Goal: Task Accomplishment & Management: Complete application form

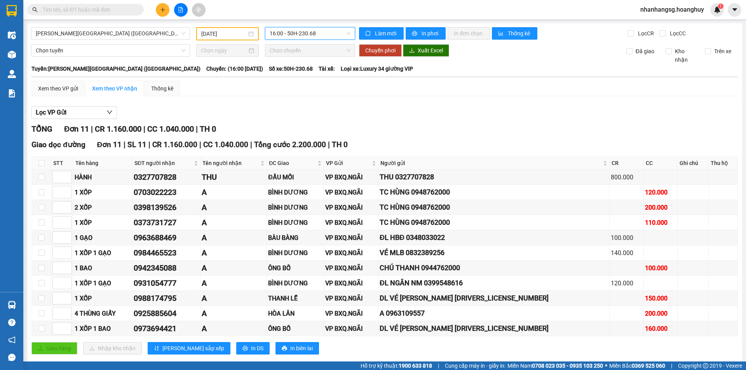
scroll to position [15, 0]
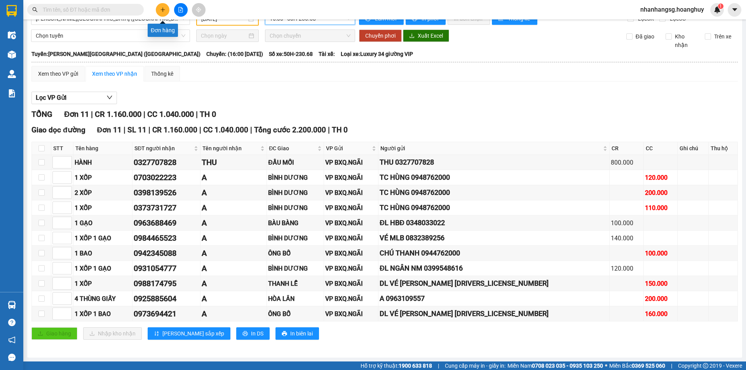
click at [164, 10] on icon "plus" at bounding box center [162, 9] width 5 height 5
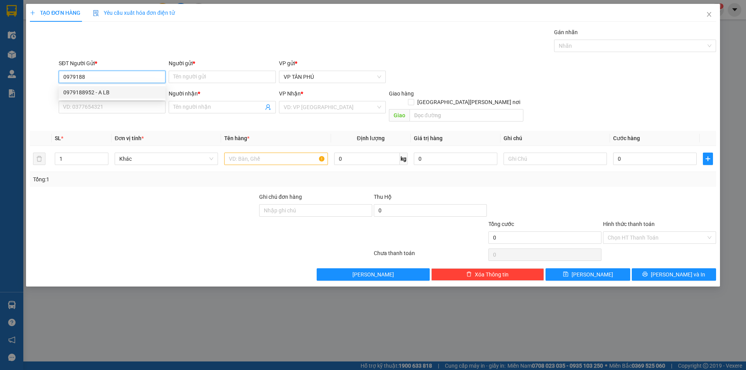
click at [93, 90] on div "0979188952 - A LB" at bounding box center [112, 92] width 98 height 9
type input "0979188952"
type input "A LB"
type input "0979188952"
type input "A LB"
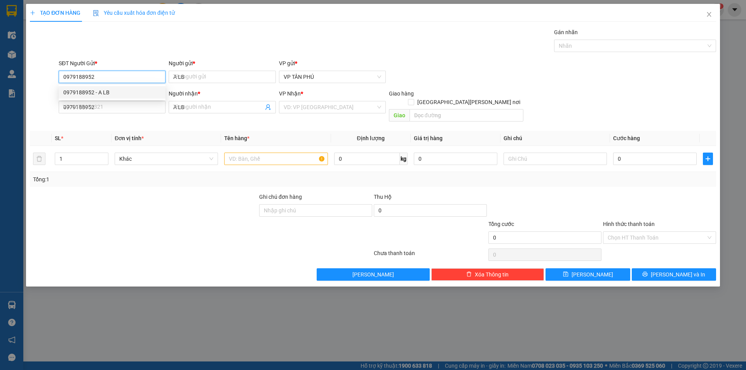
click at [93, 90] on div "0979188952 - A LB" at bounding box center [112, 92] width 98 height 9
type input "0979188952"
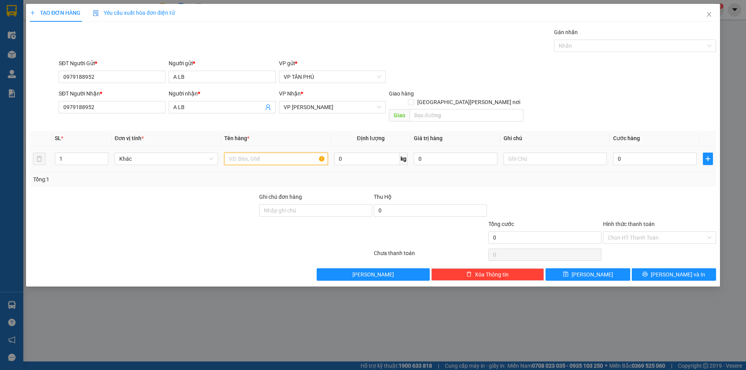
click at [254, 153] on input "text" at bounding box center [275, 159] width 103 height 12
type input "1THUNG GIAY"
click at [629, 154] on input "0" at bounding box center [655, 159] width 84 height 12
type input "5"
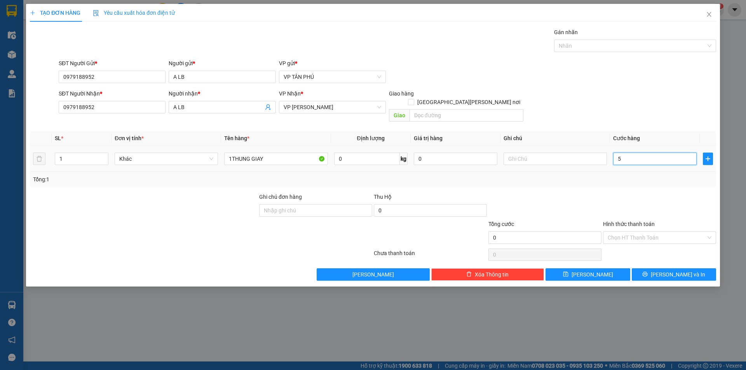
type input "5"
type input "50"
click at [632, 232] on input "Hình thức thanh toán" at bounding box center [657, 238] width 98 height 12
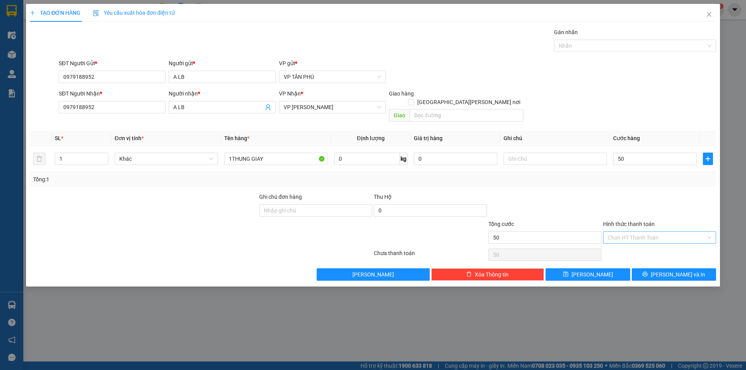
type input "50.000"
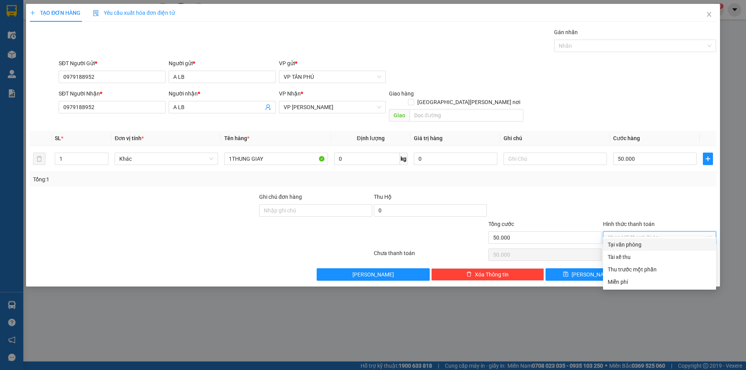
click at [632, 242] on div "Tại văn phòng" at bounding box center [660, 245] width 104 height 9
type input "0"
click at [632, 247] on div "Chọn HT Thanh Toán" at bounding box center [660, 255] width 115 height 16
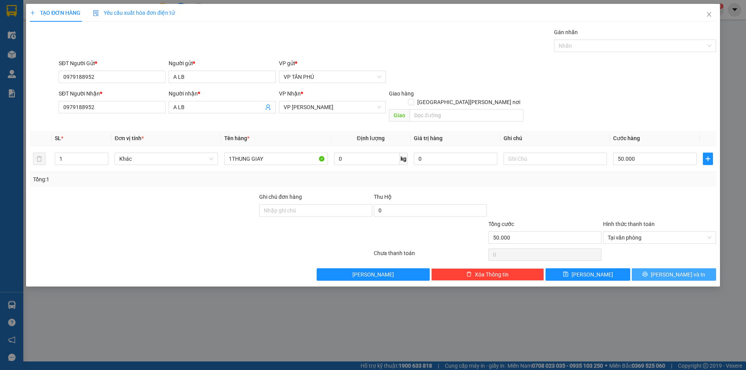
click at [648, 269] on button "[PERSON_NAME] và In" at bounding box center [674, 275] width 84 height 12
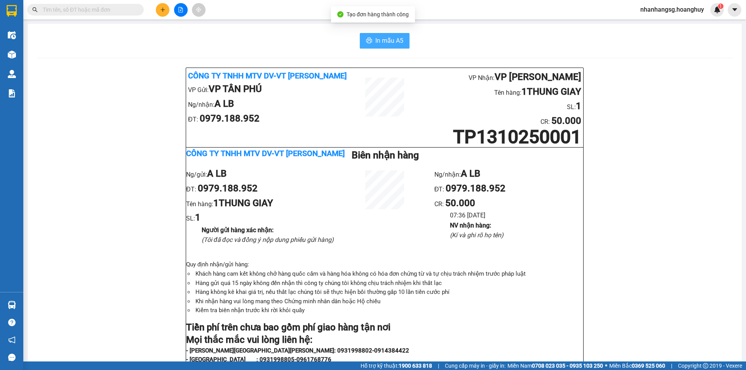
click at [369, 38] on icon "printer" at bounding box center [369, 40] width 6 height 6
click at [184, 8] on button at bounding box center [181, 10] width 14 height 14
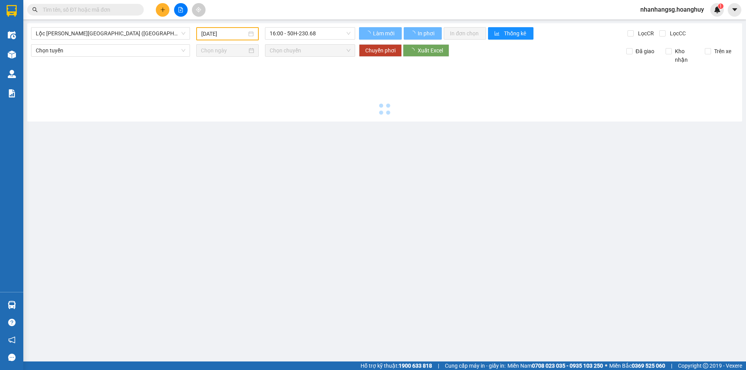
type input "[DATE]"
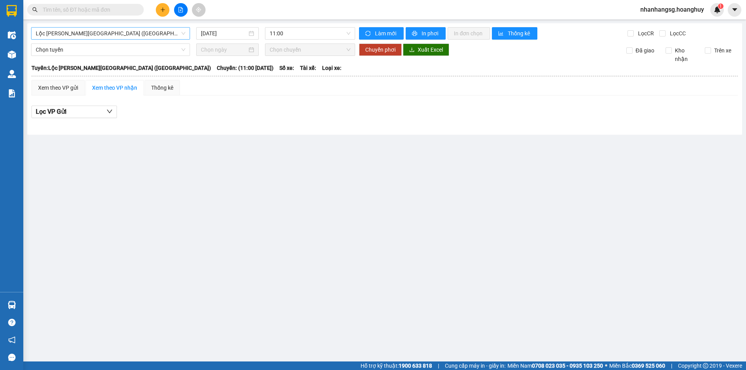
click at [135, 35] on span "Lộc [PERSON_NAME][GEOGRAPHIC_DATA] ([GEOGRAPHIC_DATA])" at bounding box center [111, 34] width 150 height 12
click at [134, 34] on span "Lộc [PERSON_NAME][GEOGRAPHIC_DATA] ([GEOGRAPHIC_DATA])" at bounding box center [111, 34] width 150 height 12
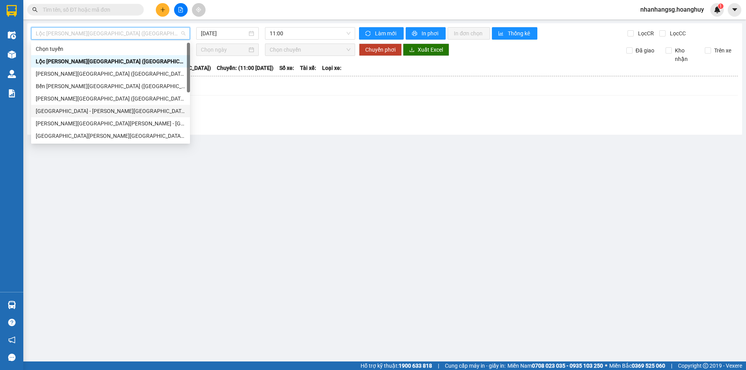
click at [76, 112] on div "[GEOGRAPHIC_DATA] - [PERSON_NAME][GEOGRAPHIC_DATA][PERSON_NAME] ([GEOGRAPHIC_DA…" at bounding box center [111, 111] width 150 height 9
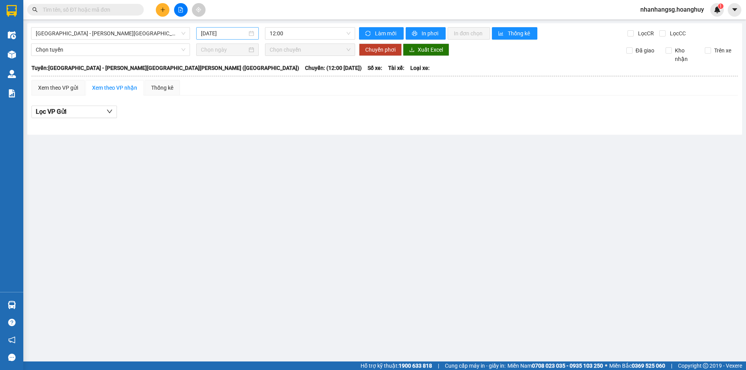
click at [229, 32] on input "[DATE]" at bounding box center [224, 33] width 46 height 9
click at [230, 32] on input "[DATE]" at bounding box center [224, 33] width 46 height 9
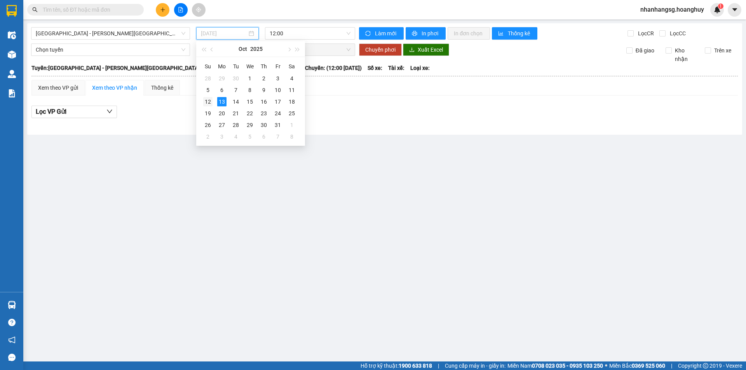
click at [211, 100] on div "12" at bounding box center [207, 101] width 9 height 9
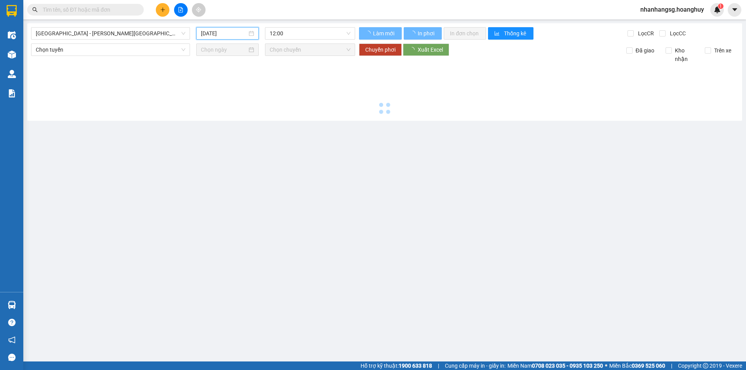
type input "[DATE]"
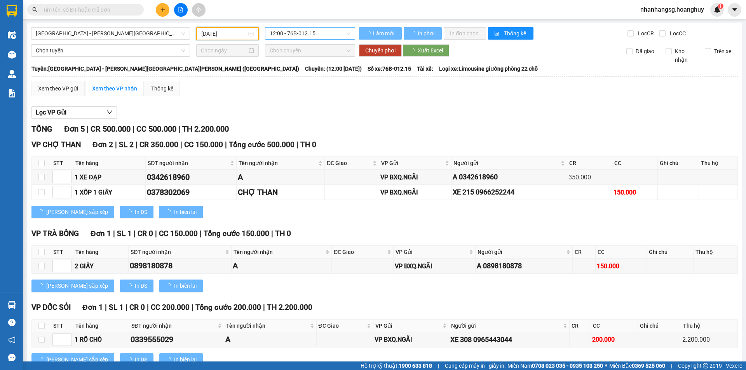
click at [279, 35] on span "12:00 - 76B-012.15" at bounding box center [310, 34] width 81 height 12
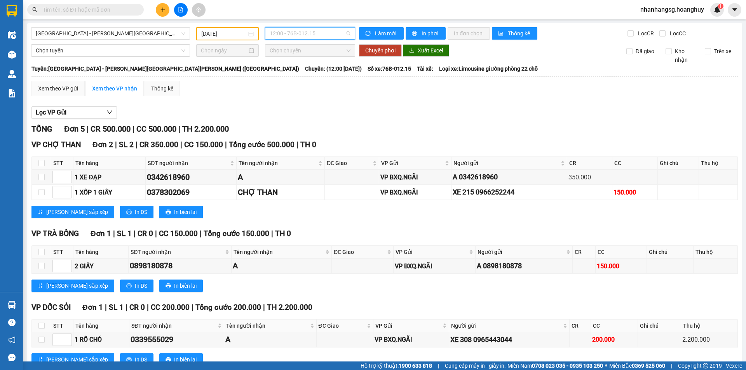
click at [279, 35] on span "12:00 - 76B-012.15" at bounding box center [310, 34] width 81 height 12
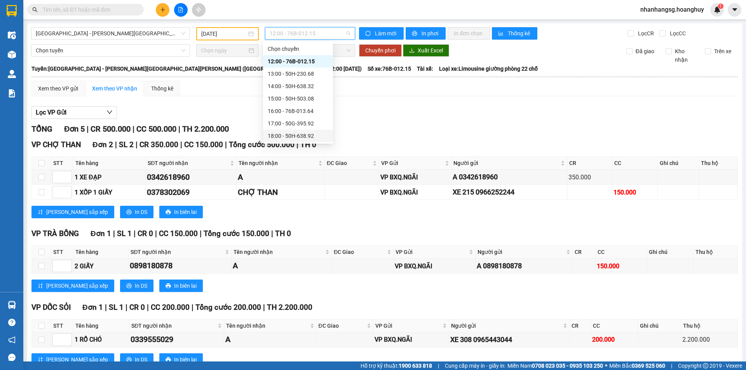
scroll to position [25, 0]
click at [306, 124] on div "19:00 - 50G-395.92" at bounding box center [298, 123] width 61 height 9
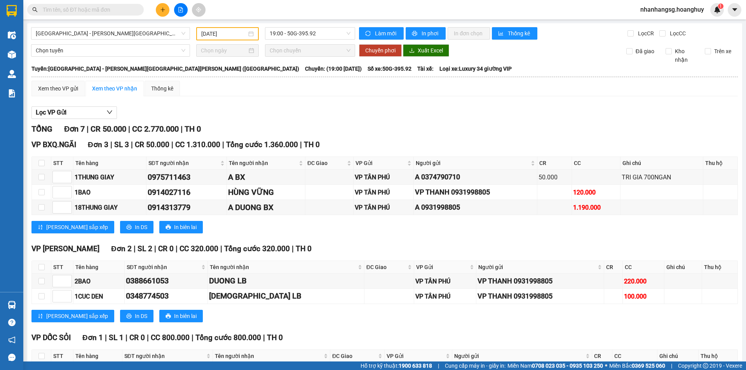
click at [117, 8] on input "text" at bounding box center [89, 9] width 92 height 9
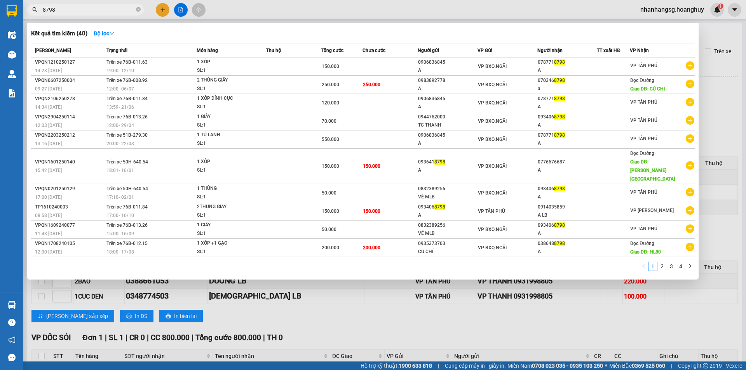
click at [108, 7] on input "8798" at bounding box center [89, 9] width 92 height 9
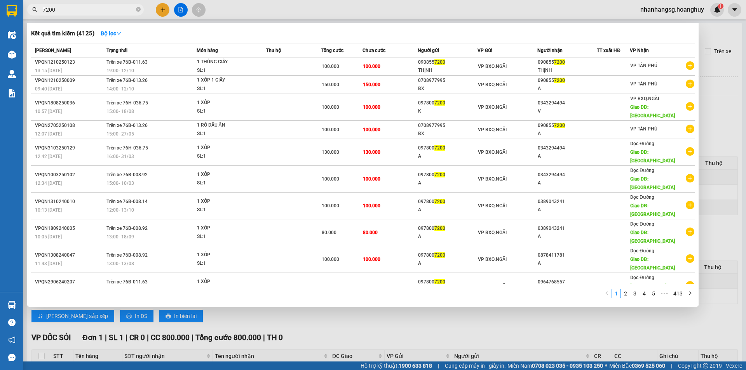
type input "7200"
click at [162, 10] on div at bounding box center [373, 185] width 746 height 370
click at [162, 10] on icon "plus" at bounding box center [162, 9] width 5 height 5
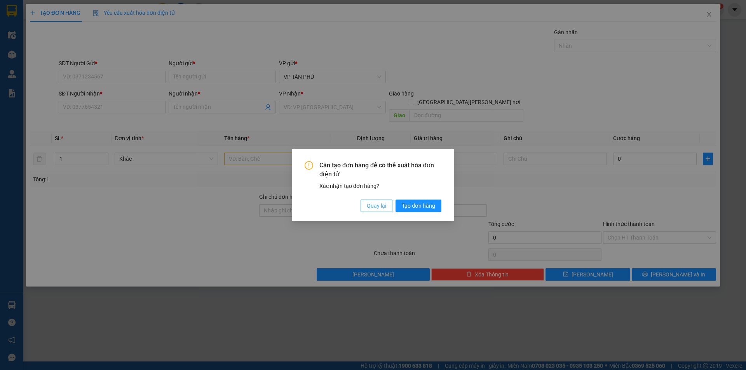
click at [379, 211] on button "Quay lại" at bounding box center [377, 206] width 32 height 12
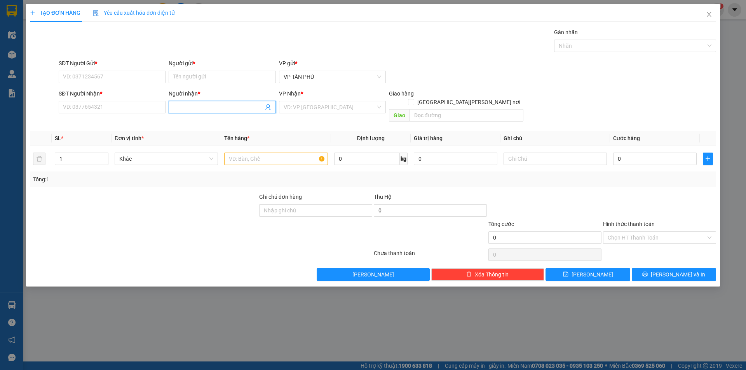
click at [212, 106] on input "Người nhận *" at bounding box center [218, 107] width 90 height 9
type input "XE 06"
click at [706, 15] on icon "close" at bounding box center [709, 14] width 6 height 6
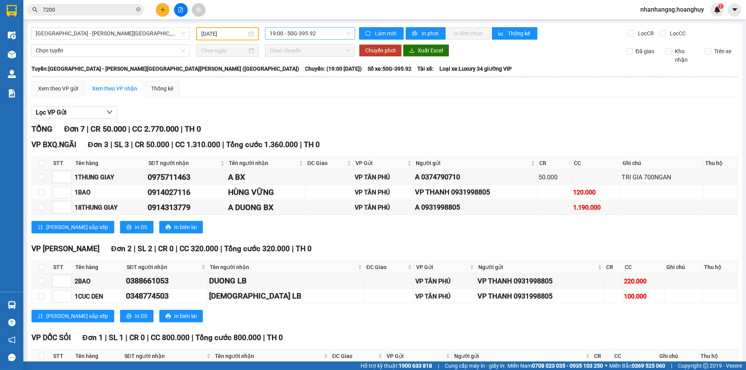
click at [297, 34] on span "19:00 - 50G-395.92" at bounding box center [310, 34] width 81 height 12
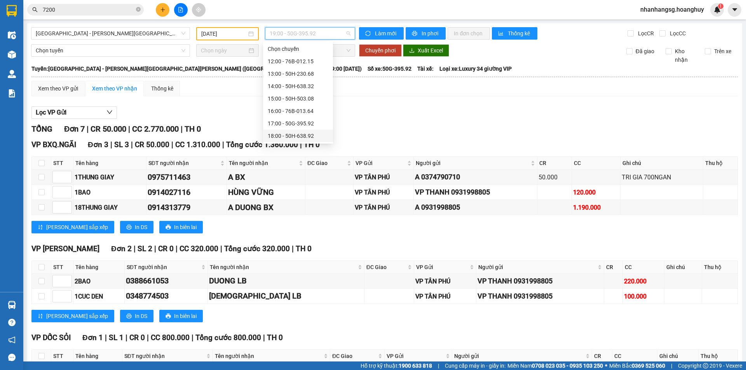
scroll to position [25, 0]
click at [103, 33] on span "[GEOGRAPHIC_DATA] - [PERSON_NAME][GEOGRAPHIC_DATA][PERSON_NAME] ([GEOGRAPHIC_DA…" at bounding box center [111, 34] width 150 height 12
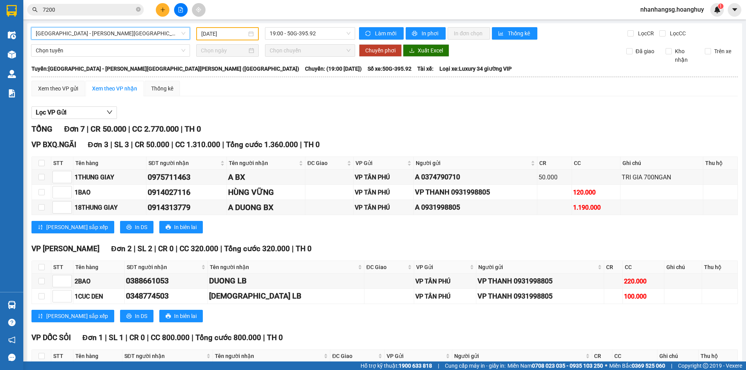
click at [104, 33] on span "[GEOGRAPHIC_DATA] - [PERSON_NAME][GEOGRAPHIC_DATA][PERSON_NAME] ([GEOGRAPHIC_DA…" at bounding box center [111, 34] width 150 height 12
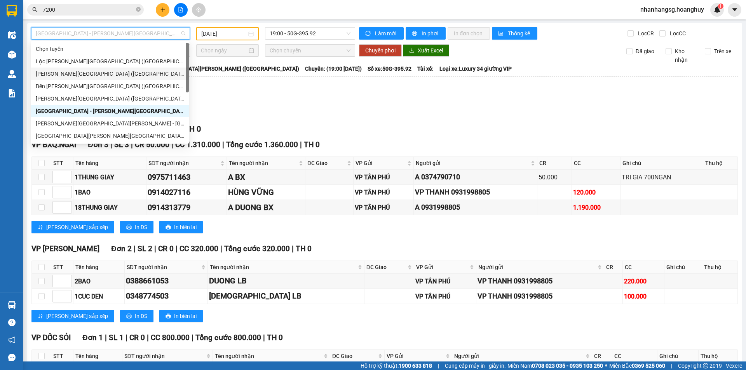
click at [72, 72] on div "[PERSON_NAME][GEOGRAPHIC_DATA] ([GEOGRAPHIC_DATA])" at bounding box center [110, 74] width 148 height 9
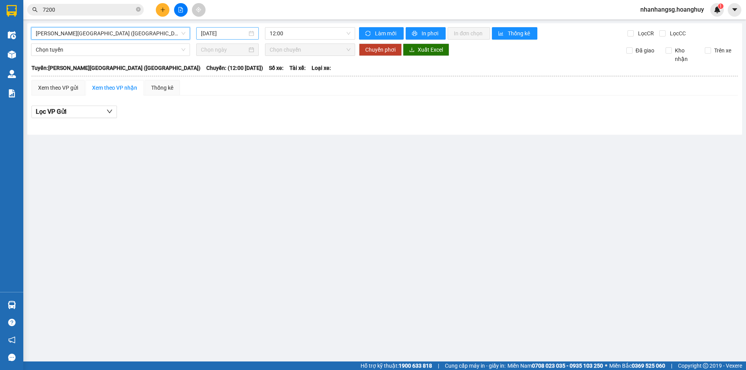
click at [211, 35] on input "[DATE]" at bounding box center [224, 33] width 46 height 9
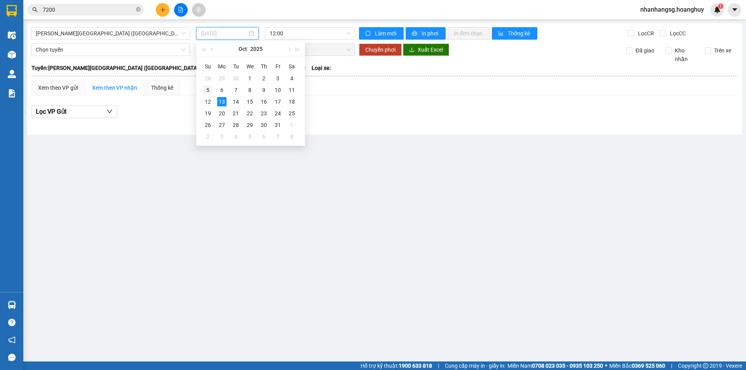
click at [211, 96] on td "5" at bounding box center [208, 90] width 14 height 12
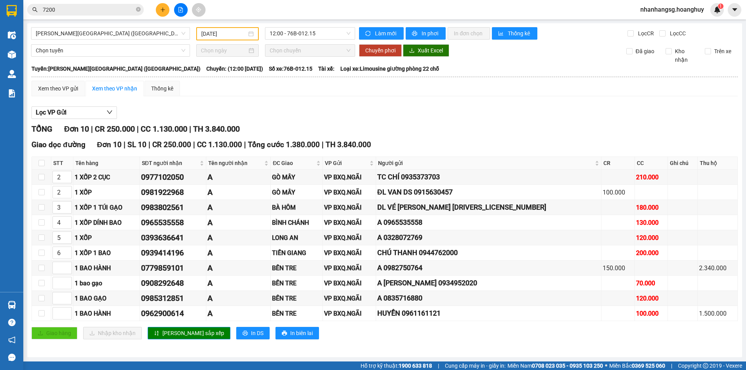
click at [215, 33] on input "[DATE]" at bounding box center [223, 34] width 45 height 9
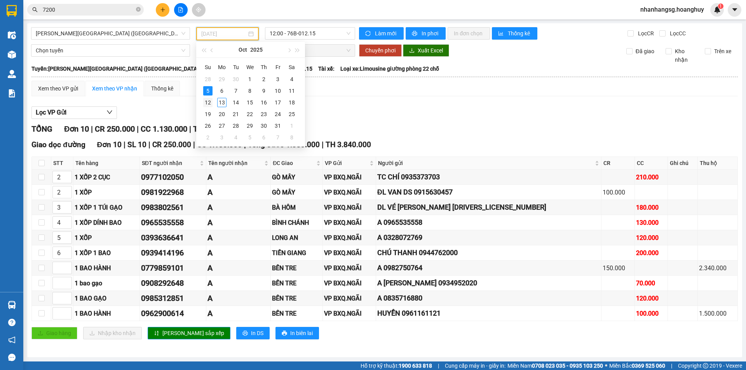
click at [204, 103] on div "12" at bounding box center [207, 102] width 9 height 9
type input "[DATE]"
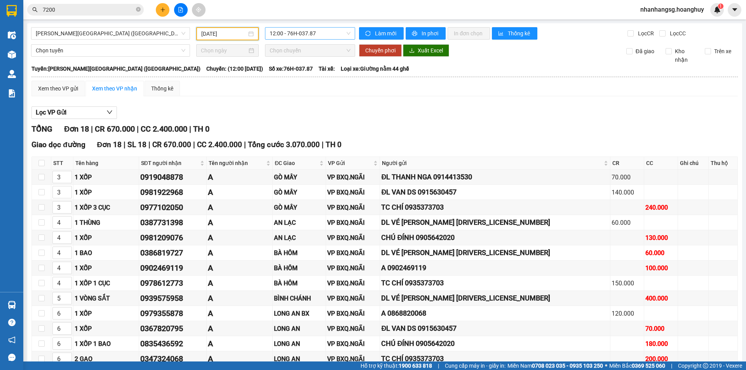
click at [286, 35] on span "12:00 - 76H-037.87" at bounding box center [310, 34] width 81 height 12
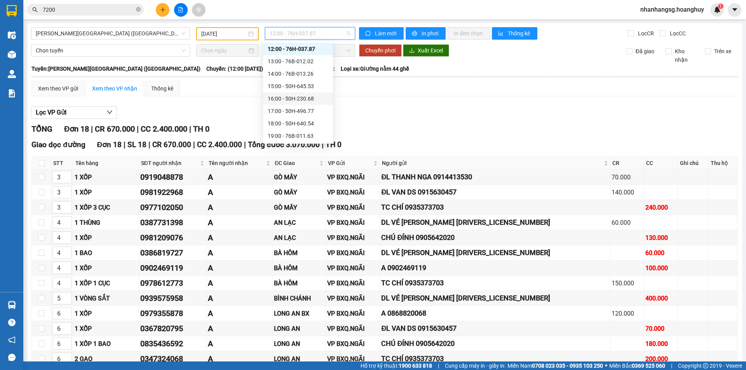
click at [91, 11] on input "7200" at bounding box center [89, 9] width 92 height 9
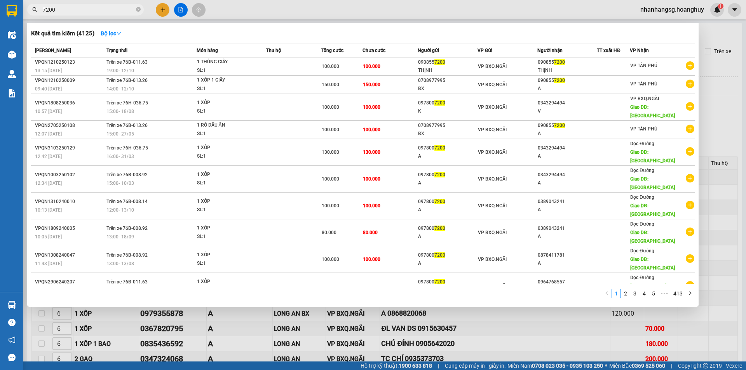
click at [91, 11] on input "7200" at bounding box center [89, 9] width 92 height 9
type input "8798"
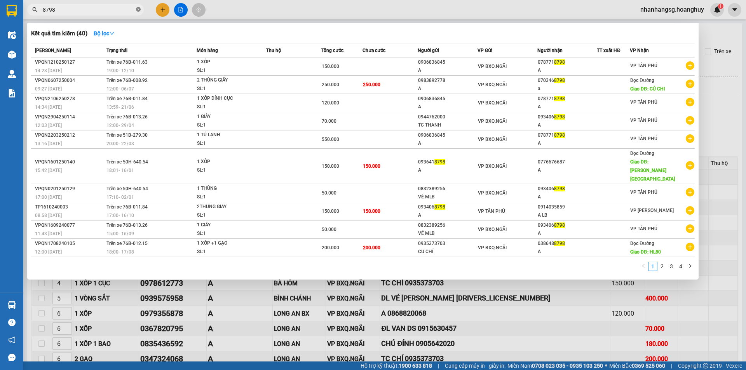
click at [139, 9] on icon "close-circle" at bounding box center [138, 9] width 5 height 5
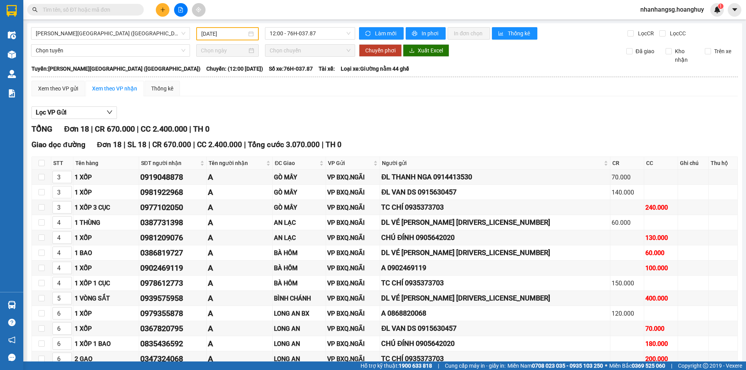
click at [162, 2] on div "Kết quả [PERSON_NAME] ( 40 ) Bộ lọc Mã ĐH Trạng thái Món hàng Thu hộ [PERSON_NA…" at bounding box center [373, 9] width 746 height 19
click at [161, 5] on button at bounding box center [163, 10] width 14 height 14
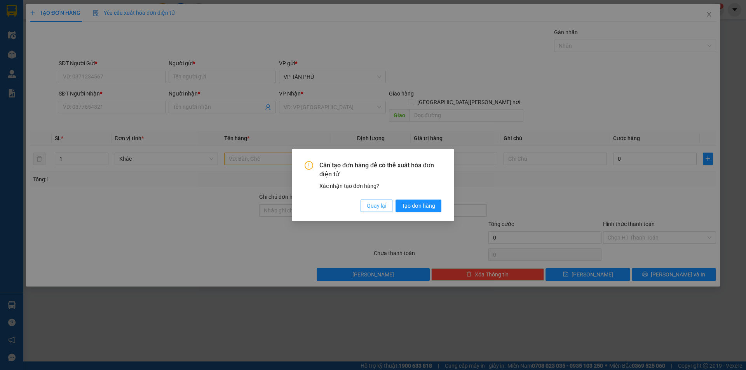
click at [367, 208] on span "Quay lại" at bounding box center [376, 206] width 19 height 9
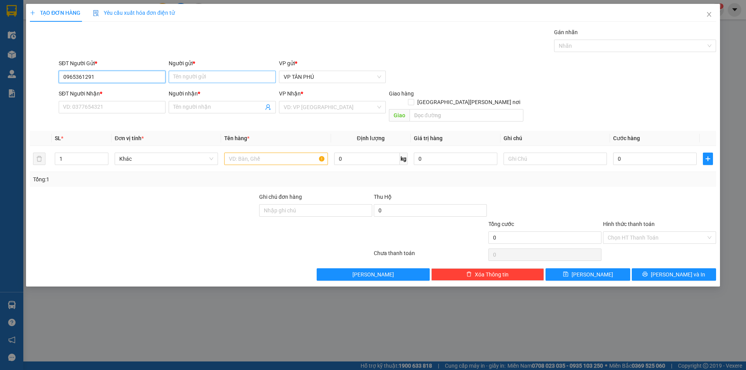
type input "0965361291"
click at [180, 80] on input "Người gửi *" at bounding box center [222, 77] width 107 height 12
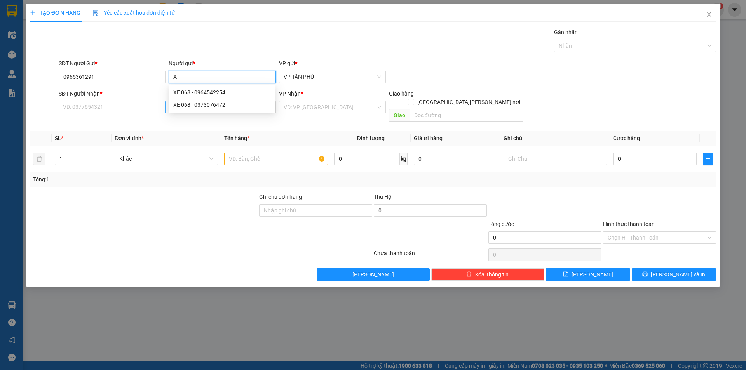
type input "A"
click at [129, 105] on input "SĐT Người Nhận *" at bounding box center [112, 107] width 107 height 12
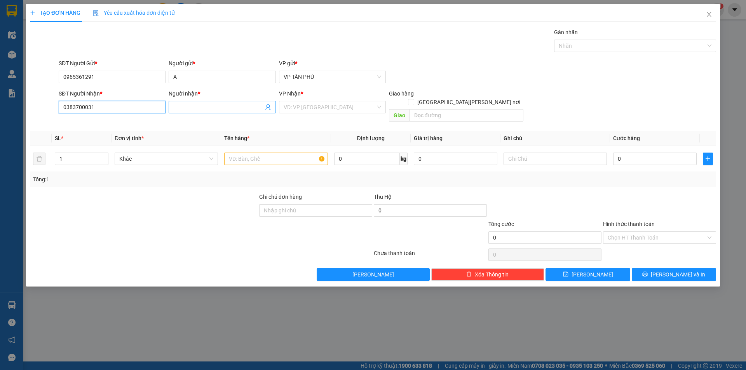
type input "0383700031"
click at [203, 107] on input "Người nhận *" at bounding box center [218, 107] width 90 height 9
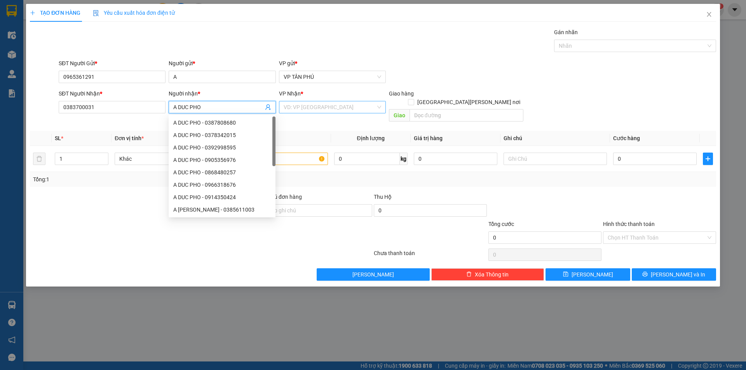
type input "A DUC PHO"
click at [305, 105] on input "search" at bounding box center [330, 107] width 92 height 12
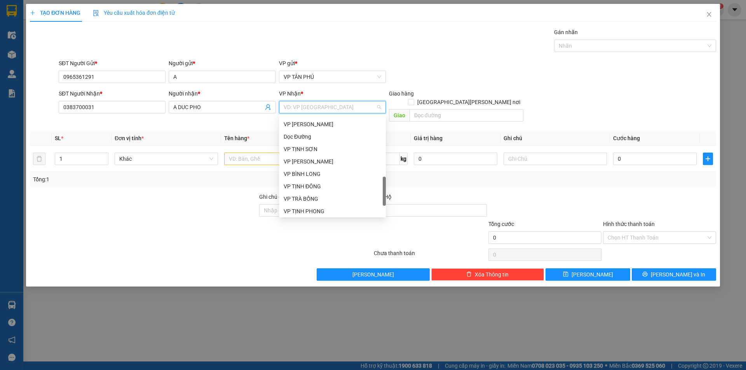
scroll to position [272, 0]
click at [299, 136] on div "Dọc Đường" at bounding box center [333, 137] width 98 height 9
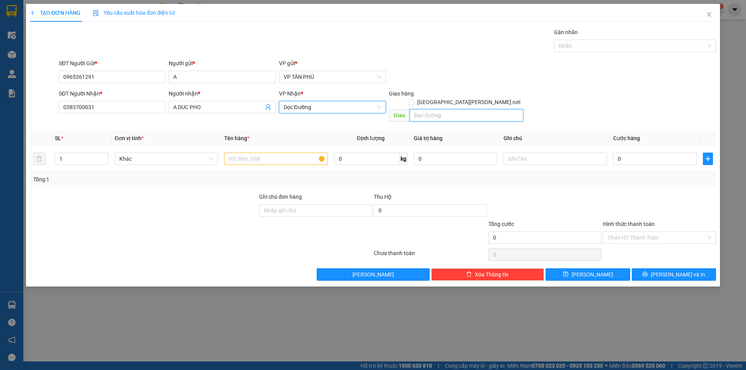
click at [420, 109] on input "text" at bounding box center [467, 115] width 114 height 12
type input "DUC PHO"
click at [251, 153] on input "text" at bounding box center [275, 159] width 103 height 12
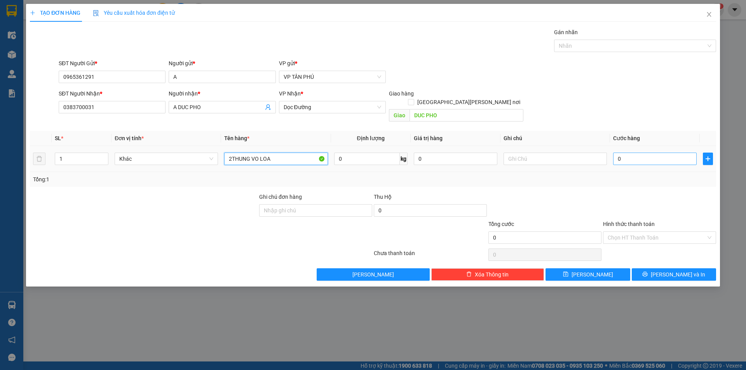
type input "2THUNG VO LOA"
click at [638, 153] on input "0" at bounding box center [655, 159] width 84 height 12
type input "2"
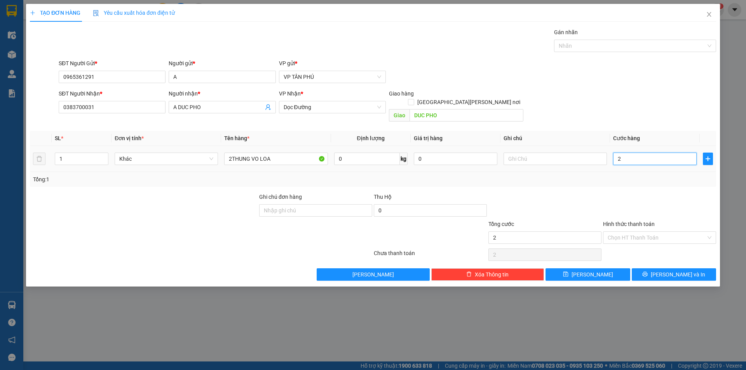
type input "20"
type input "200"
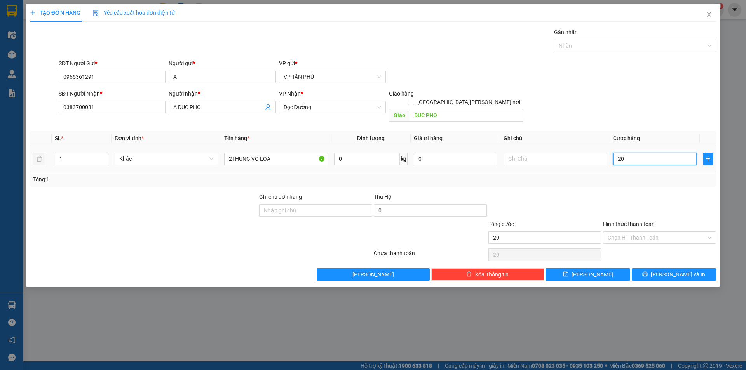
type input "200"
type input "200.000"
click at [660, 271] on button "[PERSON_NAME] và In" at bounding box center [674, 275] width 84 height 12
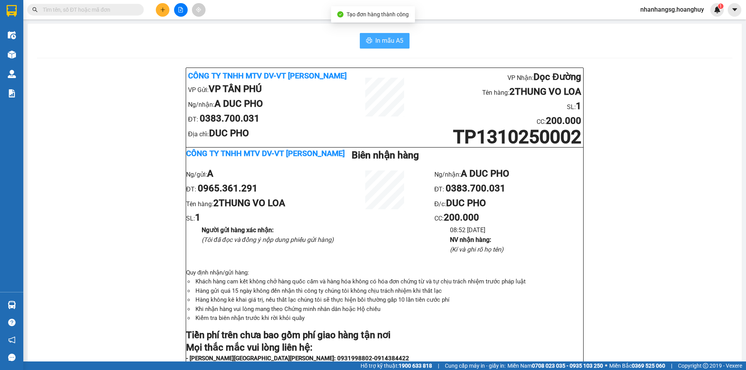
click at [398, 41] on span "In mẫu A5" at bounding box center [390, 41] width 28 height 10
click at [161, 12] on icon "plus" at bounding box center [162, 9] width 5 height 5
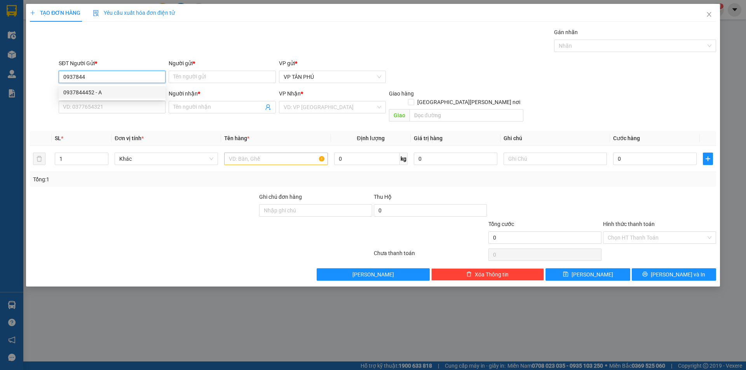
click at [84, 93] on div "0937844452 - A" at bounding box center [112, 92] width 98 height 9
type input "0937844452"
type input "A"
type input "0385148171"
type input "LB"
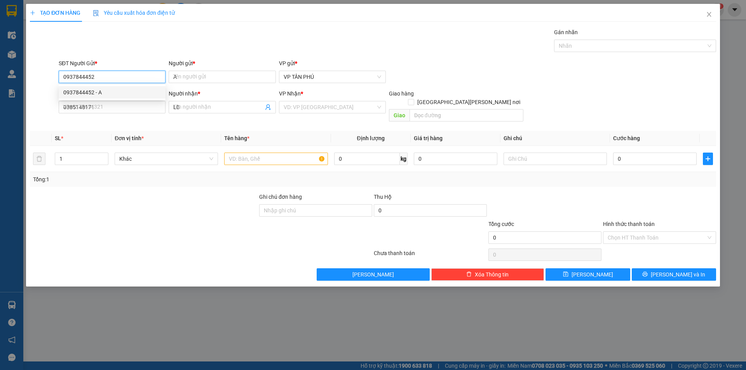
click at [84, 93] on div "0937844452 - A" at bounding box center [112, 92] width 98 height 9
type input "0937844452"
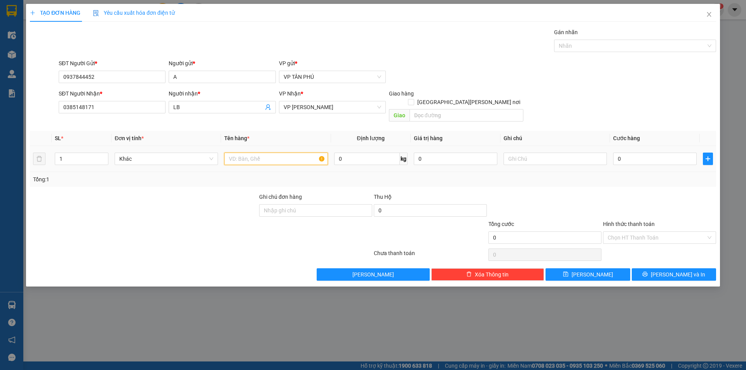
click at [283, 153] on input "text" at bounding box center [275, 159] width 103 height 12
type input "1THUNG GIAY"
click at [632, 156] on input "0" at bounding box center [655, 159] width 84 height 12
type input "7"
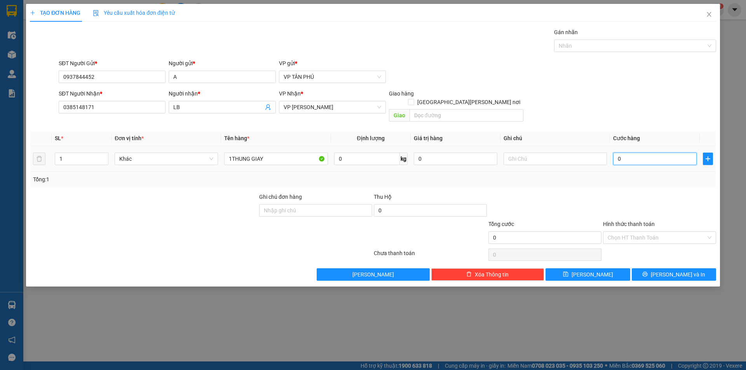
type input "7"
type input "70"
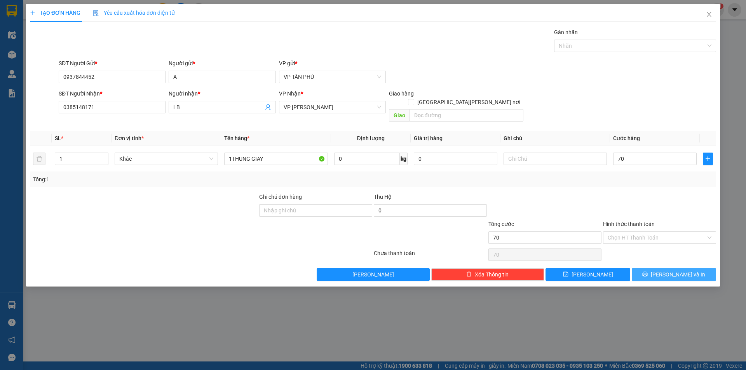
type input "70.000"
click at [658, 269] on button "[PERSON_NAME] và In" at bounding box center [674, 275] width 84 height 12
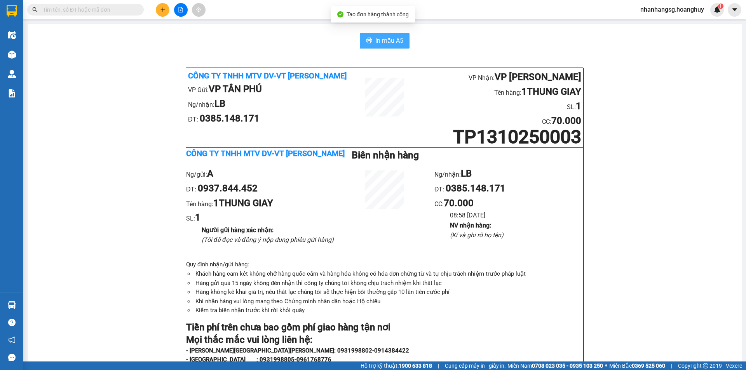
click at [391, 45] on span "In mẫu A5" at bounding box center [390, 41] width 28 height 10
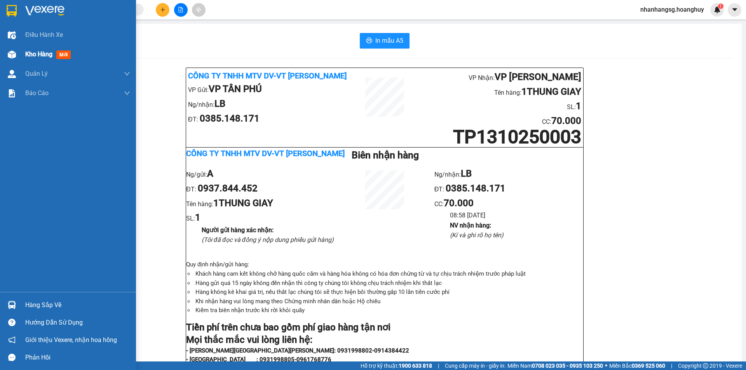
click at [47, 52] on span "Kho hàng" at bounding box center [38, 54] width 27 height 7
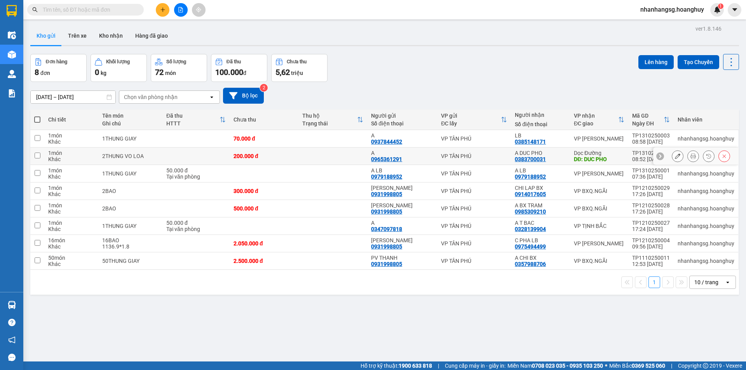
click at [721, 153] on button at bounding box center [724, 157] width 11 height 14
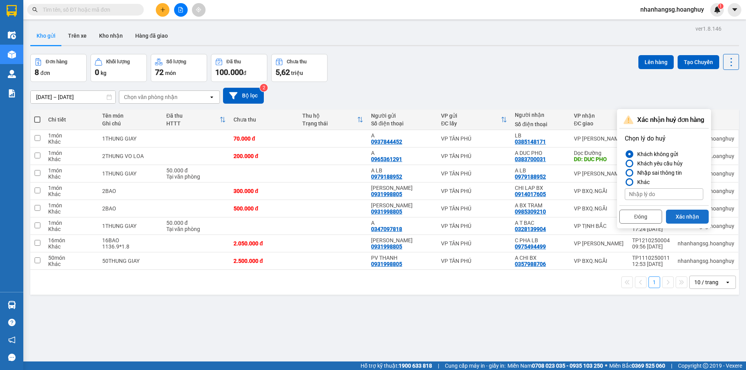
click at [686, 218] on button "Xác nhận" at bounding box center [687, 217] width 43 height 14
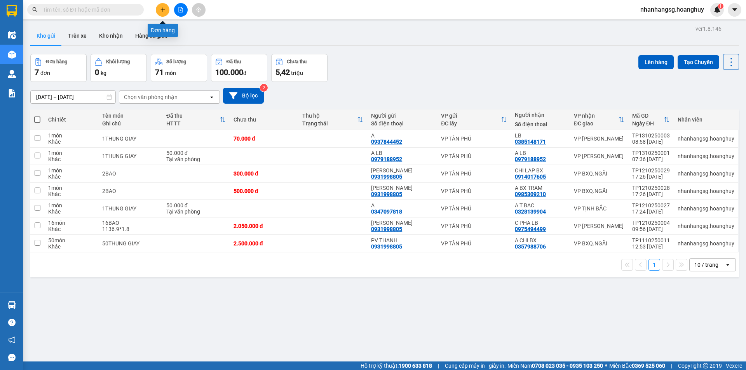
click at [165, 8] on icon "plus" at bounding box center [162, 9] width 5 height 5
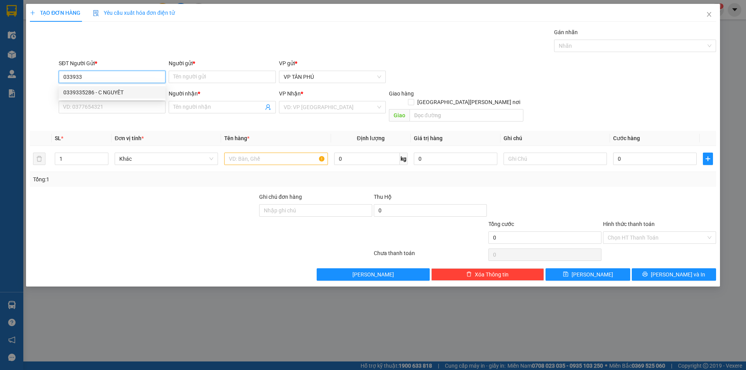
click at [107, 93] on div "0339335286 - C NGUYÊT" at bounding box center [112, 92] width 98 height 9
type input "0339335286"
type input "C NGUYÊT"
type input "0327039014"
type input "A TINH DONG"
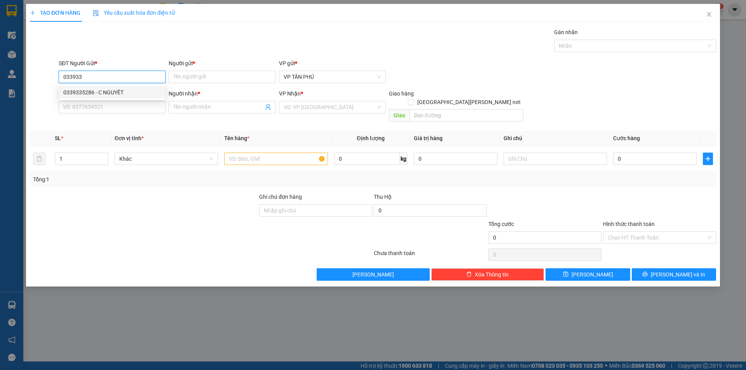
checkbox input "true"
type input "[PERSON_NAME]"
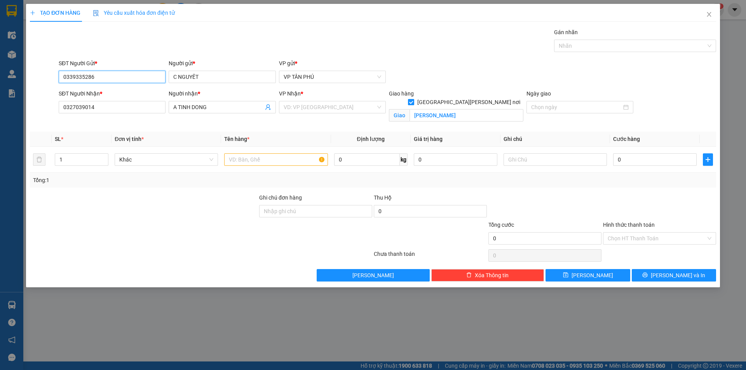
type input "0339335286"
click at [414, 99] on input "[GEOGRAPHIC_DATA][PERSON_NAME] nơi" at bounding box center [410, 101] width 5 height 5
checkbox input "false"
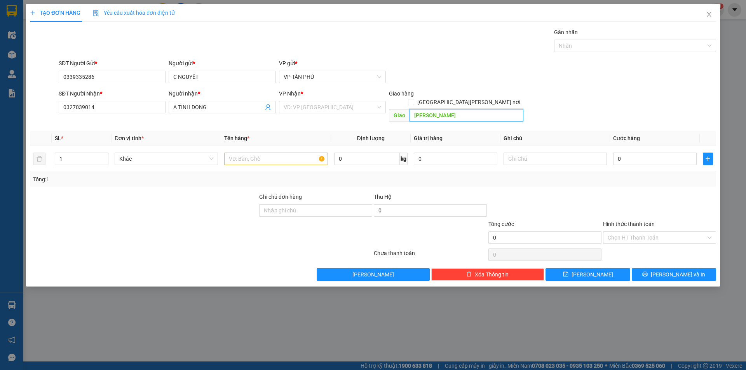
click at [482, 109] on input "[PERSON_NAME]" at bounding box center [467, 115] width 114 height 12
click at [296, 105] on input "search" at bounding box center [330, 107] width 92 height 12
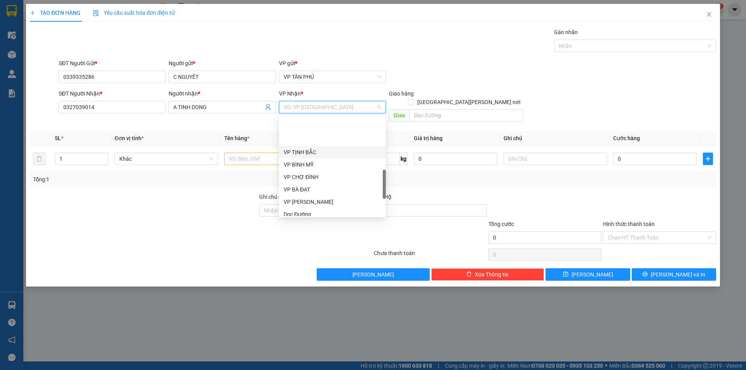
scroll to position [272, 0]
click at [321, 186] on div "VP TỊNH ĐÔNG" at bounding box center [333, 186] width 98 height 9
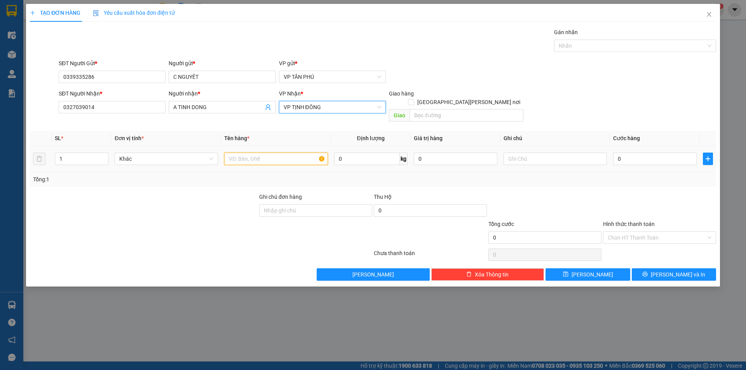
click at [263, 153] on input "text" at bounding box center [275, 159] width 103 height 12
type input "1BAO"
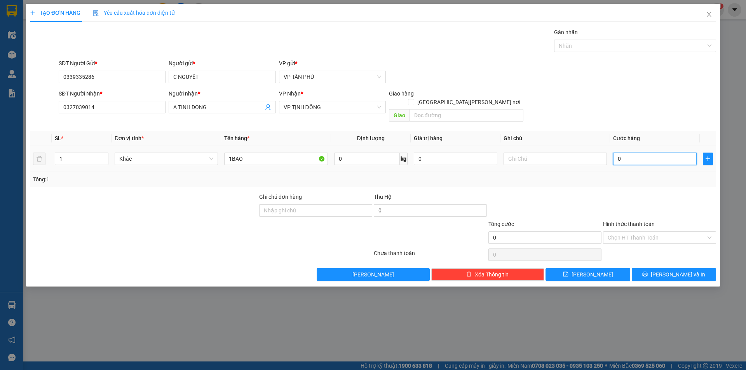
click at [625, 153] on input "0" at bounding box center [655, 159] width 84 height 12
type input "7"
type input "70"
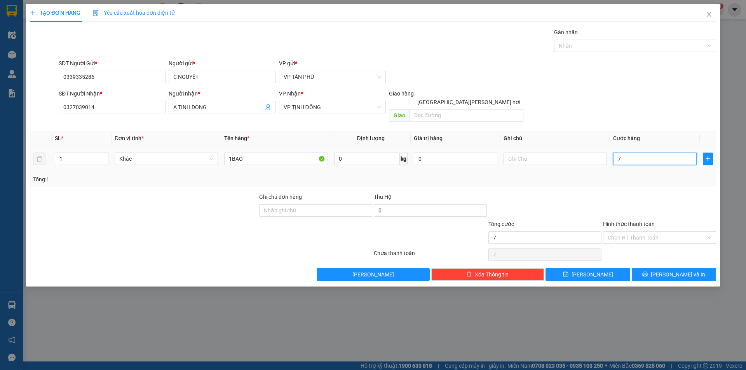
type input "70"
click at [617, 153] on input "70" at bounding box center [655, 159] width 84 height 12
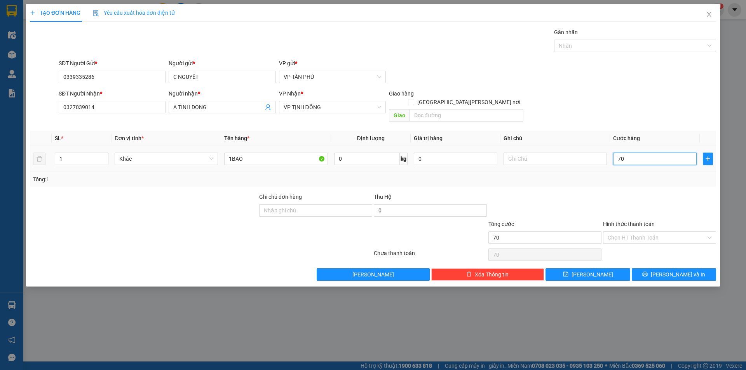
type input "8"
type input "80"
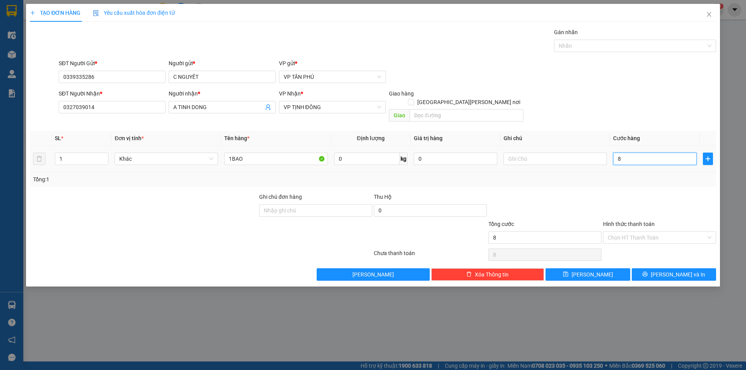
type input "80"
type input "80.000"
click at [651, 269] on button "[PERSON_NAME] và In" at bounding box center [674, 275] width 84 height 12
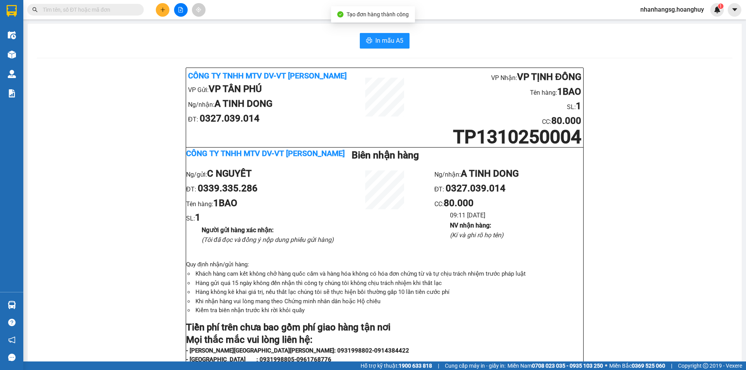
click at [381, 33] on div "In mẫu A5 Công ty TNHH MTV DV-VT [PERSON_NAME] VP Gửi: VP TÂN [PERSON_NAME]/[PE…" at bounding box center [385, 346] width 715 height 645
click at [376, 43] on span "In mẫu A5" at bounding box center [390, 41] width 28 height 10
click at [161, 7] on button at bounding box center [163, 10] width 14 height 14
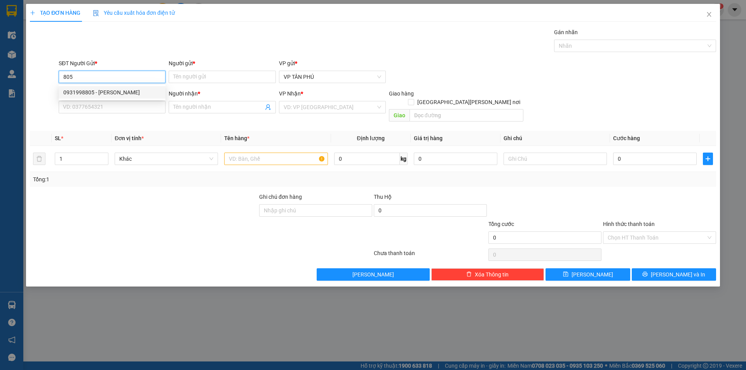
click at [108, 89] on div "0931998805 - [PERSON_NAME]" at bounding box center [112, 92] width 98 height 9
type input "0931998805"
type input "[PERSON_NAME]"
type input "0914017605"
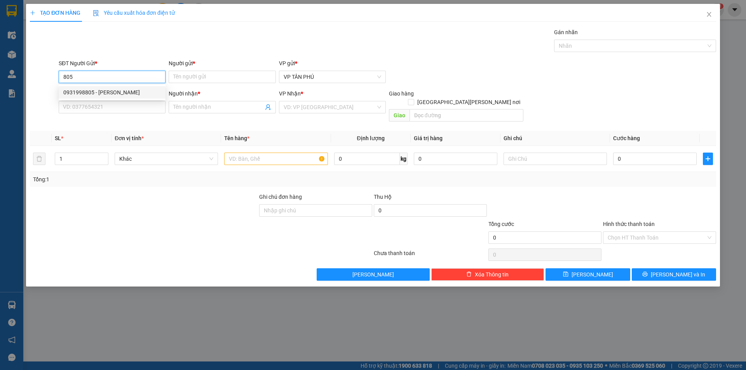
type input "CHI LAP BX"
type input "0931998805"
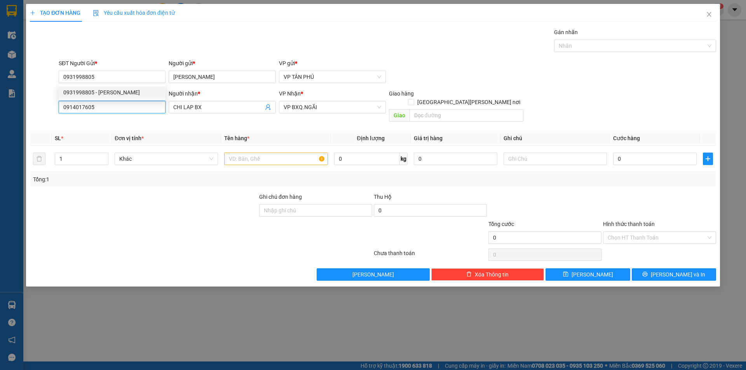
click at [115, 102] on input "0914017605" at bounding box center [112, 107] width 107 height 12
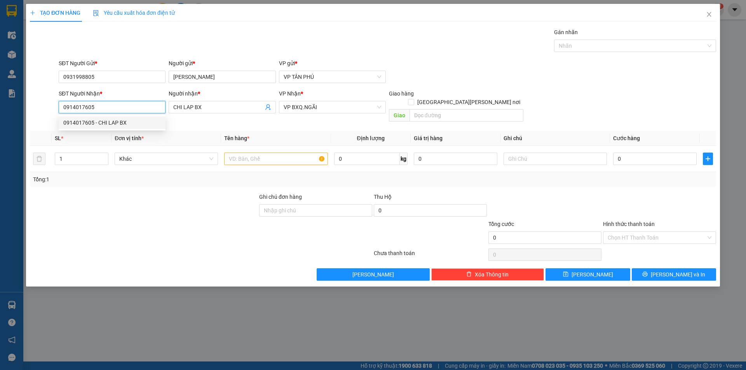
click at [114, 102] on input "0914017605" at bounding box center [112, 107] width 107 height 12
type input "1"
click at [121, 124] on div "0974546618 - THIEN LB" at bounding box center [112, 123] width 98 height 9
type input "0974546618"
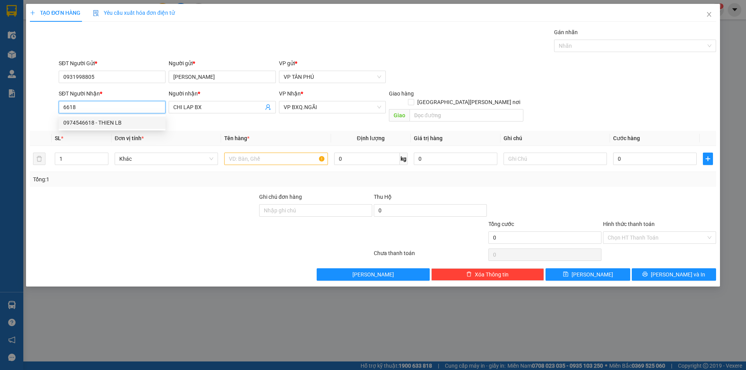
type input "THIEN LB"
click at [121, 124] on div "0974546618 - THIEN LB" at bounding box center [112, 123] width 98 height 9
type input "0974546618"
click at [238, 153] on input "text" at bounding box center [275, 159] width 103 height 12
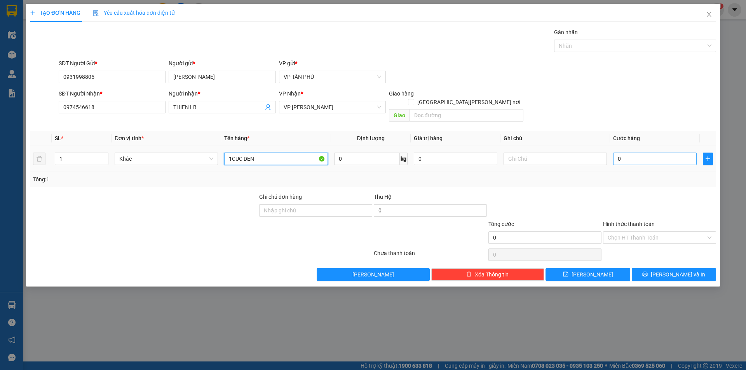
type input "1CUC DEN"
click at [635, 153] on input "0" at bounding box center [655, 159] width 84 height 12
type input "80"
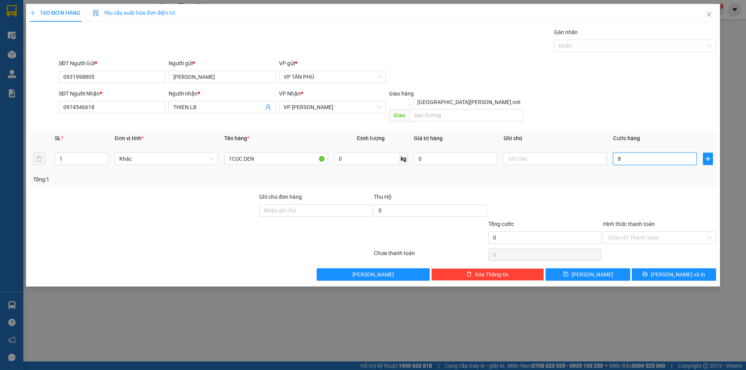
type input "80"
click at [666, 269] on button "[PERSON_NAME] và In" at bounding box center [674, 275] width 84 height 12
click at [667, 269] on button "[PERSON_NAME] và In" at bounding box center [674, 275] width 84 height 12
type input "80.000"
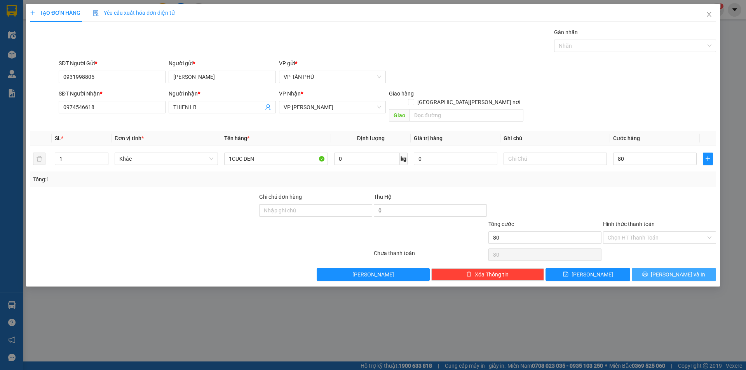
type input "80.000"
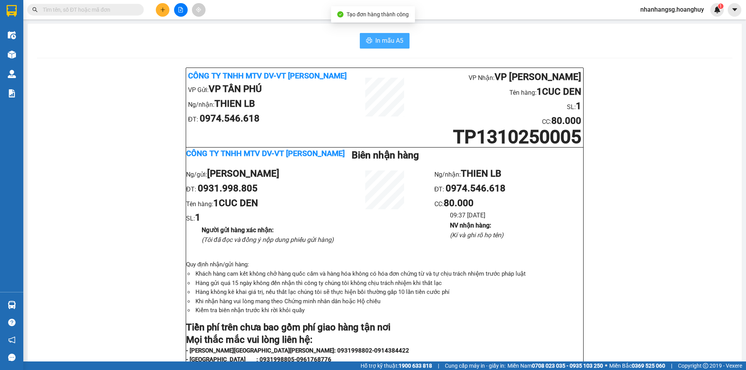
click at [385, 42] on span "In mẫu A5" at bounding box center [390, 41] width 28 height 10
click at [161, 9] on icon "plus" at bounding box center [162, 9] width 5 height 5
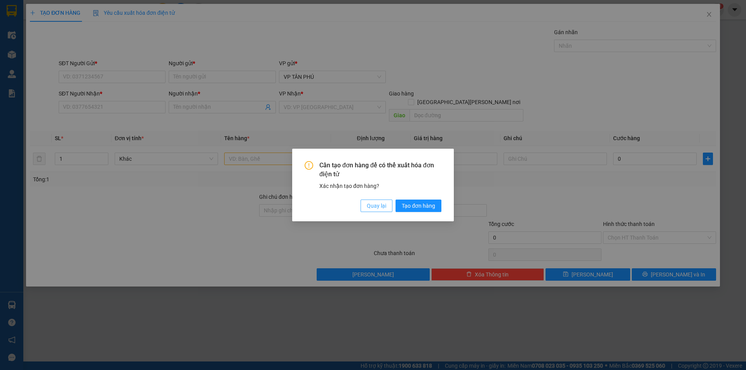
click at [377, 206] on span "Quay lại" at bounding box center [376, 206] width 19 height 9
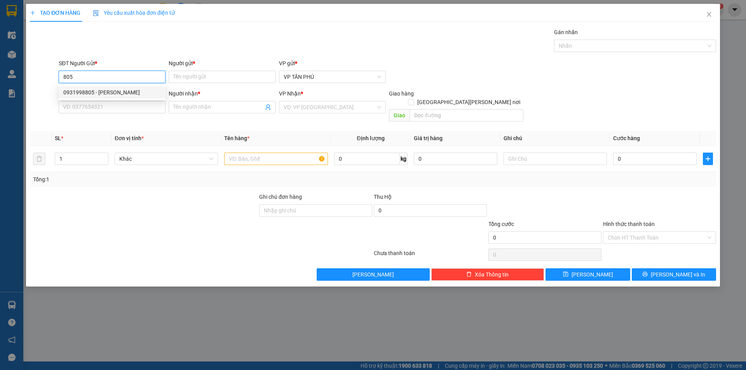
click at [107, 94] on div "0931998805 - [PERSON_NAME]" at bounding box center [112, 92] width 98 height 9
type input "0931998805"
type input "[PERSON_NAME]"
type input "0974546618"
type input "THIEN LB"
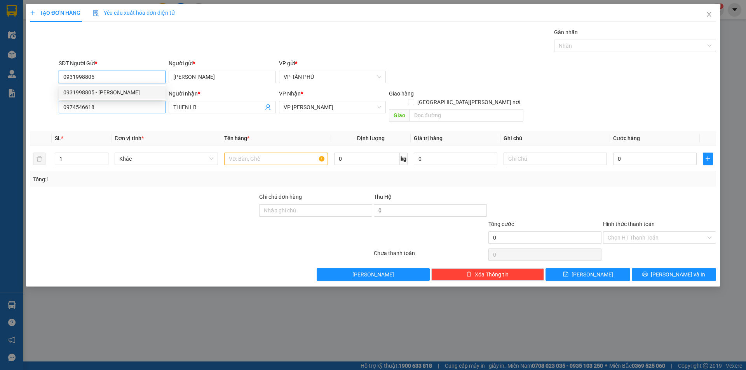
type input "0931998805"
click at [118, 108] on input "0974546618" at bounding box center [112, 107] width 107 height 12
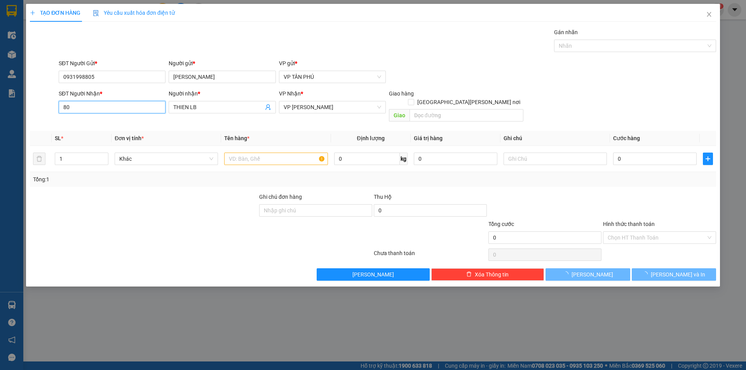
type input "8"
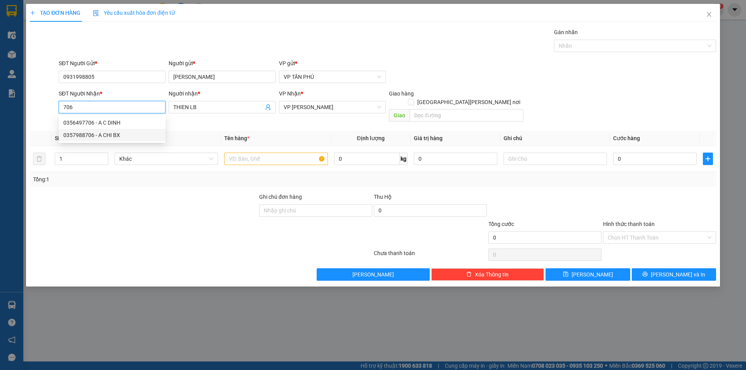
click at [116, 133] on div "0357988706 - A CHI BX" at bounding box center [112, 135] width 98 height 9
type input "0357988706"
type input "A CHI BX"
click at [116, 134] on th "Đơn vị tính *" at bounding box center [167, 138] width 110 height 15
click at [263, 153] on input "text" at bounding box center [275, 159] width 103 height 12
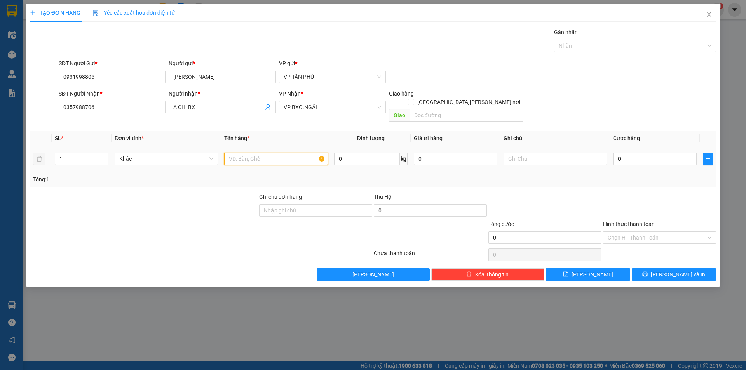
click at [263, 153] on input "text" at bounding box center [275, 159] width 103 height 12
type input "25THUNG"
click at [640, 153] on input "0" at bounding box center [655, 159] width 84 height 12
type input "1"
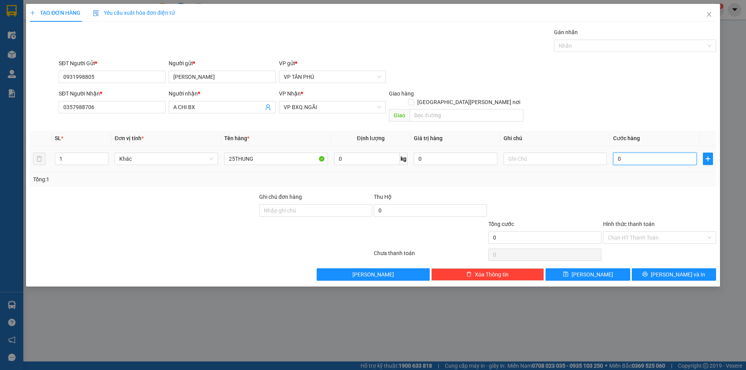
type input "1"
type input "12"
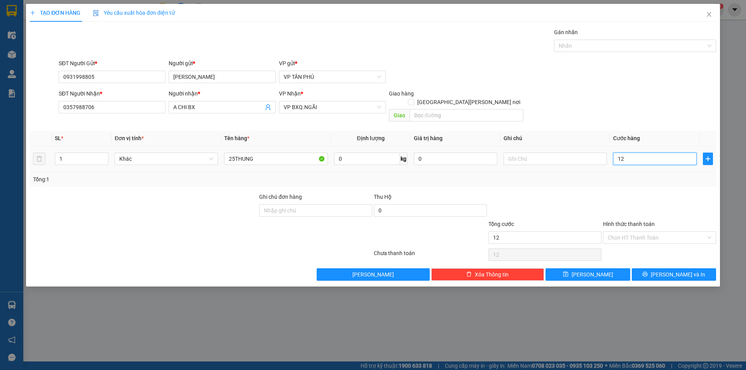
type input "125"
type input "1.250"
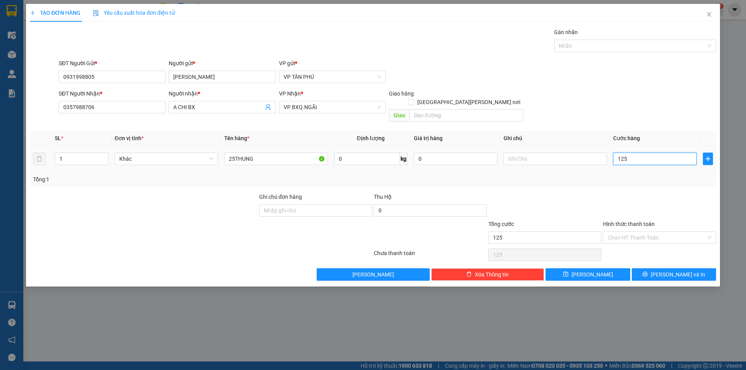
type input "1.250"
type input "1.250.000"
click at [590, 271] on span "[PERSON_NAME]" at bounding box center [593, 275] width 42 height 9
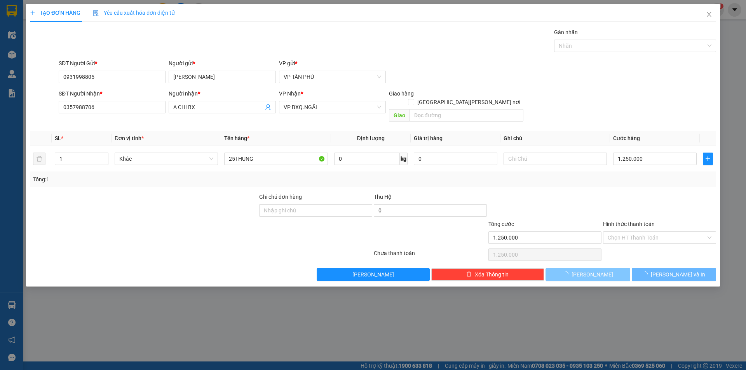
type input "0"
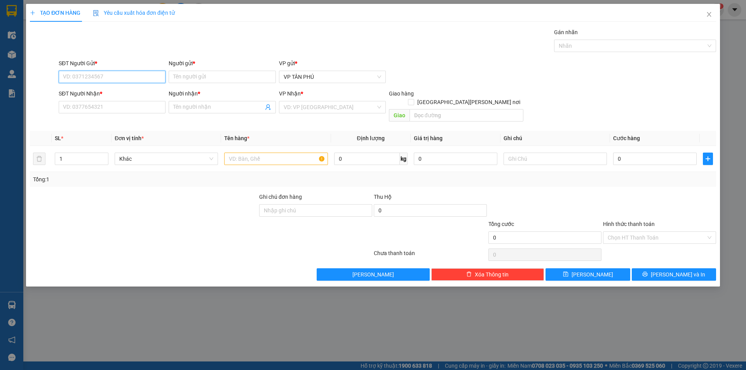
click at [114, 77] on input "SĐT Người Gửi *" at bounding box center [112, 77] width 107 height 12
click at [114, 94] on div "0931998805 - [PERSON_NAME]" at bounding box center [112, 92] width 98 height 9
type input "0931998805"
type input "[PERSON_NAME]"
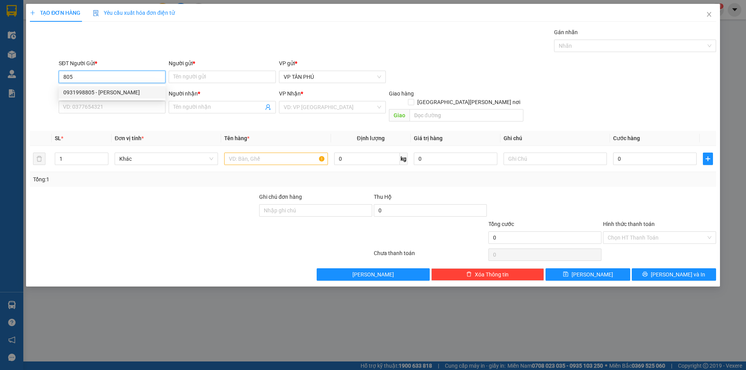
type input "0357988706"
type input "A CHI BX"
type input "0931998805"
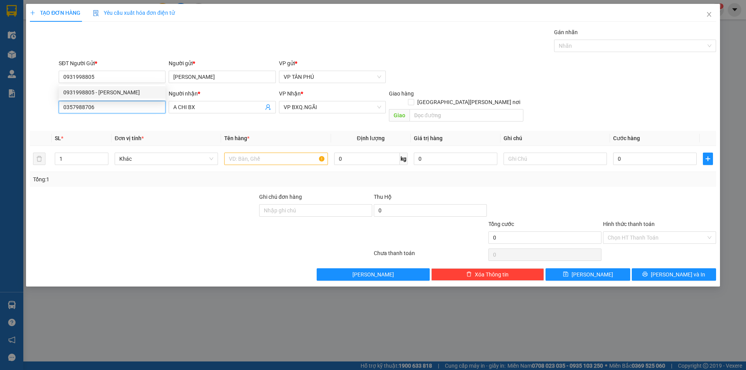
click at [119, 108] on input "0357988706" at bounding box center [112, 107] width 107 height 12
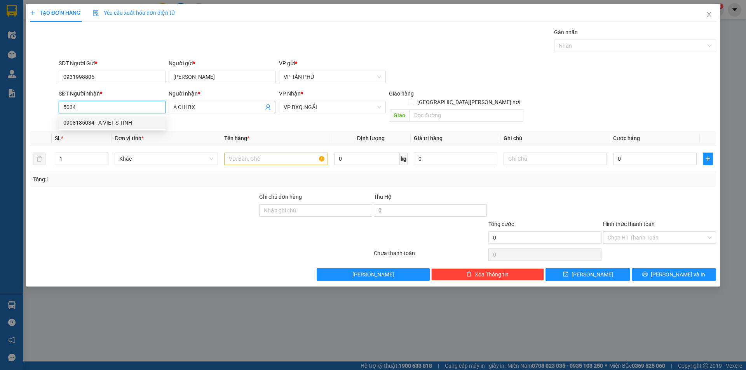
click at [112, 121] on div "0908185034 - A VIET S TINH" at bounding box center [112, 123] width 98 height 9
type input "0908185034"
type input "A VIET S TINH"
click at [113, 121] on div "0908185034 - A VIET S TINH" at bounding box center [112, 123] width 98 height 9
type input "0908185034"
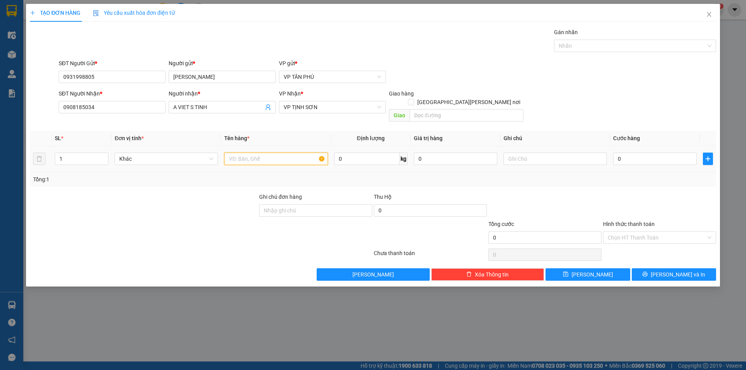
click at [259, 153] on input "text" at bounding box center [275, 159] width 103 height 12
type input "8BAO"
click at [533, 153] on input "text" at bounding box center [555, 159] width 103 height 12
type input "386*1.8"
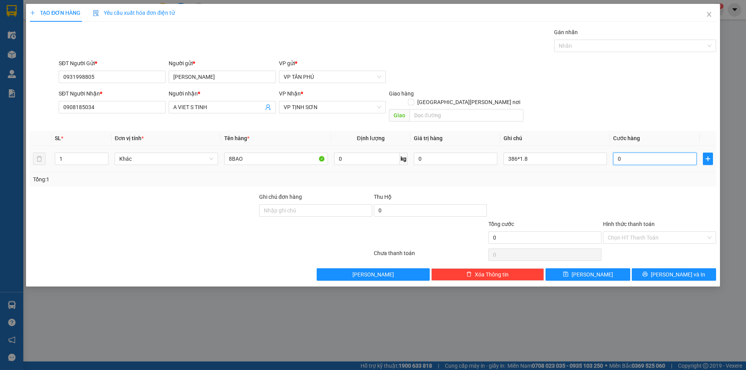
click at [630, 153] on input "0" at bounding box center [655, 159] width 84 height 12
type input "7"
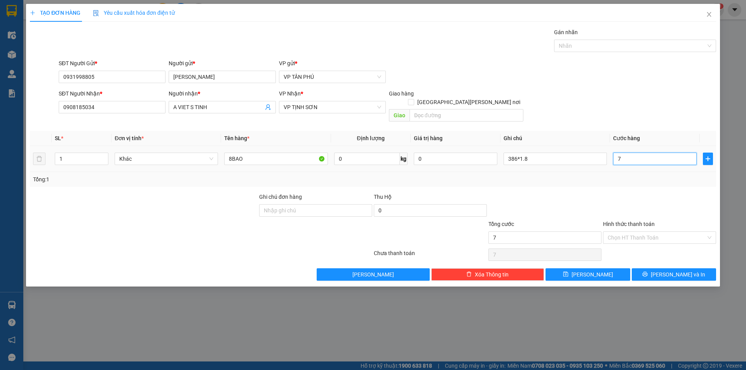
type input "70"
type input "700"
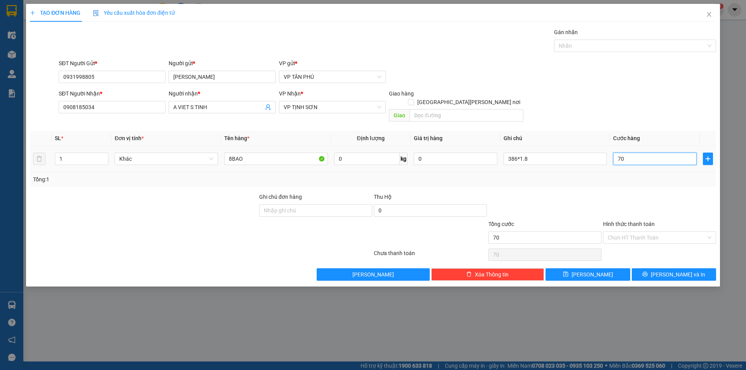
type input "700"
click at [586, 269] on button "[PERSON_NAME]" at bounding box center [588, 275] width 84 height 12
type input "700.000"
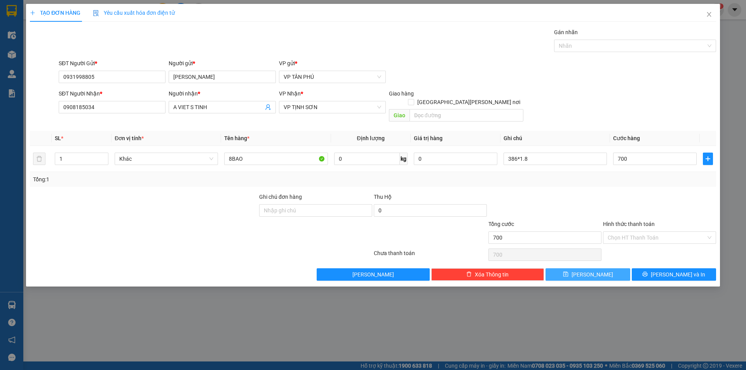
type input "700.000"
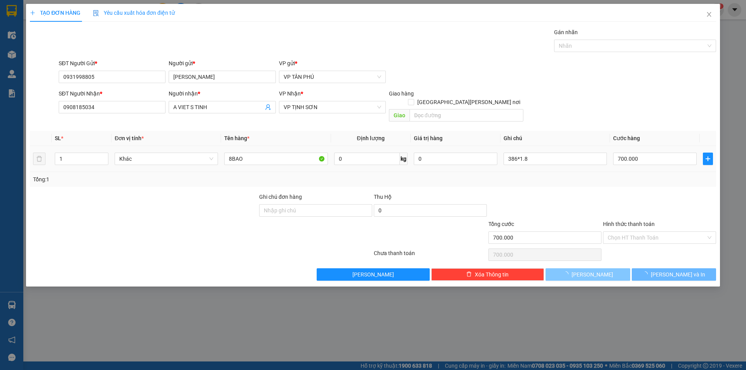
type input "0"
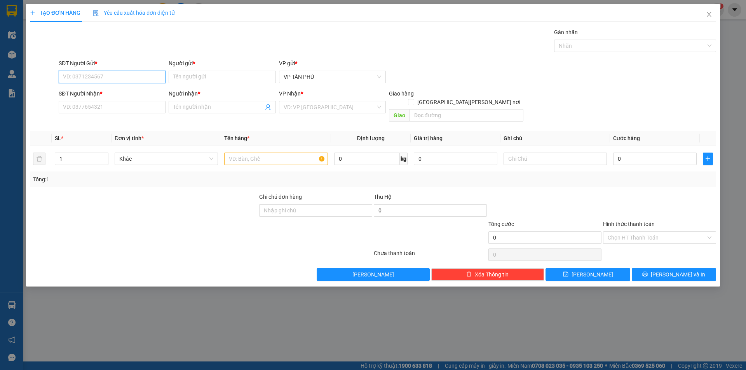
click at [147, 75] on input "SĐT Người Gửi *" at bounding box center [112, 77] width 107 height 12
click at [102, 92] on div "0931998805 - [PERSON_NAME]" at bounding box center [112, 92] width 98 height 9
type input "0931998805"
type input "[PERSON_NAME]"
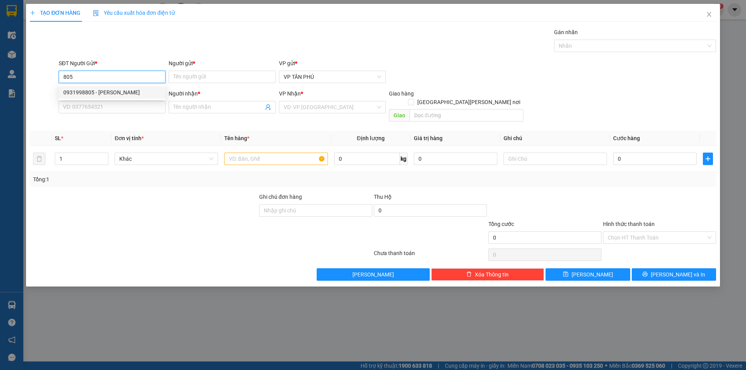
type input "0908185034"
type input "A VIET S TINH"
click at [102, 92] on div "0931998805 - [PERSON_NAME]" at bounding box center [112, 92] width 98 height 9
type input "0931998805"
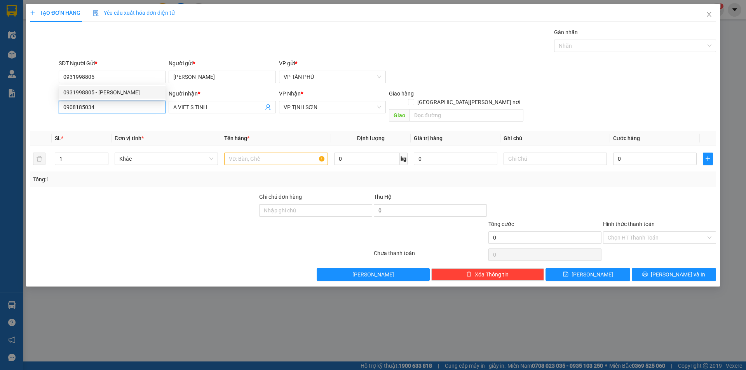
click at [114, 113] on input "0908185034" at bounding box center [112, 107] width 107 height 12
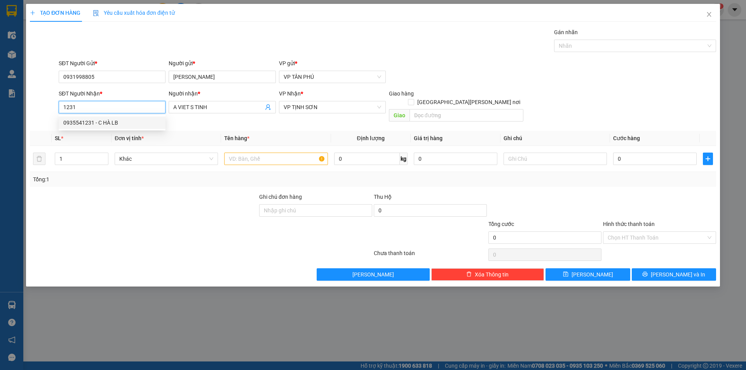
click at [115, 121] on div "0935541231 - C HÀ LB" at bounding box center [112, 123] width 98 height 9
type input "0935541231"
type input "C HÀ LB"
click at [115, 121] on div "0935541231 - C HÀ LB" at bounding box center [112, 123] width 98 height 9
type input "0935541231"
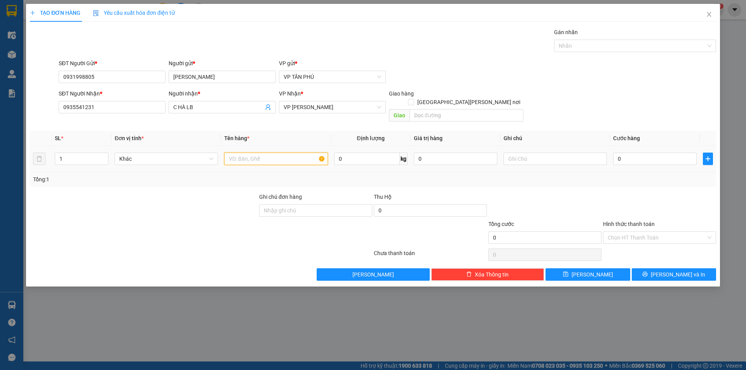
click at [246, 153] on input "text" at bounding box center [275, 159] width 103 height 12
type input "1CUC HANG SUA"
click at [621, 234] on input "Hình thức thanh toán" at bounding box center [657, 238] width 98 height 12
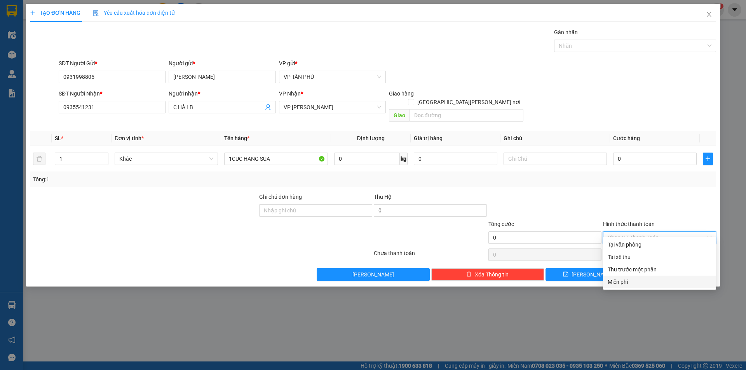
click at [615, 280] on div "Miễn phí" at bounding box center [660, 282] width 104 height 9
click at [615, 280] on div "TẠO ĐƠN HÀNG Yêu cầu xuất [PERSON_NAME] điện tử Transit Pickup Surcharge Ids Tr…" at bounding box center [373, 185] width 746 height 370
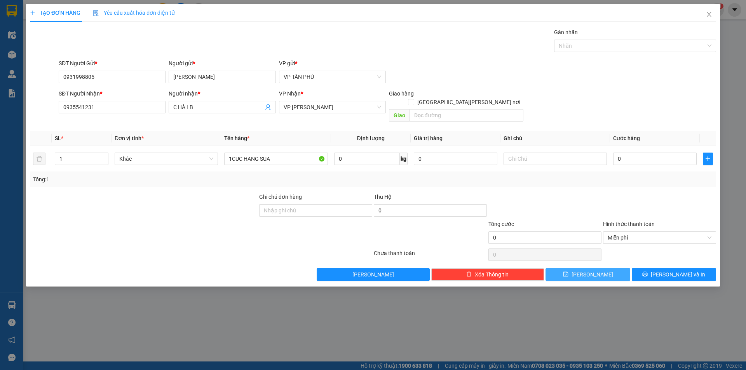
click at [588, 271] on span "[PERSON_NAME]" at bounding box center [593, 275] width 42 height 9
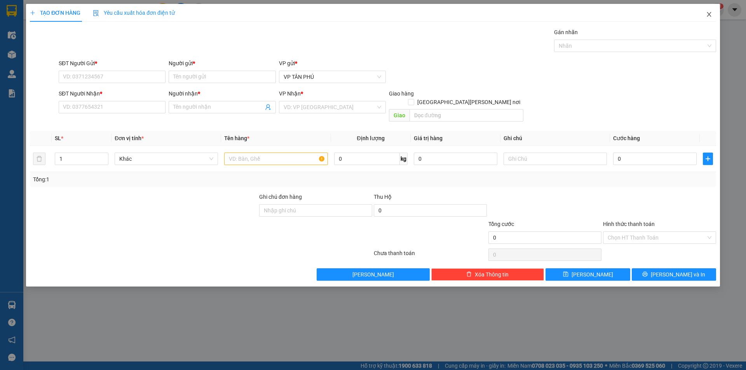
click at [708, 14] on icon "close" at bounding box center [709, 14] width 6 height 6
click at [708, 14] on span "nhanhangsg.hoanghuy" at bounding box center [672, 10] width 76 height 10
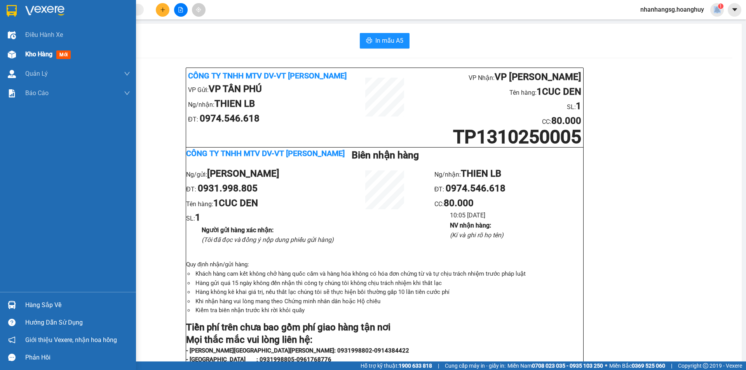
click at [36, 53] on span "Kho hàng" at bounding box center [38, 54] width 27 height 7
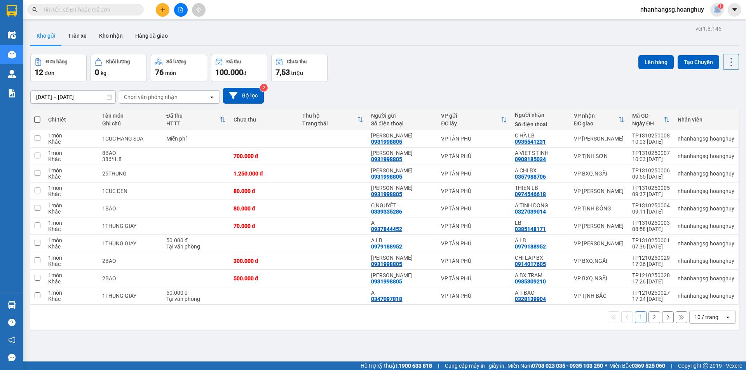
click at [162, 11] on icon "plus" at bounding box center [162, 9] width 5 height 5
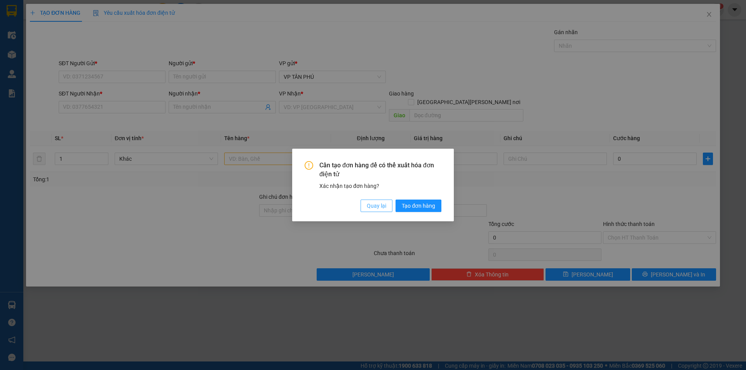
click at [372, 204] on span "Quay lại" at bounding box center [376, 206] width 19 height 9
click at [372, 204] on button "Quay lại" at bounding box center [377, 206] width 32 height 12
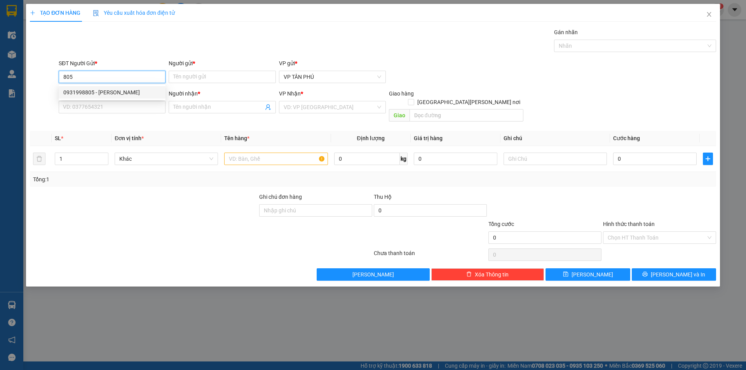
click at [116, 93] on div "0931998805 - [PERSON_NAME]" at bounding box center [112, 92] width 98 height 9
type input "0931998805"
type input "[PERSON_NAME]"
type input "0935541231"
type input "C HÀ LB"
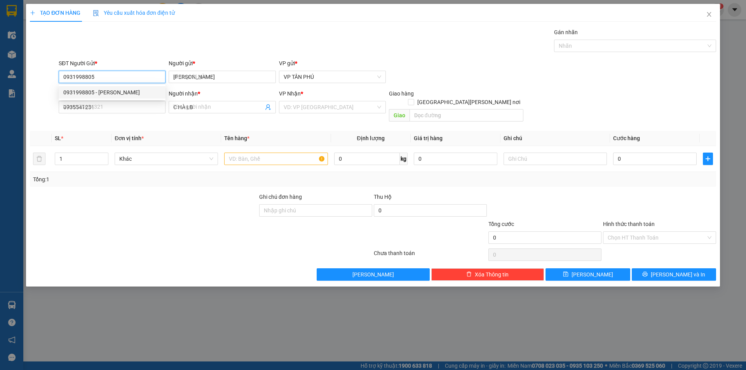
click at [116, 93] on div "0931998805 - [PERSON_NAME]" at bounding box center [112, 92] width 98 height 9
type input "0931998805"
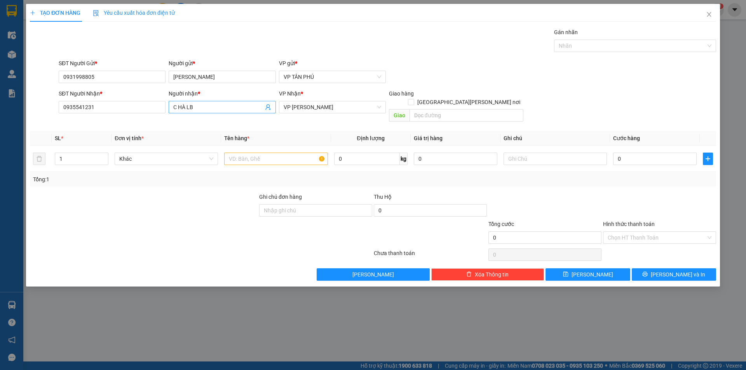
click at [195, 107] on input "C HÀ LB" at bounding box center [218, 107] width 90 height 9
click at [196, 107] on input "C HÀ LB" at bounding box center [218, 107] width 90 height 9
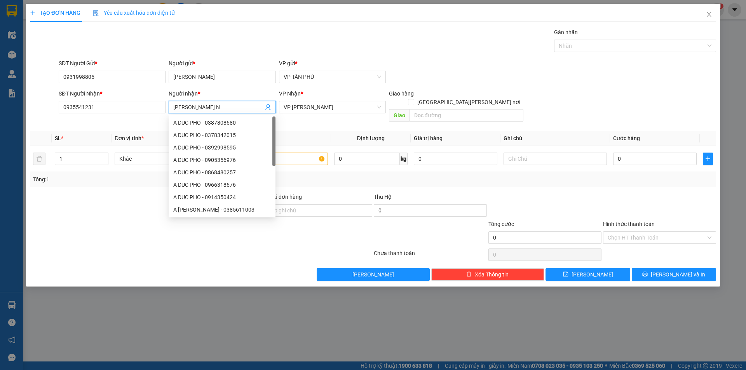
type input "[PERSON_NAME] NI"
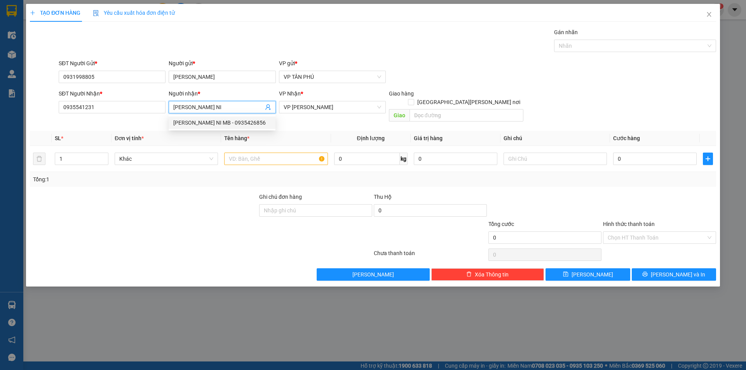
click at [207, 123] on div "[PERSON_NAME] NI MB - 0935426856" at bounding box center [222, 123] width 98 height 9
type input "0935426856"
click at [207, 123] on div "[PERSON_NAME] NI MB - 0935426856" at bounding box center [222, 123] width 98 height 9
click at [306, 110] on span "VP [PERSON_NAME]" at bounding box center [333, 107] width 98 height 12
type input "HIEN NI MB"
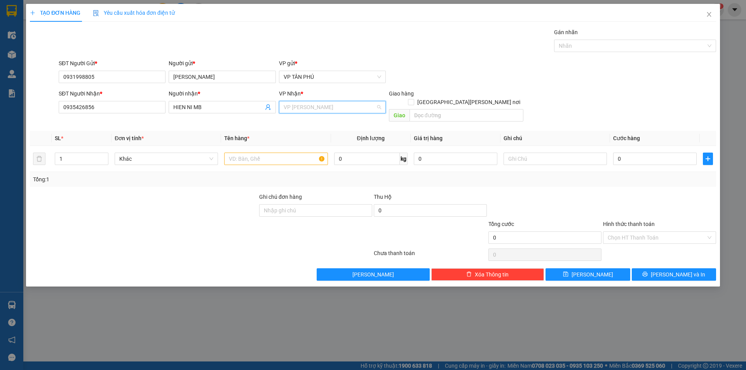
scroll to position [187, 0]
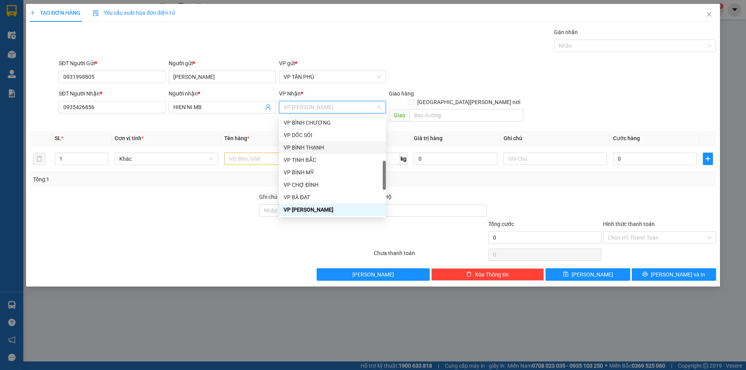
click at [309, 146] on div "VP BÌNH THẠNH" at bounding box center [333, 147] width 98 height 9
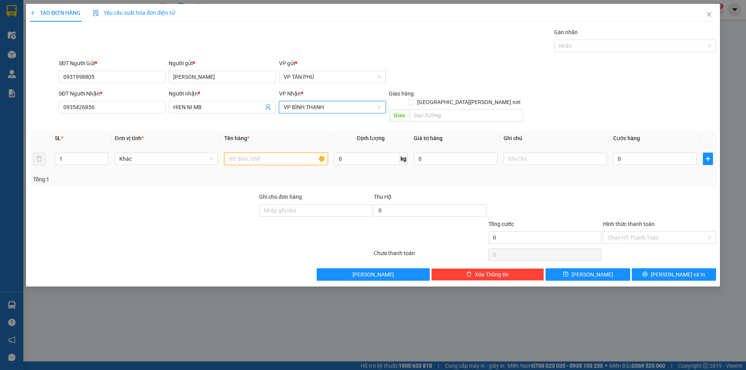
click at [269, 153] on input "text" at bounding box center [275, 159] width 103 height 12
type input "1BAO"
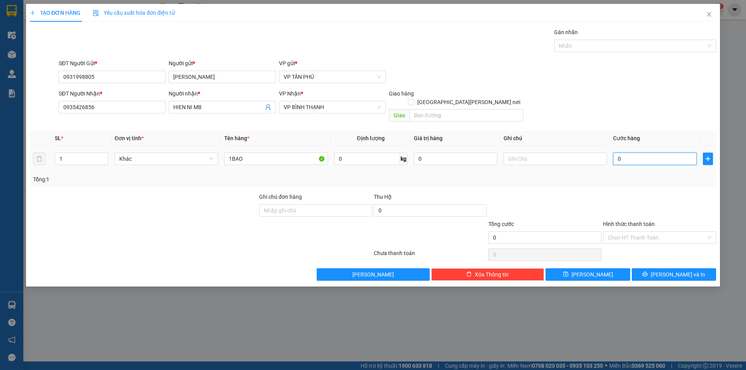
click at [641, 155] on input "0" at bounding box center [655, 159] width 84 height 12
type input "1"
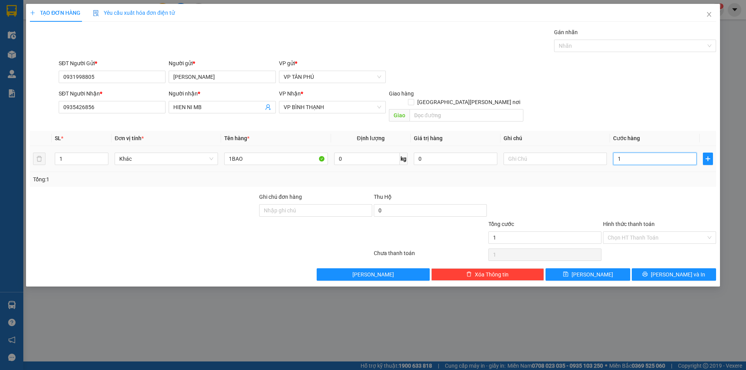
type input "10"
type input "100"
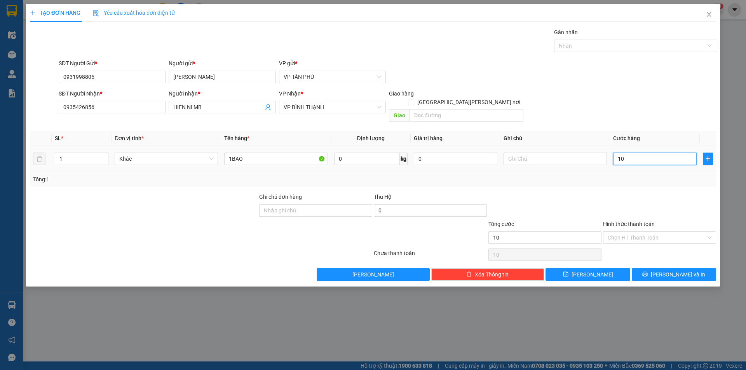
type input "100"
click at [657, 269] on button "[PERSON_NAME] và In" at bounding box center [674, 275] width 84 height 12
type input "100.000"
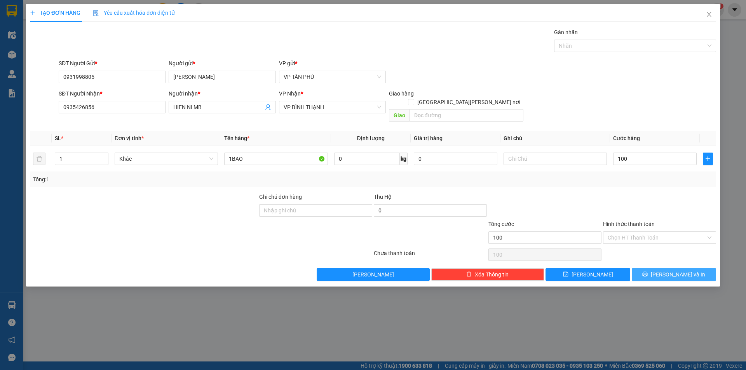
type input "100.000"
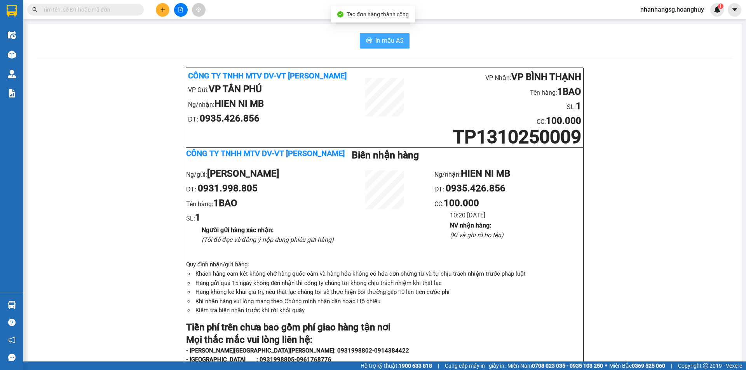
click at [383, 40] on span "In mẫu A5" at bounding box center [390, 41] width 28 height 10
click at [166, 12] on button at bounding box center [163, 10] width 14 height 14
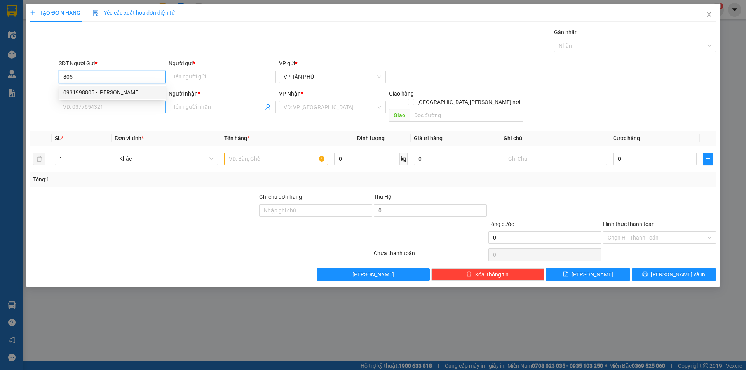
type input "805"
click at [116, 108] on input "SĐT Người Nhận *" at bounding box center [112, 107] width 107 height 12
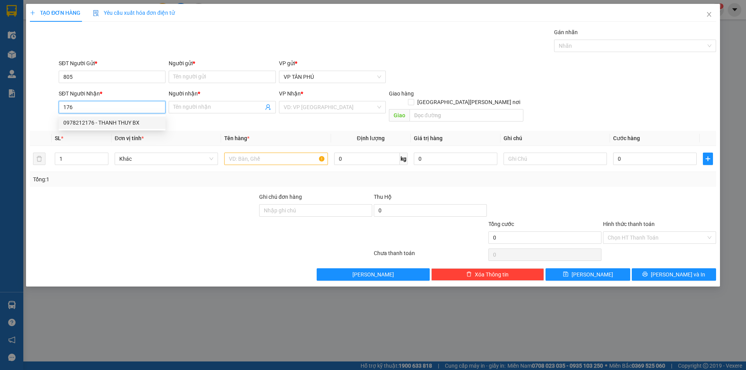
click at [116, 121] on div "0978212176 - THANH THUY BX" at bounding box center [112, 123] width 98 height 9
type input "0978212176"
type input "THANH THUY BX"
type input "0978212176"
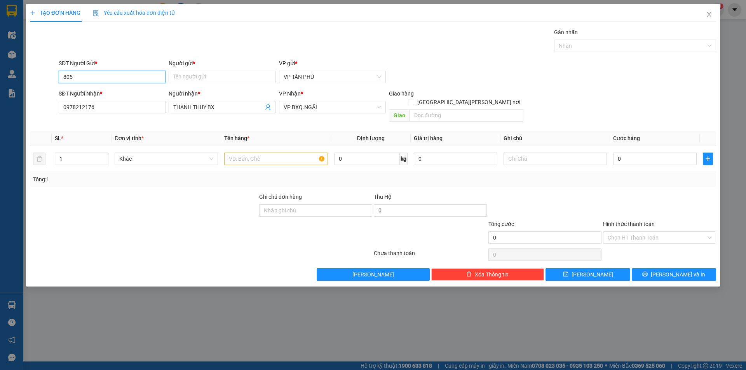
click at [105, 76] on input "805" at bounding box center [112, 77] width 107 height 12
click at [109, 92] on div "0931998805 - [PERSON_NAME]" at bounding box center [112, 92] width 98 height 9
type input "0931998805"
type input "[PERSON_NAME]"
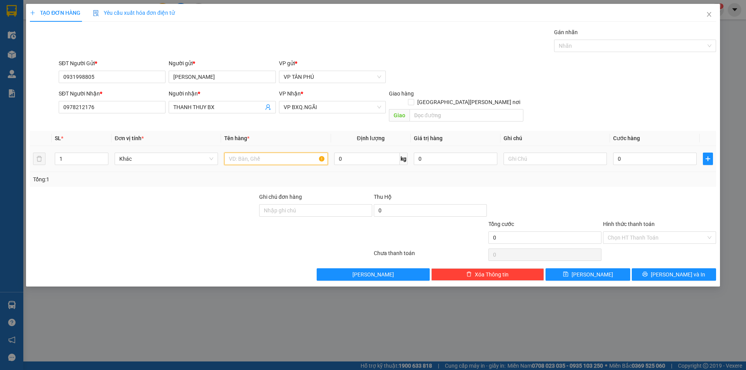
click at [253, 153] on input "text" at bounding box center [275, 159] width 103 height 12
click at [622, 153] on input "0" at bounding box center [655, 159] width 84 height 12
click at [634, 232] on input "Hình thức thanh toán" at bounding box center [657, 238] width 98 height 12
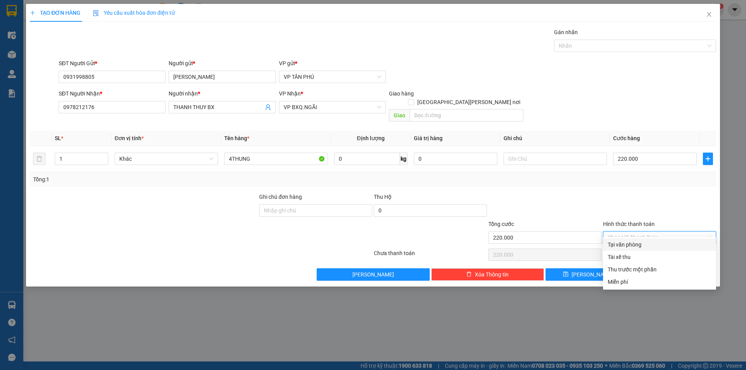
click at [638, 240] on div "Tại văn phòng" at bounding box center [659, 245] width 113 height 12
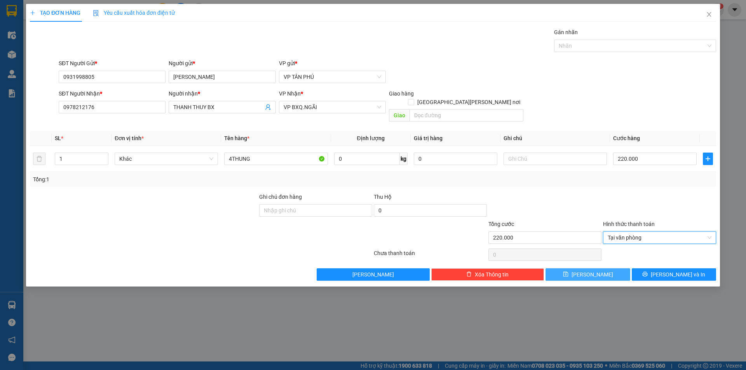
click at [608, 269] on button "[PERSON_NAME]" at bounding box center [588, 275] width 84 height 12
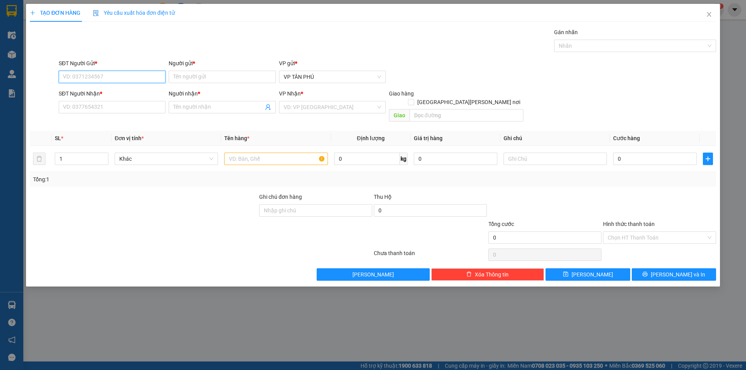
click at [118, 72] on input "SĐT Người Gửi *" at bounding box center [112, 77] width 107 height 12
click at [110, 94] on div "0931998805 - [PERSON_NAME]" at bounding box center [112, 92] width 98 height 9
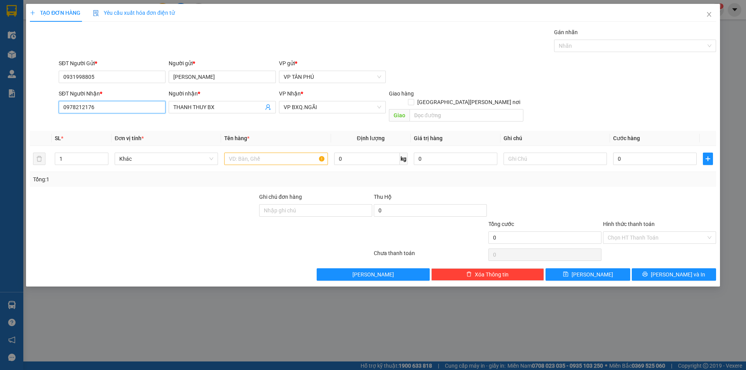
click at [120, 108] on input "0978212176" at bounding box center [112, 107] width 107 height 12
click at [122, 122] on div "0914121353 - NHAN ĐỨC PHỔ" at bounding box center [112, 123] width 98 height 9
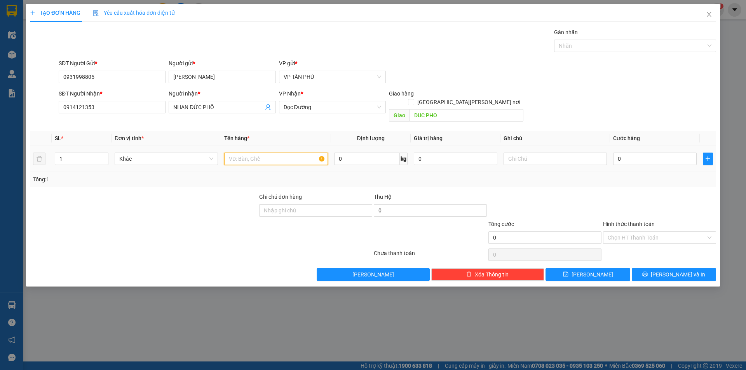
click at [297, 153] on input "text" at bounding box center [275, 159] width 103 height 12
click at [647, 153] on input "0" at bounding box center [655, 159] width 84 height 12
click at [590, 271] on span "[PERSON_NAME]" at bounding box center [593, 275] width 42 height 9
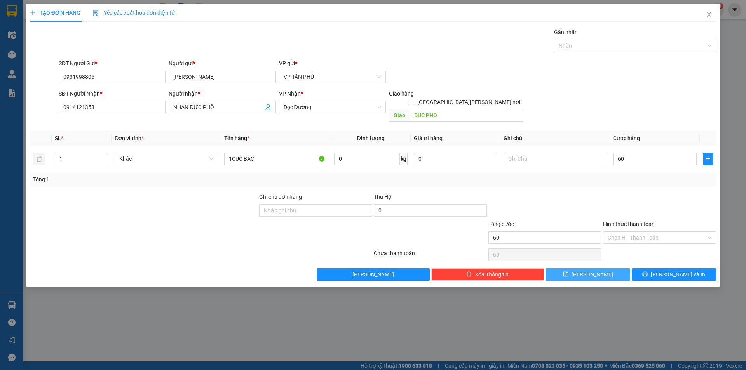
click at [590, 271] on span "[PERSON_NAME]" at bounding box center [593, 275] width 42 height 9
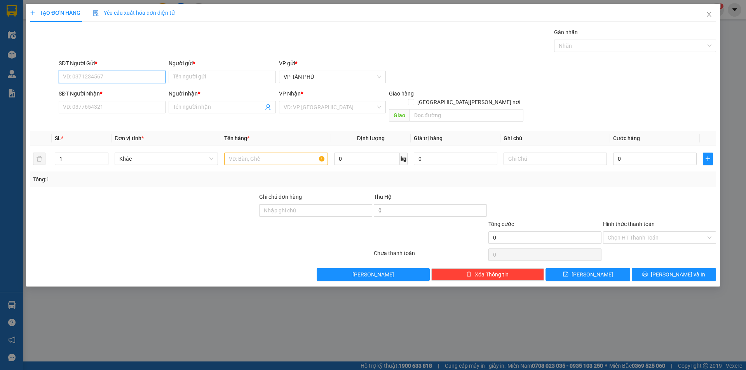
click at [136, 79] on input "SĐT Người Gửi *" at bounding box center [112, 77] width 107 height 12
click at [121, 92] on div "0931998805 - [PERSON_NAME]" at bounding box center [112, 92] width 98 height 9
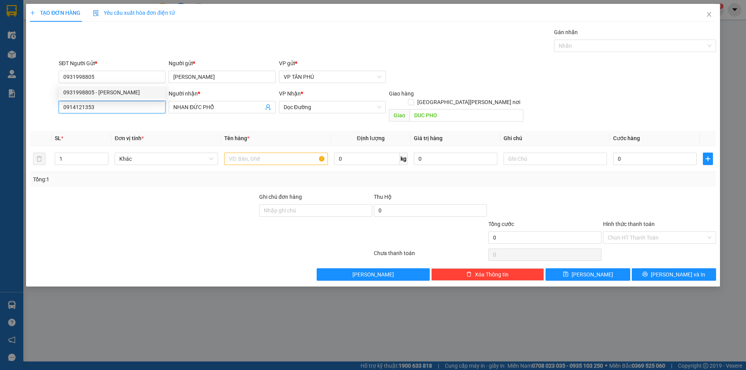
click at [120, 107] on input "0914121353" at bounding box center [112, 107] width 107 height 12
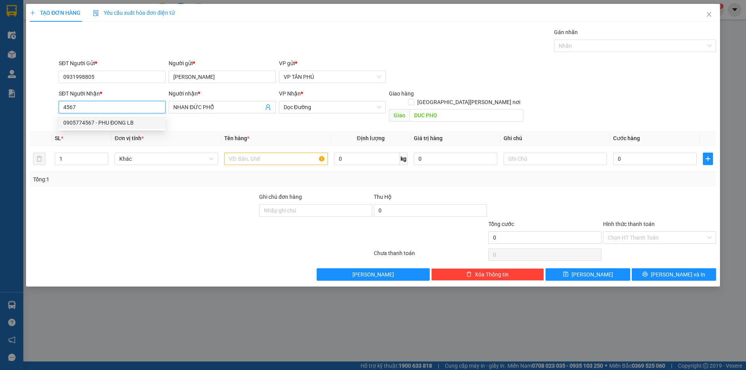
click at [121, 122] on div "0905774567 - PHU ĐONG LB" at bounding box center [112, 123] width 98 height 9
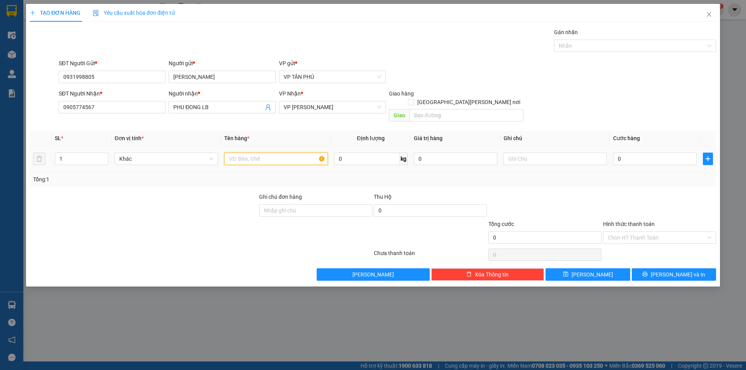
click at [260, 153] on input "text" at bounding box center [275, 159] width 103 height 12
click at [622, 155] on input "0" at bounding box center [655, 159] width 84 height 12
click at [654, 269] on button "[PERSON_NAME] và In" at bounding box center [674, 275] width 84 height 12
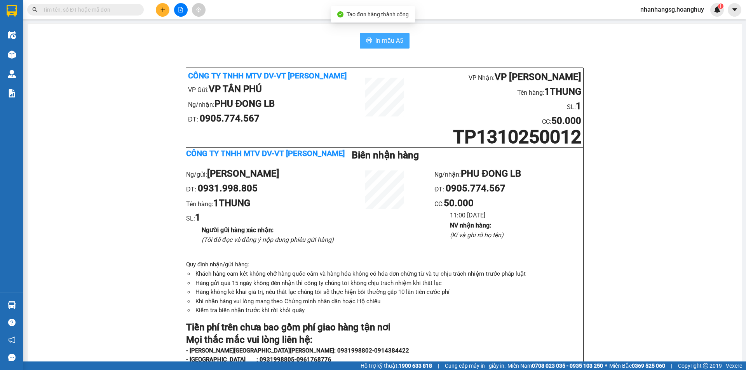
click at [376, 42] on span "In mẫu A5" at bounding box center [390, 41] width 28 height 10
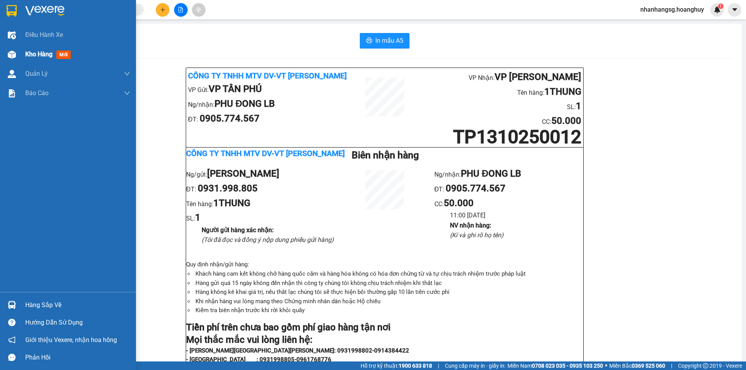
click at [28, 50] on div "Kho hàng mới" at bounding box center [49, 54] width 49 height 10
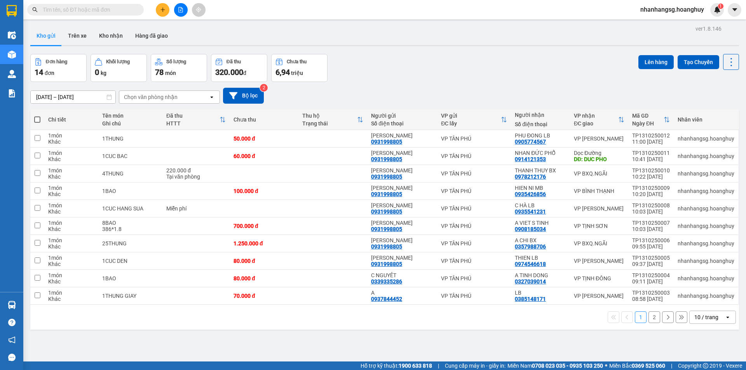
click at [649, 316] on button "2" at bounding box center [655, 318] width 12 height 12
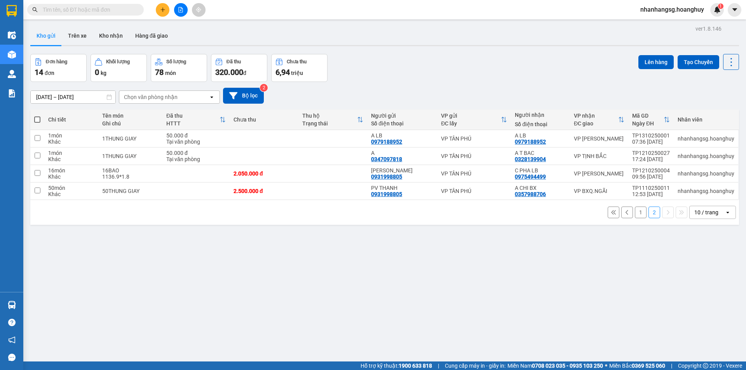
click at [635, 214] on button "1" at bounding box center [641, 213] width 12 height 12
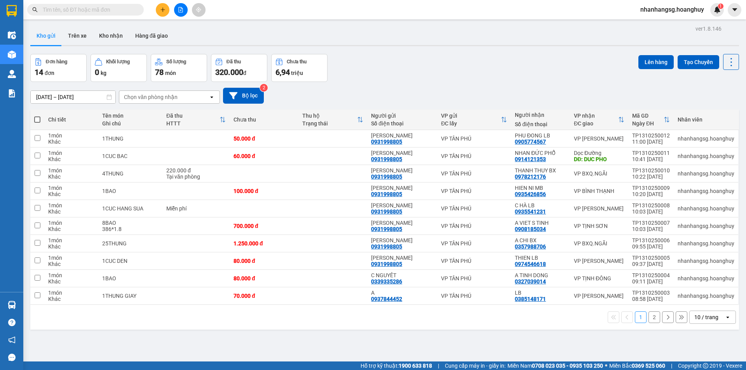
click at [73, 98] on input "[DATE] – [DATE]" at bounding box center [73, 97] width 85 height 12
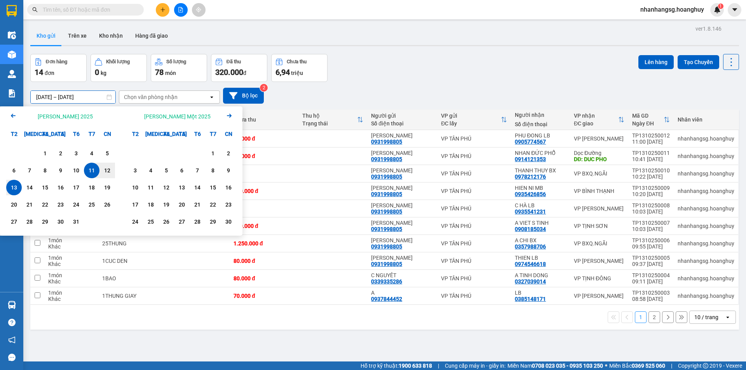
click at [91, 171] on div "11" at bounding box center [91, 170] width 11 height 9
click at [91, 171] on div "1 món" at bounding box center [71, 171] width 46 height 6
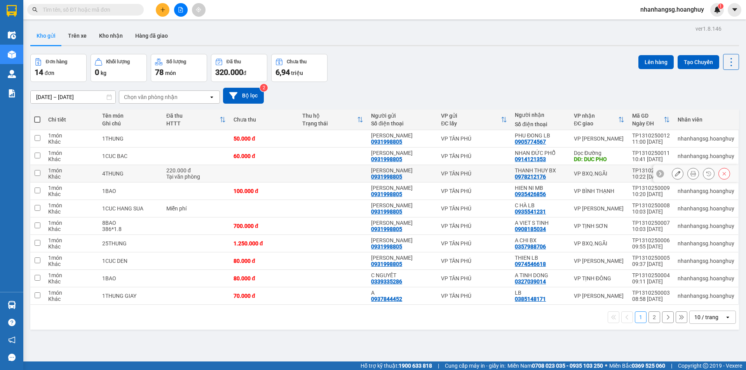
click at [91, 171] on div "1 món" at bounding box center [71, 171] width 46 height 6
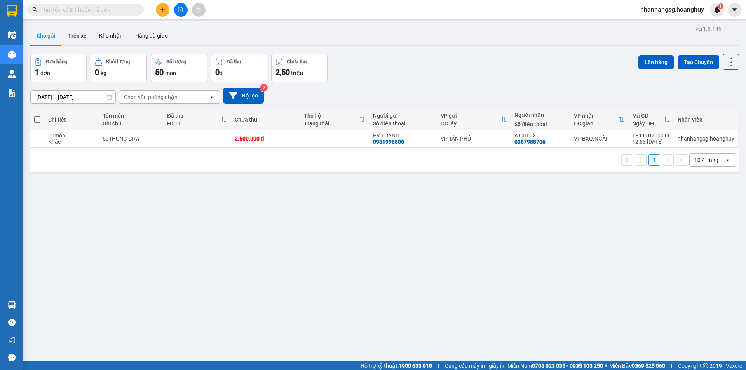
click at [92, 95] on input "[DATE] – [DATE]" at bounding box center [73, 97] width 85 height 12
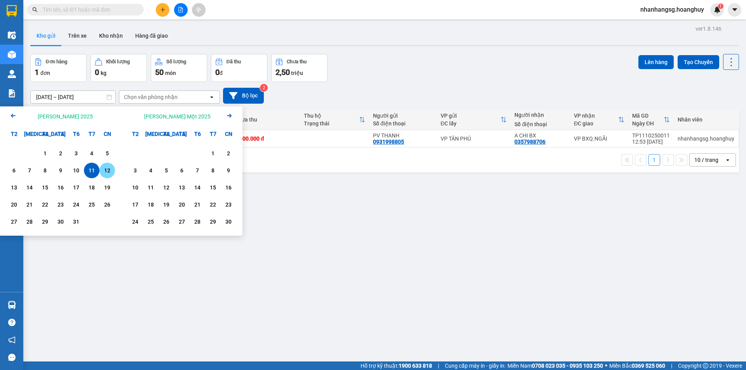
click at [105, 172] on div "12" at bounding box center [107, 170] width 11 height 9
click at [104, 171] on div "1 10 / trang open" at bounding box center [384, 160] width 709 height 25
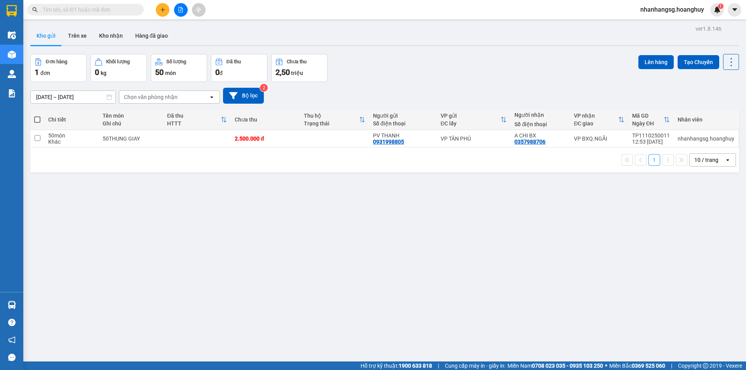
click at [104, 171] on div "1 10 / trang open" at bounding box center [384, 160] width 709 height 25
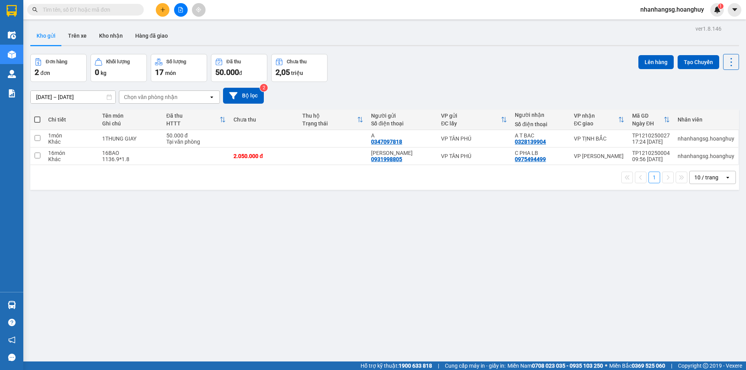
click at [87, 95] on input "[DATE] – [DATE]" at bounding box center [73, 97] width 85 height 12
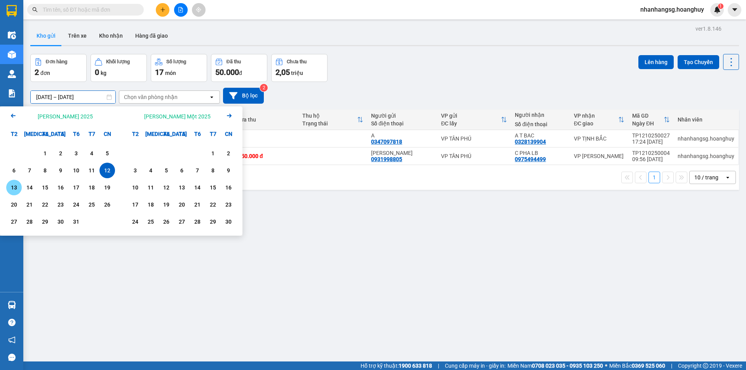
click at [16, 185] on div "13" at bounding box center [14, 187] width 11 height 9
click at [15, 185] on div "13" at bounding box center [14, 187] width 11 height 9
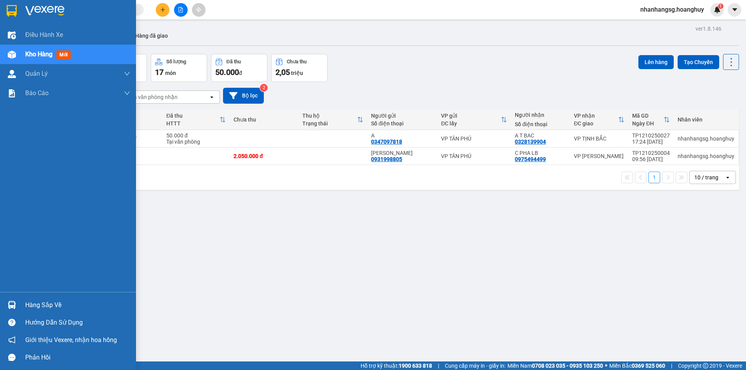
click at [15, 185] on div "Điều [PERSON_NAME] xe Kho hàng mới [PERSON_NAME] [PERSON_NAME] [PERSON_NAME] lý…" at bounding box center [68, 158] width 136 height 267
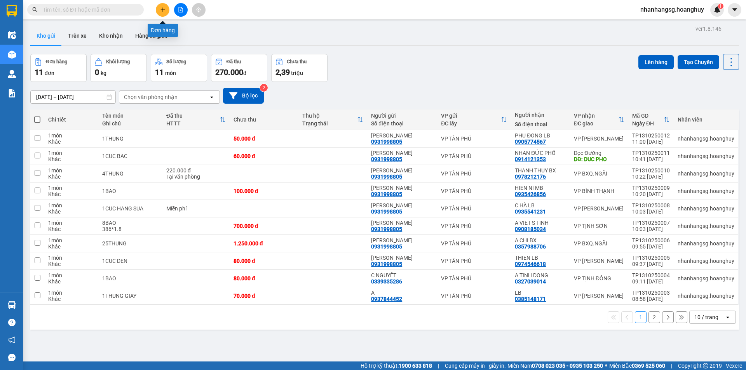
click at [162, 7] on icon "plus" at bounding box center [162, 9] width 5 height 5
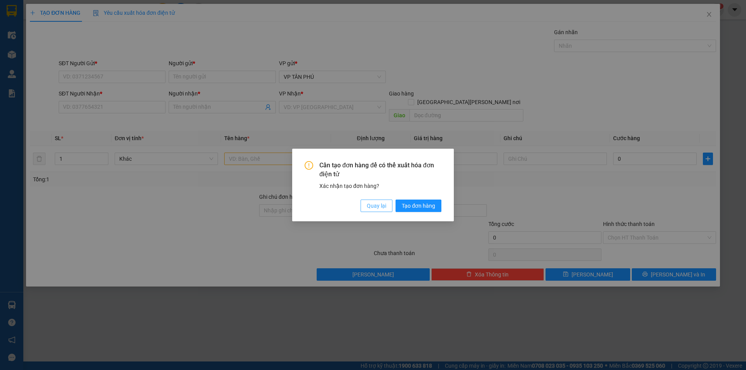
click at [376, 204] on span "Quay lại" at bounding box center [376, 206] width 19 height 9
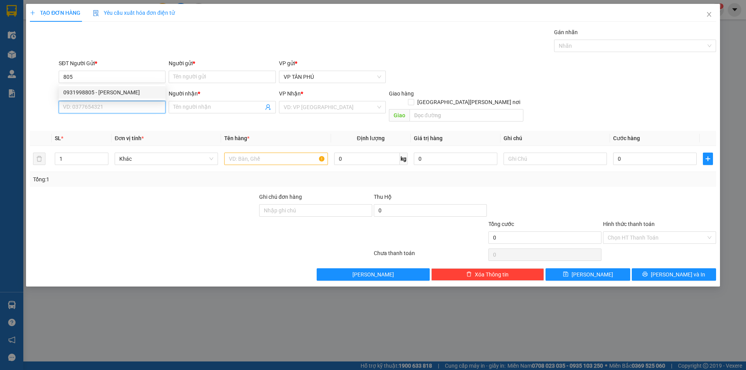
click at [103, 103] on input "SĐT Người Nhận *" at bounding box center [112, 107] width 107 height 12
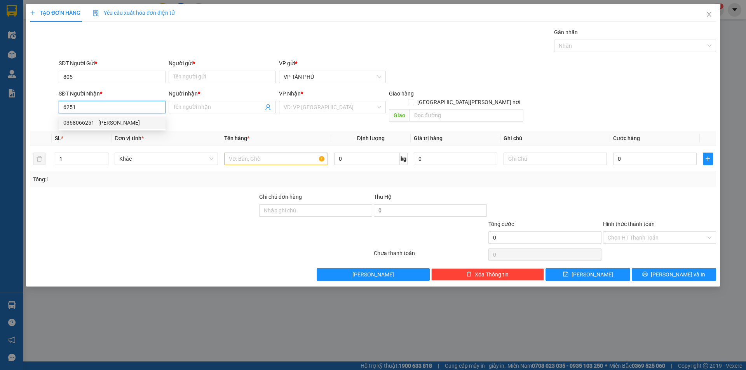
click at [106, 120] on div "0368066251 - [PERSON_NAME]" at bounding box center [112, 123] width 98 height 9
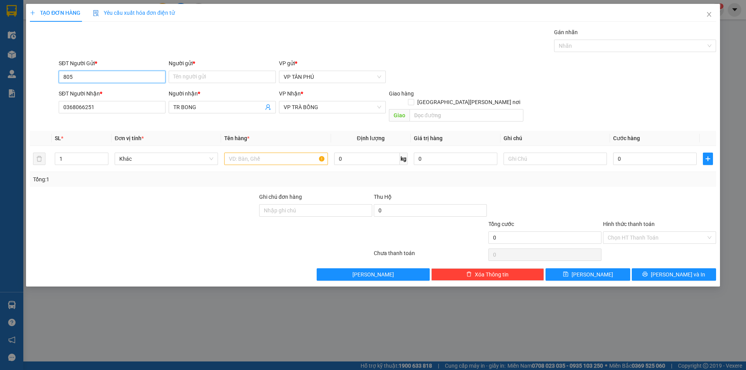
click at [97, 79] on input "805" at bounding box center [112, 77] width 107 height 12
click at [100, 94] on div "0931998805 - [PERSON_NAME]" at bounding box center [112, 92] width 98 height 9
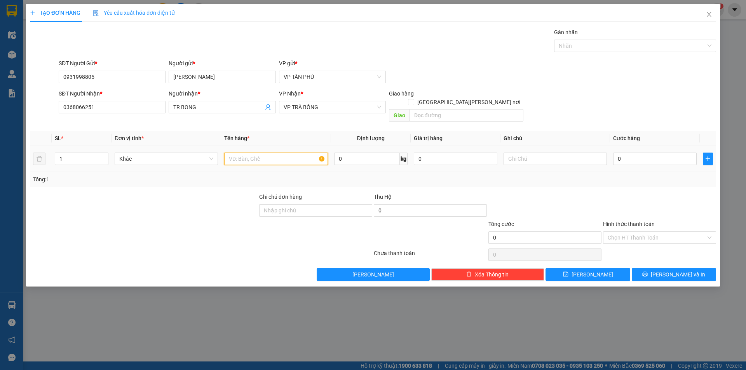
click at [258, 153] on input "text" at bounding box center [275, 159] width 103 height 12
click at [655, 232] on input "Hình thức thanh toán" at bounding box center [657, 238] width 98 height 12
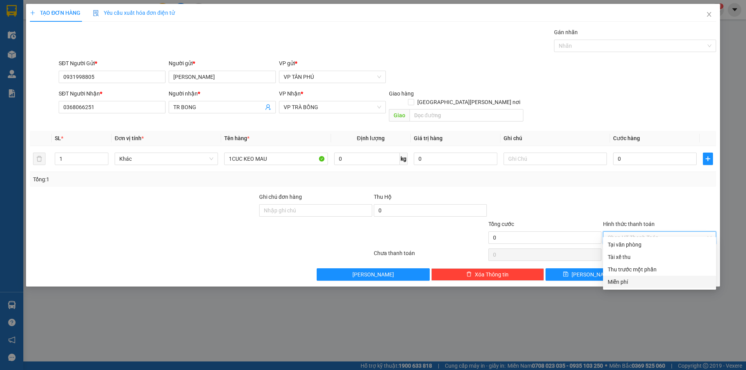
click at [628, 280] on div "Miễn phí" at bounding box center [660, 282] width 104 height 9
click at [628, 280] on div "TẠO ĐƠN HÀNG Yêu cầu xuất [PERSON_NAME] điện tử Transit Pickup Surcharge Ids Tr…" at bounding box center [373, 185] width 746 height 370
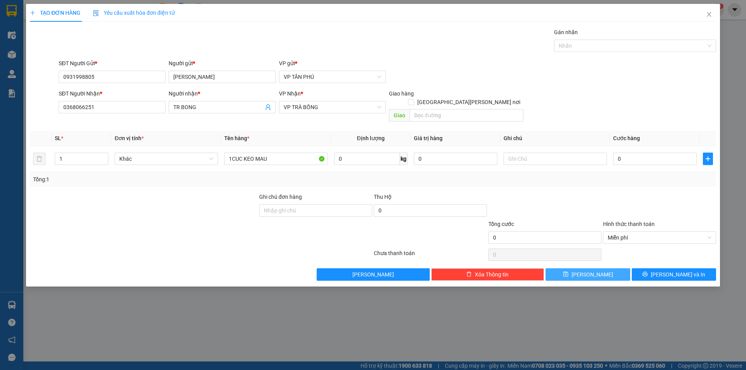
click at [605, 269] on button "[PERSON_NAME]" at bounding box center [588, 275] width 84 height 12
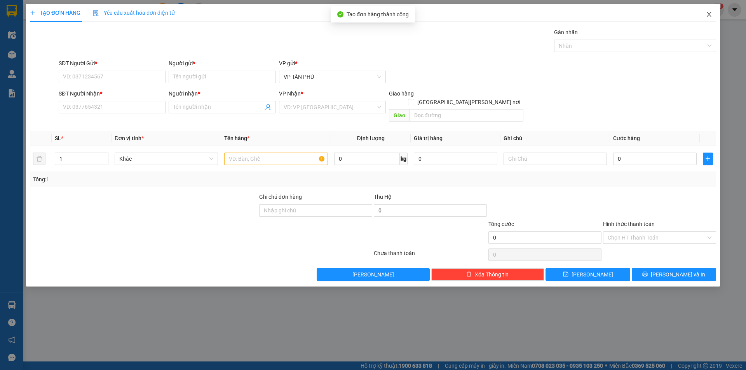
click at [709, 13] on icon "close" at bounding box center [709, 14] width 6 height 6
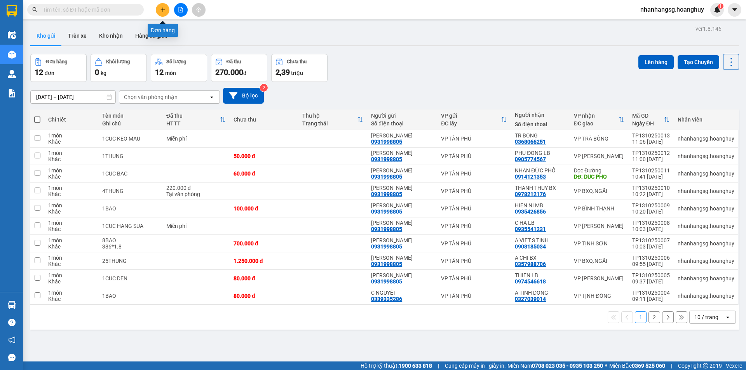
click at [168, 10] on button at bounding box center [163, 10] width 14 height 14
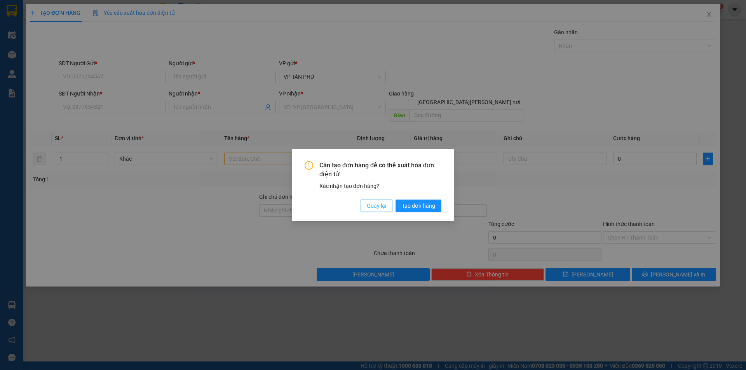
click at [376, 205] on span "Quay lại" at bounding box center [376, 206] width 19 height 9
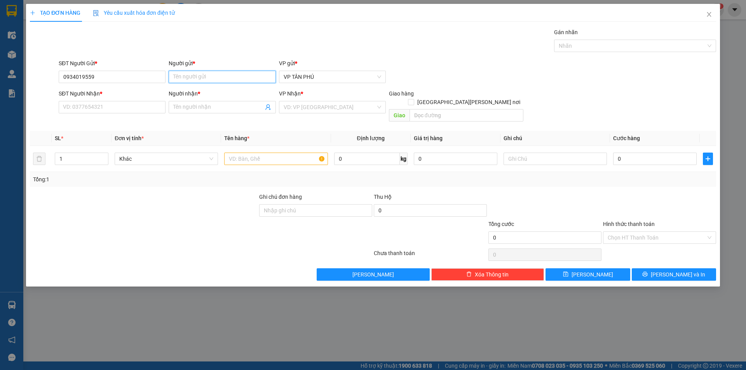
click at [182, 75] on input "Người gửi *" at bounding box center [222, 77] width 107 height 12
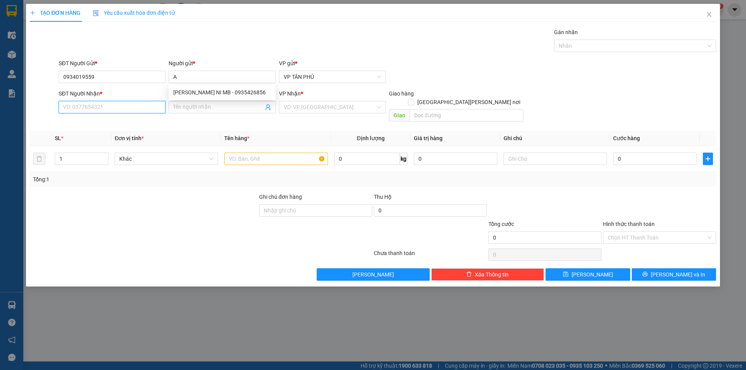
click at [130, 109] on input "SĐT Người Nhận *" at bounding box center [112, 107] width 107 height 12
click at [204, 106] on input "Người nhận *" at bounding box center [218, 107] width 90 height 9
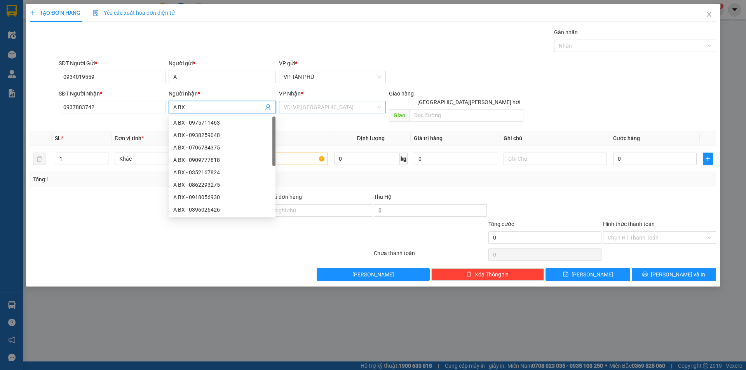
click at [325, 112] on input "search" at bounding box center [330, 107] width 92 height 12
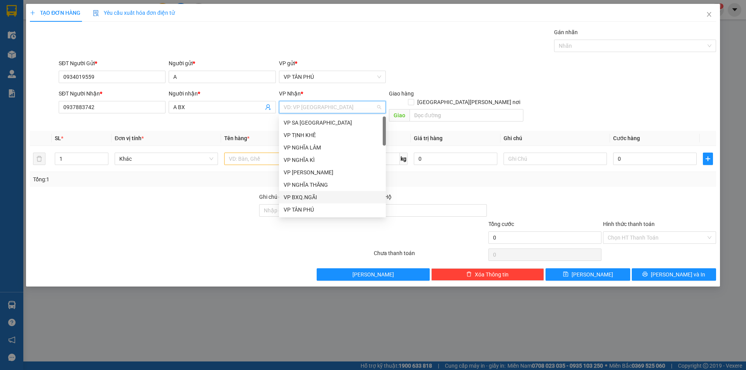
click at [308, 199] on div "VP BXQ.NGÃI" at bounding box center [333, 197] width 98 height 9
click at [308, 204] on input "Ghi chú đơn hàng" at bounding box center [315, 210] width 113 height 12
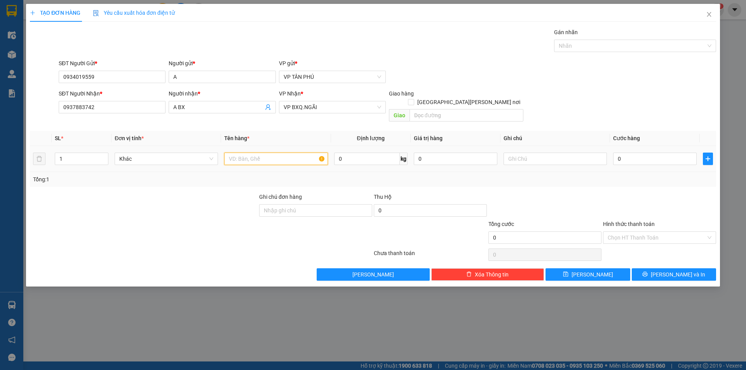
click at [253, 153] on input "text" at bounding box center [275, 159] width 103 height 12
click at [625, 153] on input "0" at bounding box center [655, 159] width 84 height 12
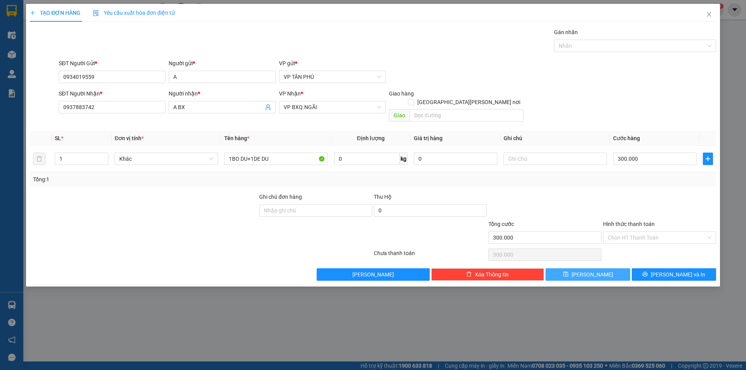
click at [611, 269] on button "[PERSON_NAME]" at bounding box center [588, 275] width 84 height 12
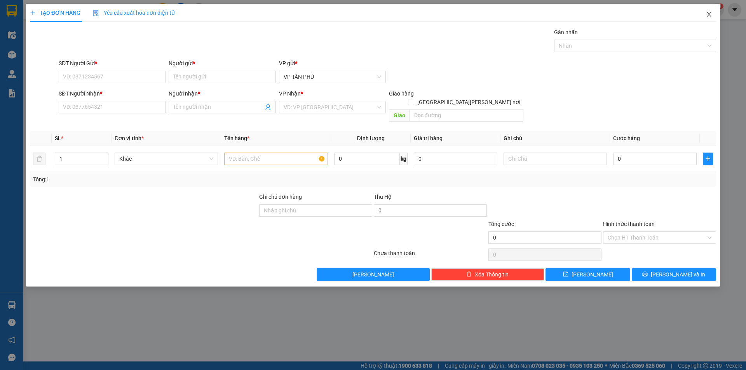
click at [713, 11] on span "Close" at bounding box center [710, 15] width 22 height 22
click at [713, 11] on div "1" at bounding box center [718, 10] width 14 height 14
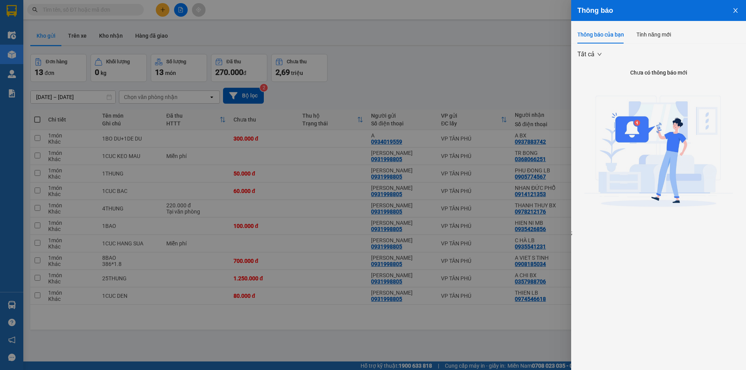
click at [436, 83] on div at bounding box center [373, 185] width 746 height 370
click at [436, 83] on div "Thông báo Thông báo của bạn Tính năng mới Tất cả Chưa có thông báo mới ;" at bounding box center [373, 185] width 746 height 370
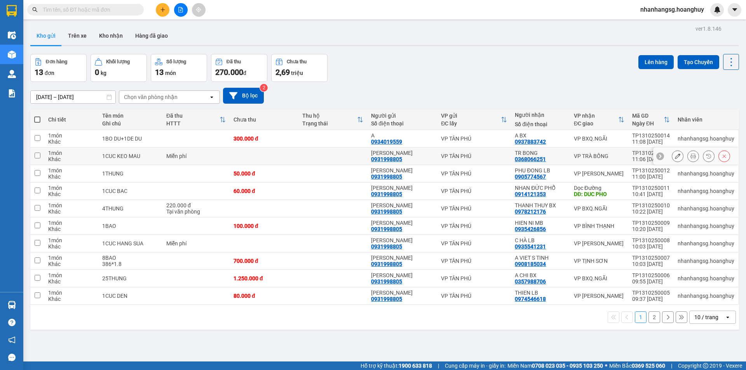
click at [93, 157] on div "Khác" at bounding box center [71, 159] width 46 height 6
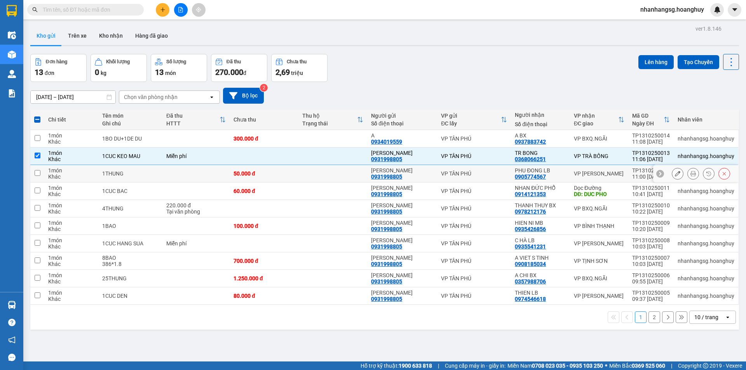
click at [86, 176] on div "Khác" at bounding box center [71, 177] width 46 height 6
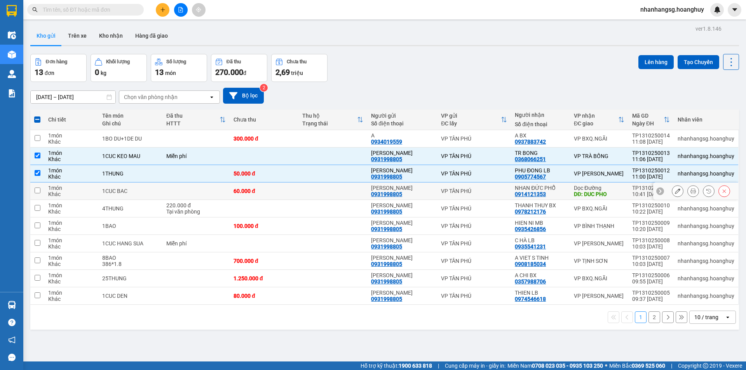
click at [79, 190] on div "1 món" at bounding box center [71, 188] width 46 height 6
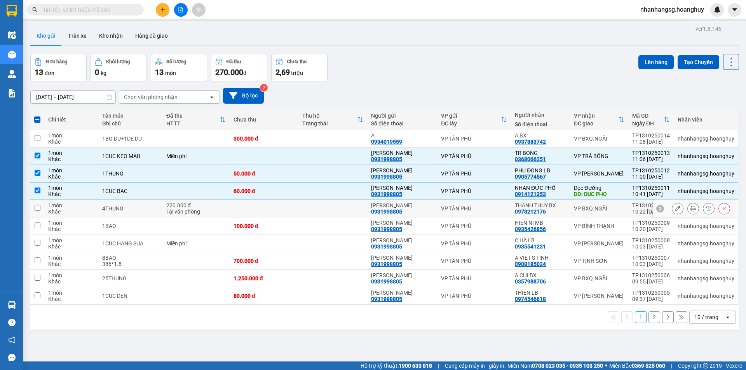
click at [87, 205] on div "1 món" at bounding box center [71, 206] width 46 height 6
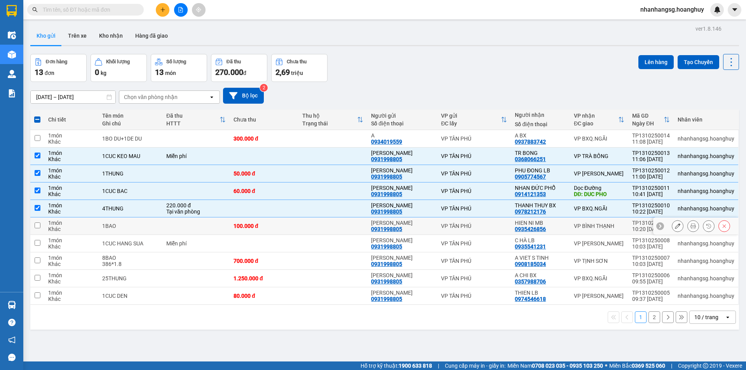
click at [131, 224] on div "1BAO" at bounding box center [130, 226] width 56 height 6
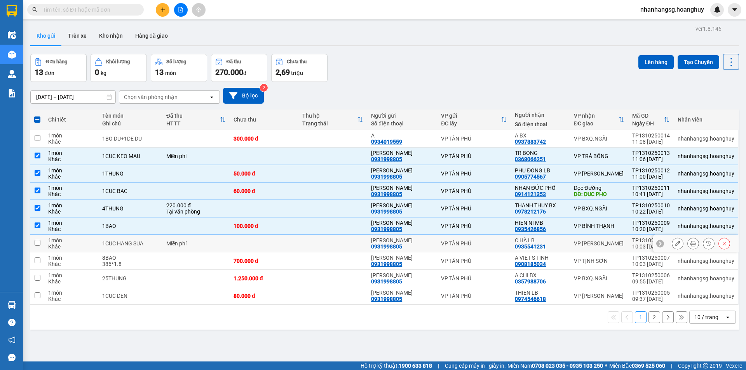
click at [147, 243] on div "1CUC HANG SUA" at bounding box center [130, 244] width 56 height 6
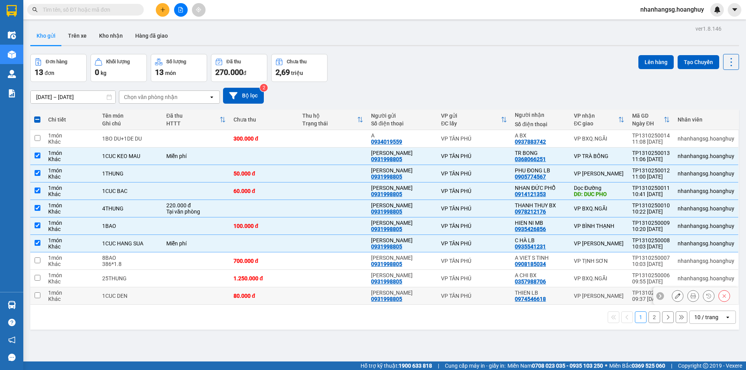
click at [157, 296] on div "1CUC DEN" at bounding box center [130, 296] width 56 height 6
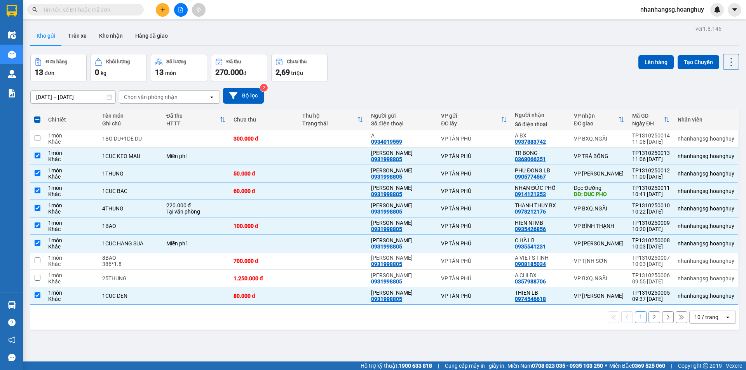
click at [161, 10] on icon "plus" at bounding box center [163, 9] width 4 height 0
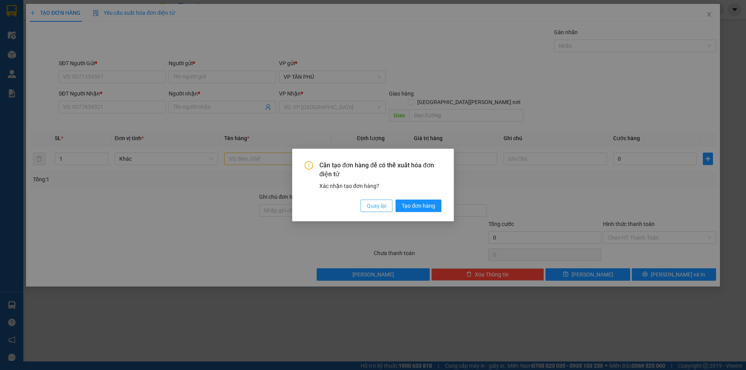
click at [371, 209] on span "Quay lại" at bounding box center [376, 206] width 19 height 9
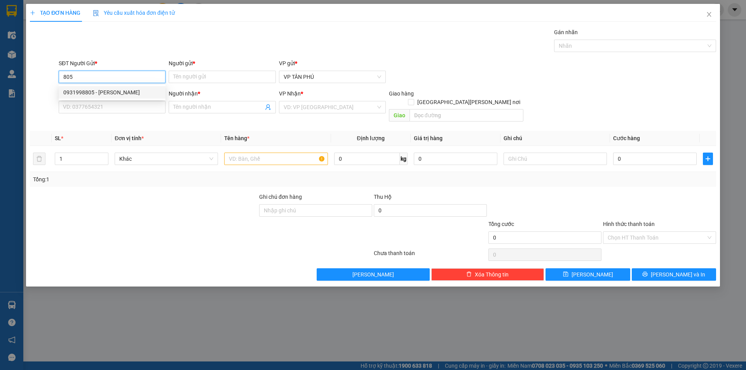
click at [89, 92] on div "0931998805 - [PERSON_NAME]" at bounding box center [112, 92] width 98 height 9
click at [90, 92] on div "0931998805 - [PERSON_NAME]" at bounding box center [112, 92] width 98 height 9
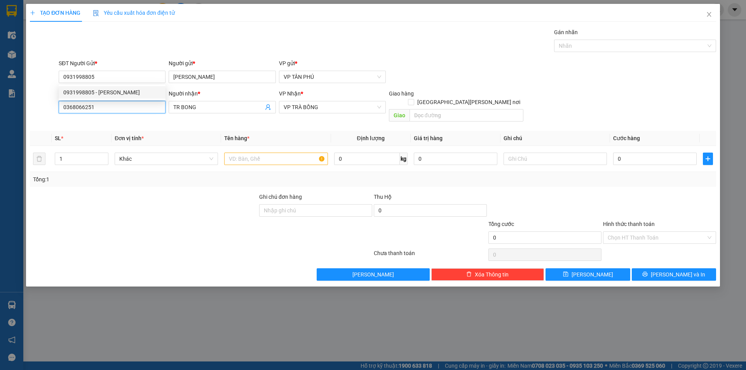
click at [100, 108] on input "0368066251" at bounding box center [112, 107] width 107 height 12
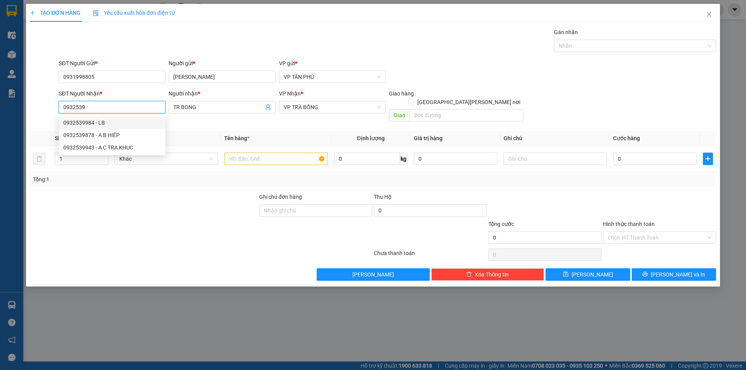
click at [112, 121] on div "0932539984 - LB" at bounding box center [112, 123] width 98 height 9
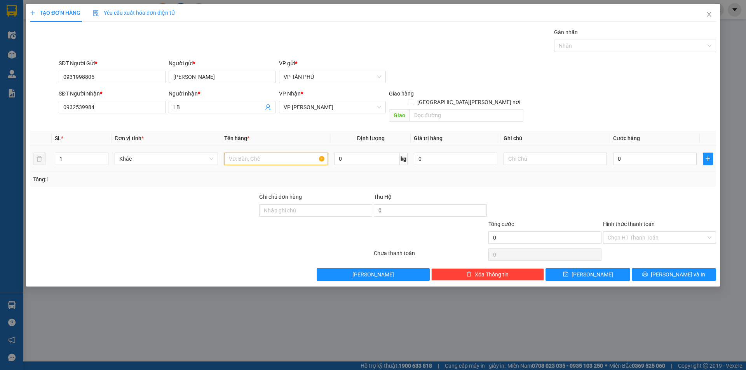
click at [271, 153] on input "text" at bounding box center [275, 159] width 103 height 12
click at [613, 146] on td "0" at bounding box center [655, 159] width 90 height 26
click at [617, 153] on input "0" at bounding box center [655, 159] width 84 height 12
click at [637, 232] on input "Hình thức thanh toán" at bounding box center [657, 238] width 98 height 12
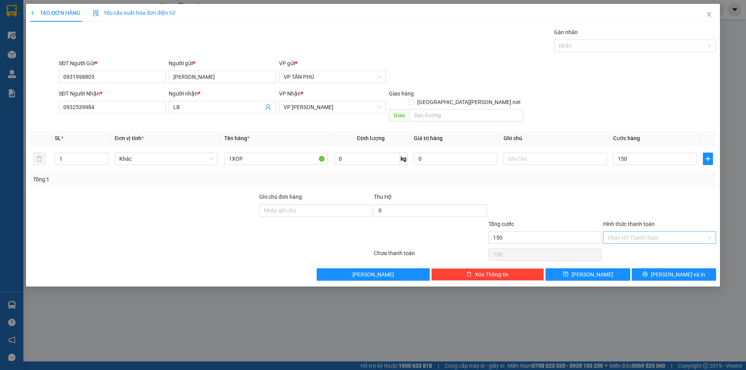
click at [637, 232] on input "Hình thức thanh toán" at bounding box center [657, 238] width 98 height 12
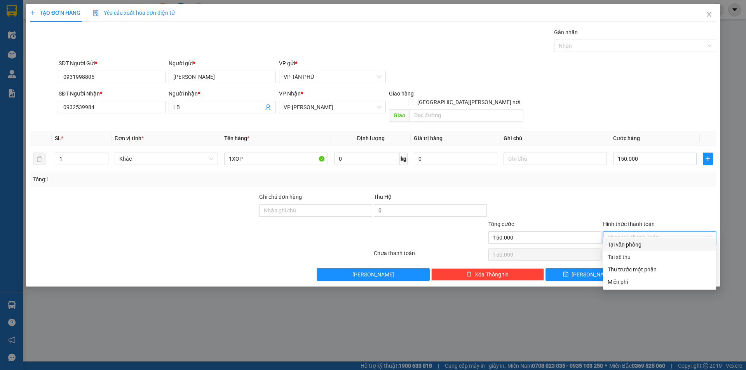
click at [630, 243] on div "Tại văn phòng" at bounding box center [660, 245] width 104 height 9
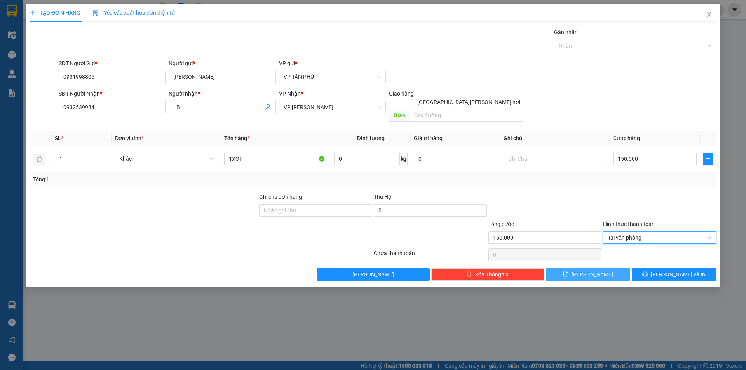
click at [603, 271] on button "[PERSON_NAME]" at bounding box center [588, 275] width 84 height 12
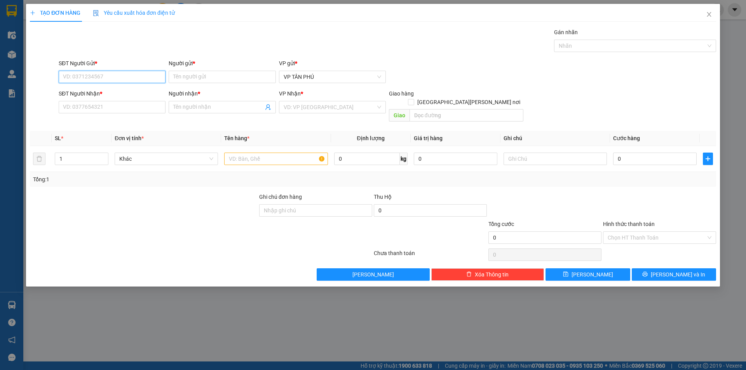
click at [117, 80] on input "SĐT Người Gửi *" at bounding box center [112, 77] width 107 height 12
click at [182, 71] on input "Người gửi *" at bounding box center [222, 77] width 107 height 12
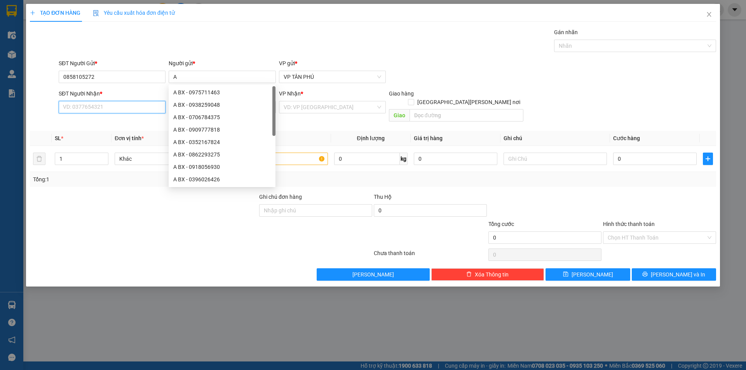
click at [133, 108] on input "SĐT Người Nhận *" at bounding box center [112, 107] width 107 height 12
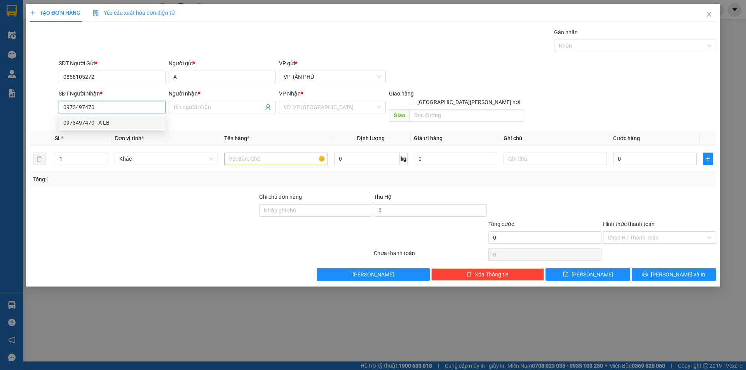
click at [115, 128] on div "0973497470 - A LB" at bounding box center [112, 123] width 107 height 12
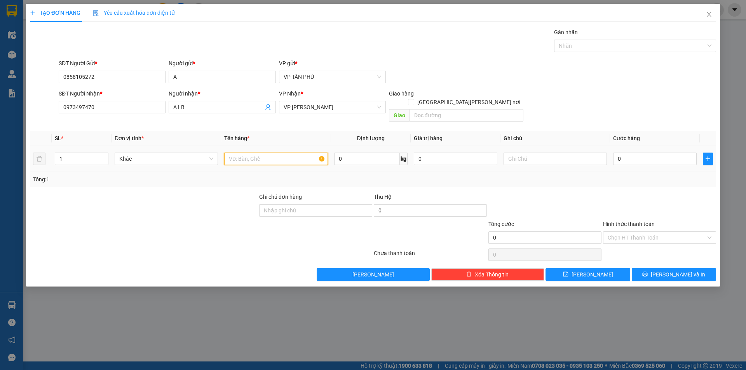
click at [262, 153] on input "text" at bounding box center [275, 159] width 103 height 12
click at [650, 153] on input "0" at bounding box center [655, 159] width 84 height 12
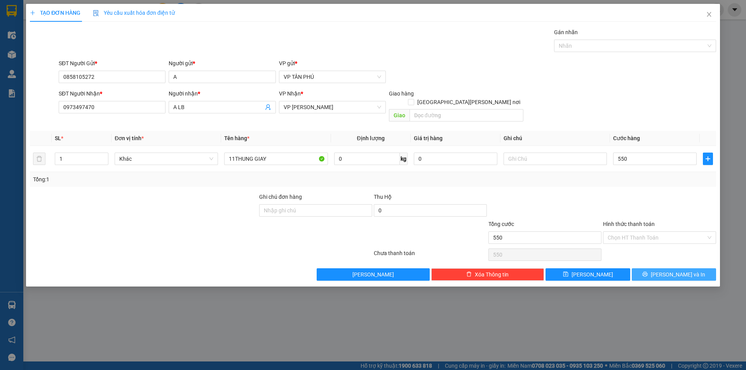
click at [651, 272] on button "[PERSON_NAME] và In" at bounding box center [674, 275] width 84 height 12
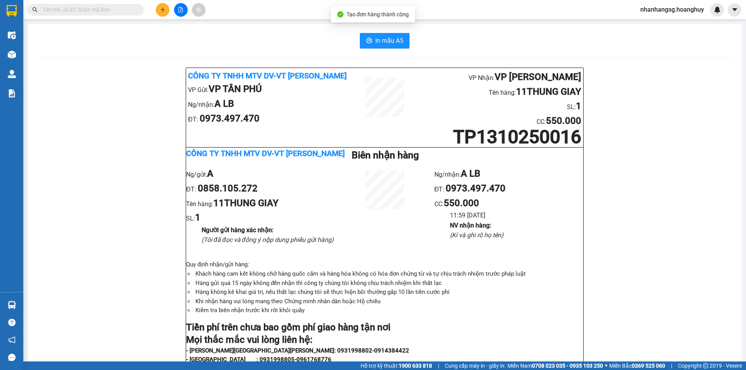
click at [384, 31] on div "In mẫu A5 Công ty TNHH MTV DV-VT [PERSON_NAME] VP Gửi: VP TÂN [PERSON_NAME]/[PE…" at bounding box center [385, 346] width 715 height 645
click at [384, 37] on span "In mẫu A5" at bounding box center [390, 41] width 28 height 10
click at [168, 11] on button at bounding box center [163, 10] width 14 height 14
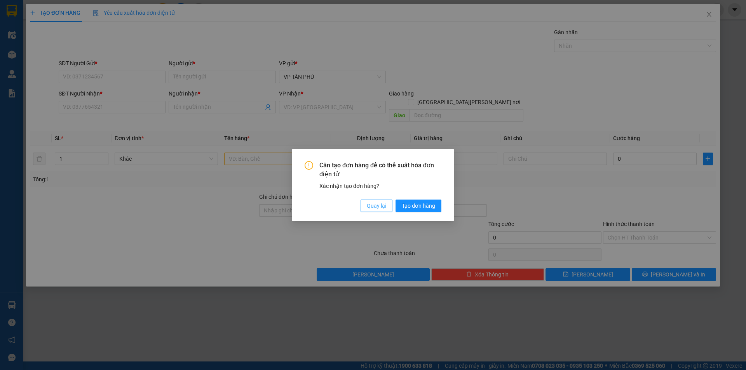
click at [377, 206] on span "Quay lại" at bounding box center [376, 206] width 19 height 9
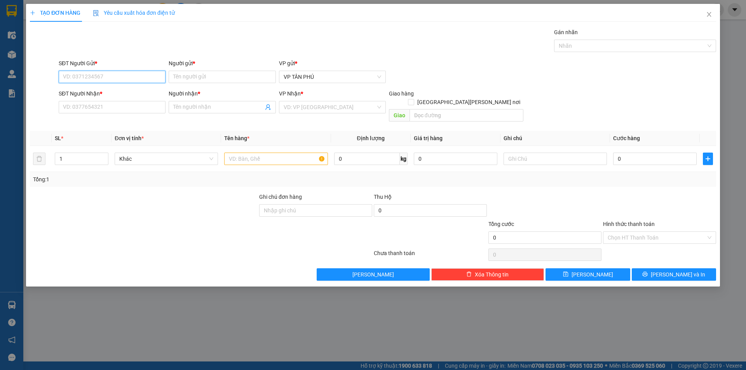
click at [99, 78] on input "SĐT Người Gửi *" at bounding box center [112, 77] width 107 height 12
click at [101, 91] on div "0931998805 - [PERSON_NAME]" at bounding box center [112, 92] width 98 height 9
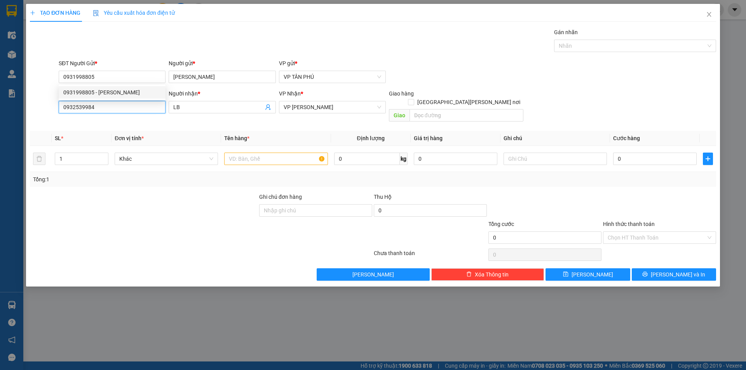
click at [103, 101] on input "0932539984" at bounding box center [112, 107] width 107 height 12
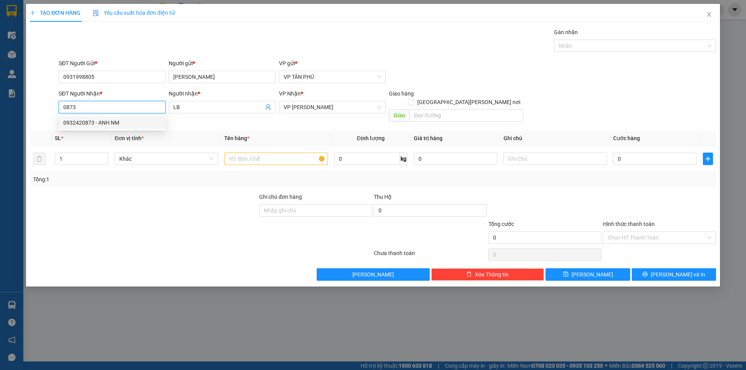
click at [113, 121] on div "0932420873 - ANH NM" at bounding box center [112, 123] width 98 height 9
click at [250, 153] on input "text" at bounding box center [275, 159] width 103 height 12
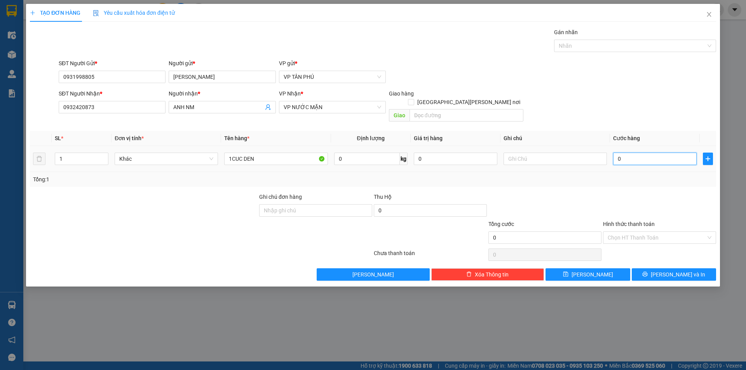
click at [628, 153] on input "0" at bounding box center [655, 159] width 84 height 12
click at [630, 232] on input "Hình thức thanh toán" at bounding box center [657, 238] width 98 height 12
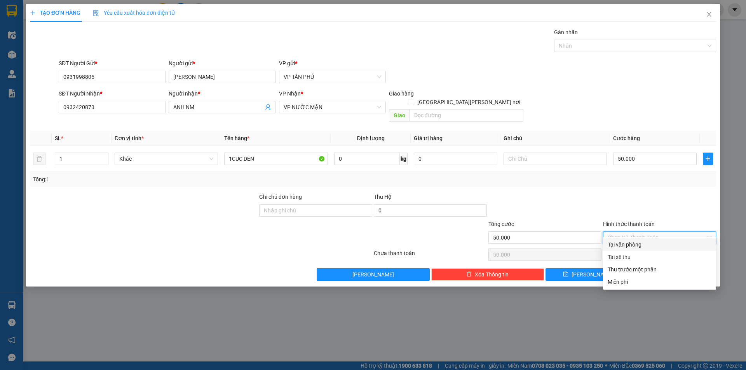
click at [632, 245] on div "Tại văn phòng" at bounding box center [660, 245] width 104 height 9
click at [632, 247] on div "Chọn HT Thanh Toán" at bounding box center [660, 255] width 115 height 16
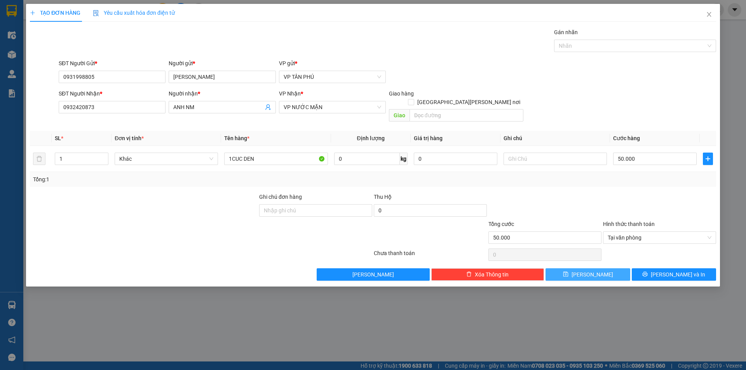
click at [613, 269] on button "[PERSON_NAME]" at bounding box center [588, 275] width 84 height 12
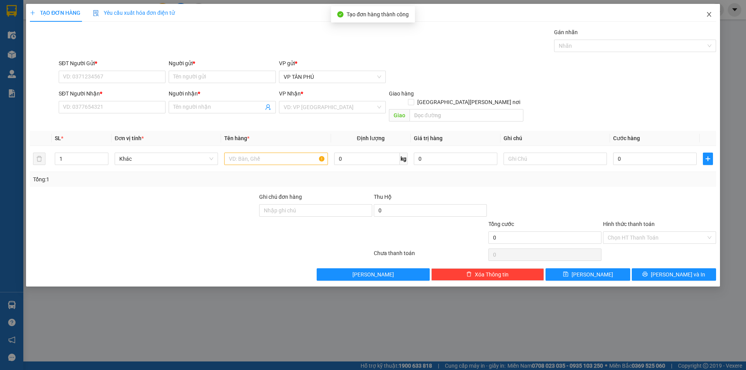
click at [708, 17] on icon "close" at bounding box center [709, 14] width 6 height 6
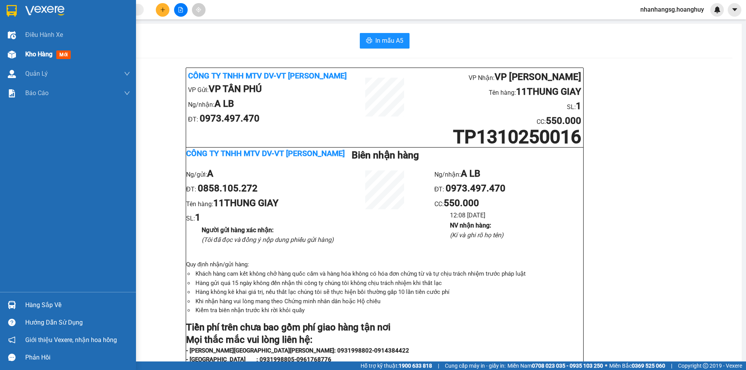
click at [37, 58] on span "Kho hàng" at bounding box center [38, 54] width 27 height 7
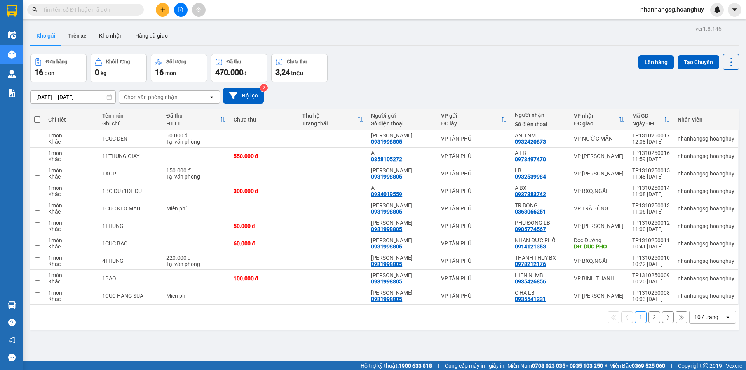
click at [37, 120] on span at bounding box center [37, 120] width 6 height 6
click at [37, 116] on input "checkbox" at bounding box center [37, 116] width 0 height 0
click at [37, 120] on span at bounding box center [37, 120] width 6 height 6
click at [37, 116] on input "checkbox" at bounding box center [37, 116] width 0 height 0
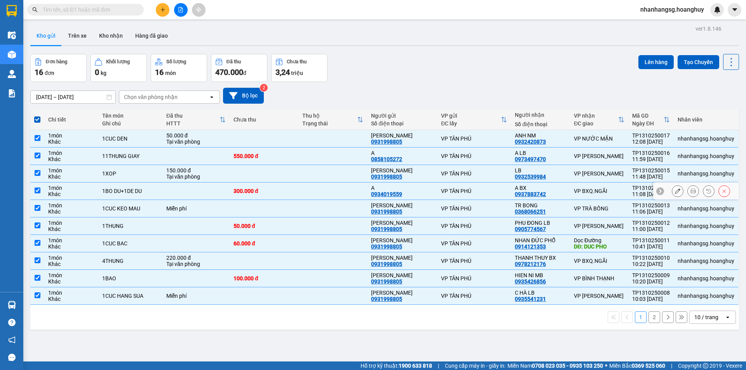
click at [157, 189] on div "1BO DU+1DE DU" at bounding box center [130, 191] width 56 height 6
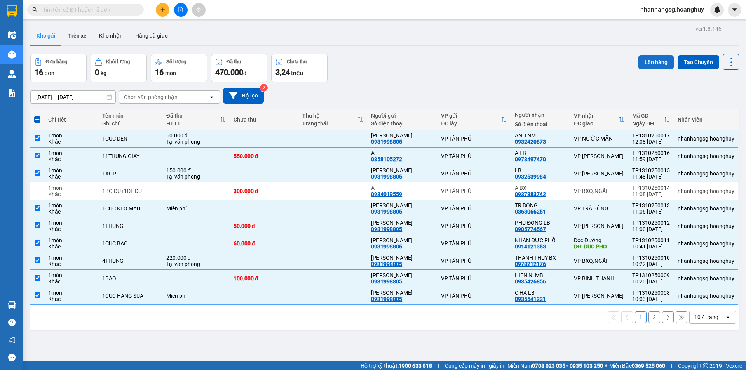
click at [648, 66] on button "Lên hàng" at bounding box center [656, 62] width 35 height 14
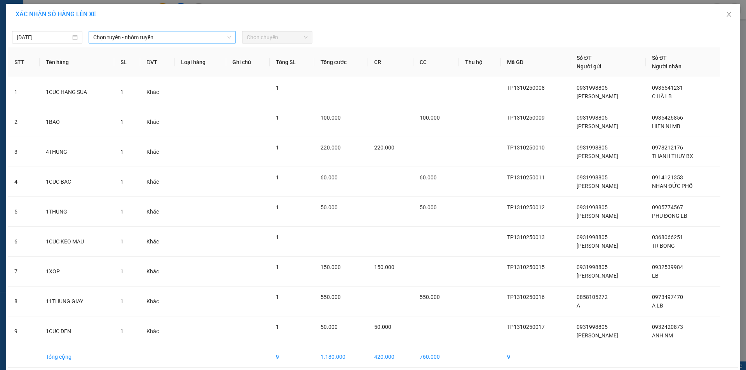
click at [136, 39] on span "Chọn tuyến - nhóm tuyến" at bounding box center [162, 37] width 138 height 12
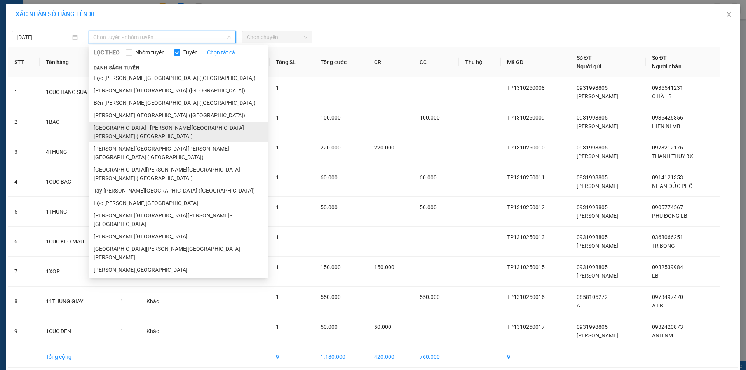
click at [124, 125] on li "[GEOGRAPHIC_DATA] - [PERSON_NAME][GEOGRAPHIC_DATA][PERSON_NAME] ([GEOGRAPHIC_DA…" at bounding box center [178, 132] width 179 height 21
click at [124, 125] on span "1" at bounding box center [122, 122] width 3 height 6
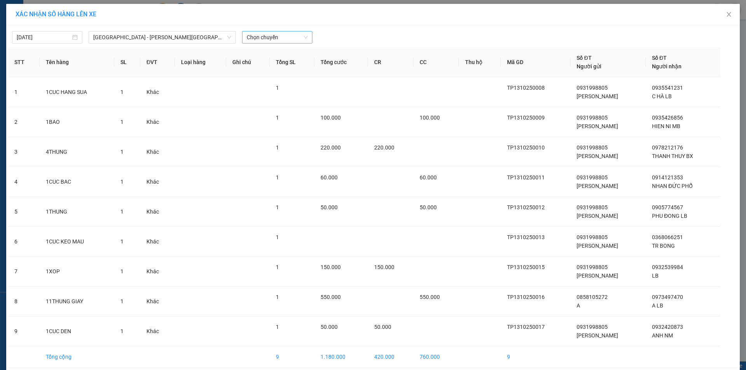
click at [262, 39] on span "Chọn chuyến" at bounding box center [277, 37] width 61 height 12
click at [260, 103] on div "15:00" at bounding box center [274, 102] width 61 height 9
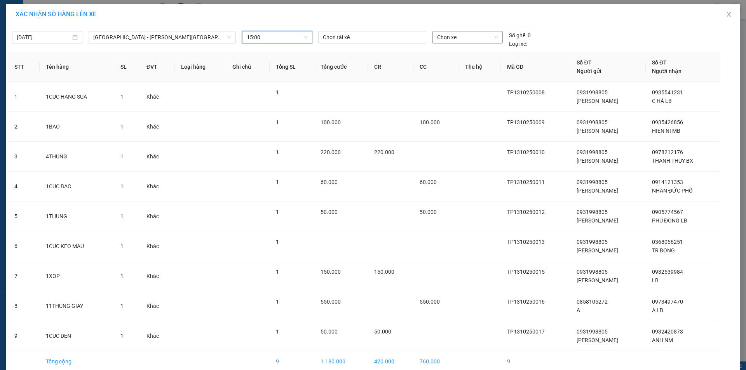
click at [452, 38] on span "Chọn xe" at bounding box center [467, 37] width 61 height 12
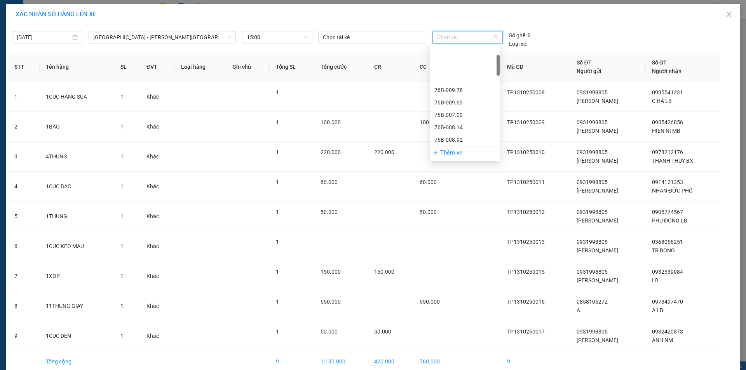
click at [449, 161] on div "76B-011.63" at bounding box center [465, 165] width 61 height 9
click at [449, 123] on td "100.000" at bounding box center [436, 127] width 45 height 30
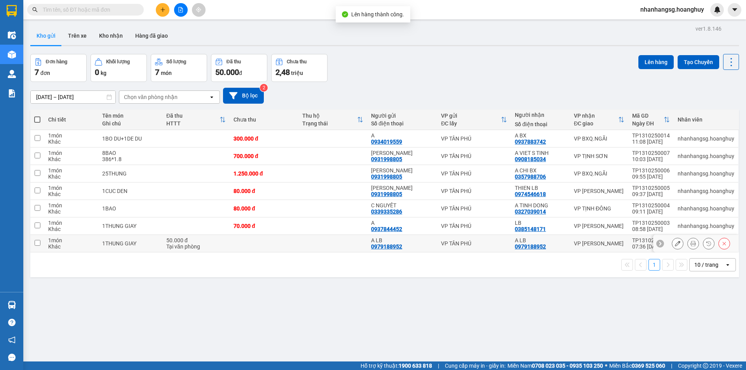
click at [229, 243] on td "50.000 đ Tại văn phòng" at bounding box center [195, 243] width 67 height 17
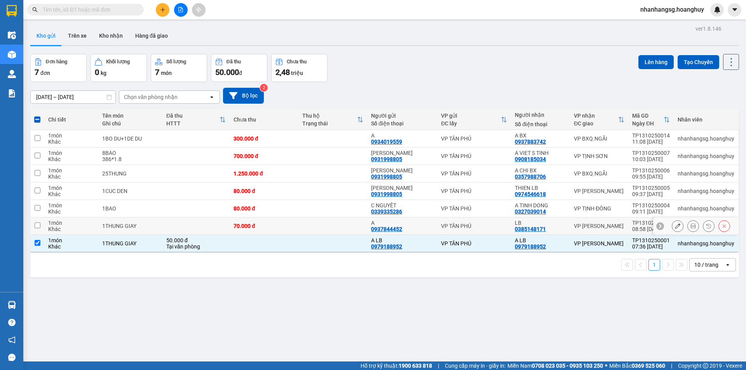
click at [217, 225] on td at bounding box center [195, 226] width 67 height 17
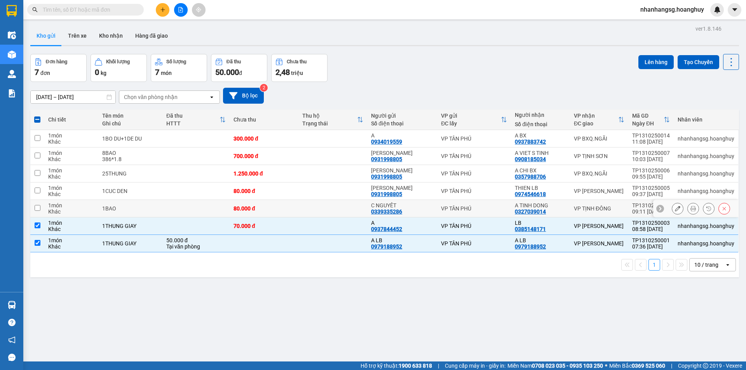
click at [192, 205] on td at bounding box center [195, 208] width 67 height 17
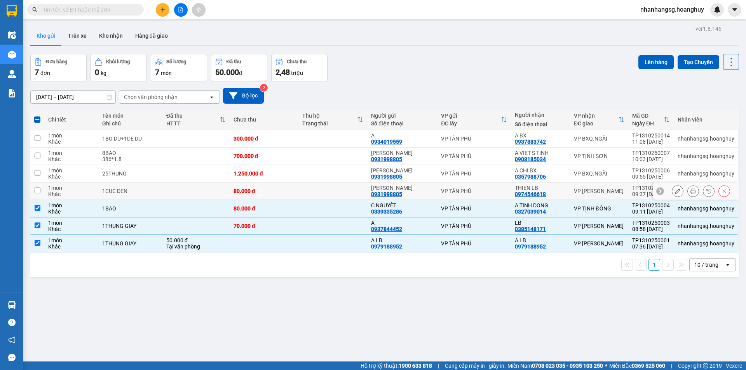
click at [189, 193] on td at bounding box center [195, 191] width 67 height 17
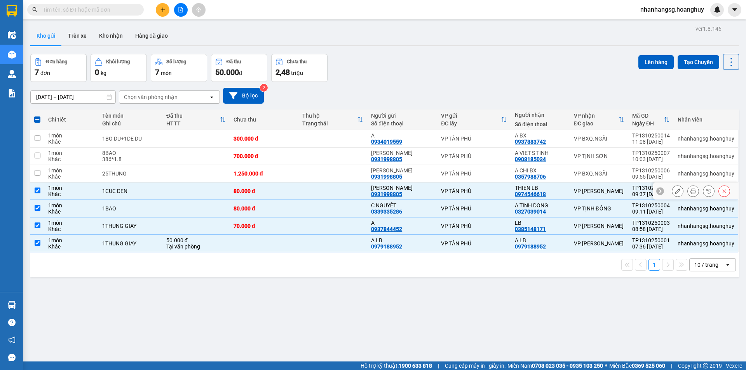
click at [189, 193] on td at bounding box center [195, 191] width 67 height 17
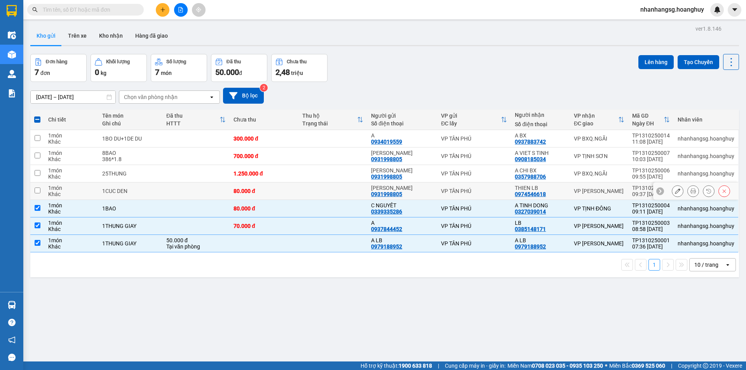
click at [189, 193] on td at bounding box center [195, 191] width 67 height 17
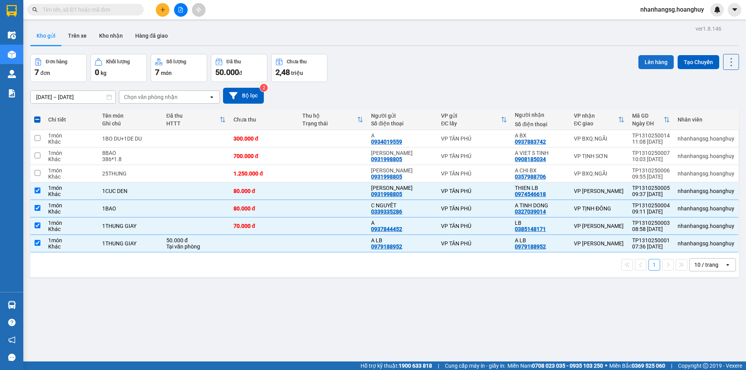
click at [653, 58] on button "Lên hàng" at bounding box center [656, 62] width 35 height 14
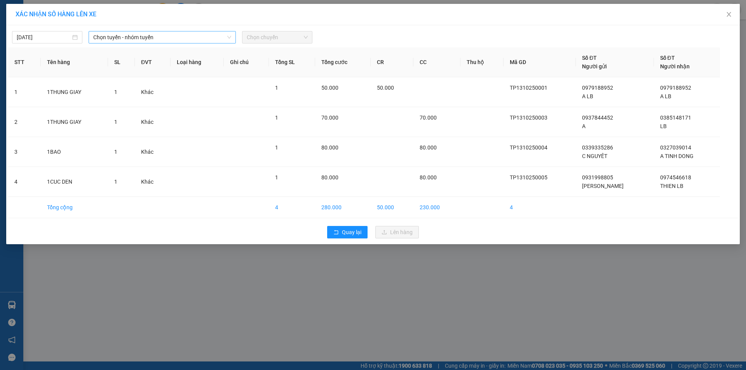
click at [155, 37] on span "Chọn tuyến - nhóm tuyến" at bounding box center [162, 37] width 138 height 12
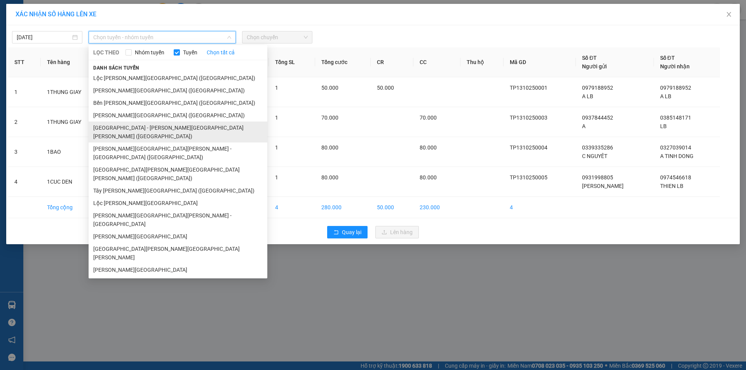
click at [128, 126] on li "[GEOGRAPHIC_DATA] - [PERSON_NAME][GEOGRAPHIC_DATA][PERSON_NAME] ([GEOGRAPHIC_DA…" at bounding box center [178, 132] width 179 height 21
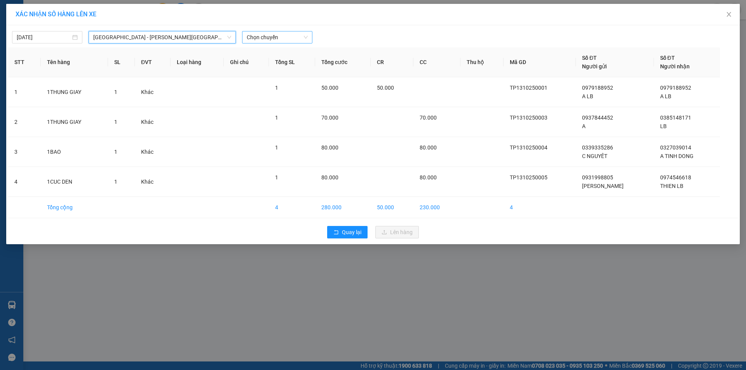
click at [263, 37] on span "Chọn chuyến" at bounding box center [277, 37] width 61 height 12
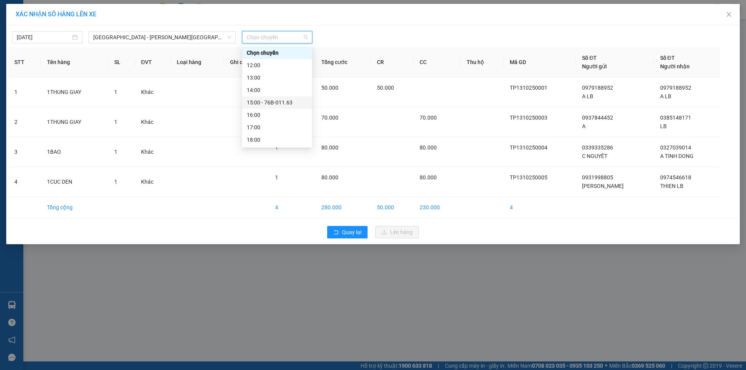
click at [281, 100] on div "15:00 - 76B-011.63" at bounding box center [277, 102] width 61 height 9
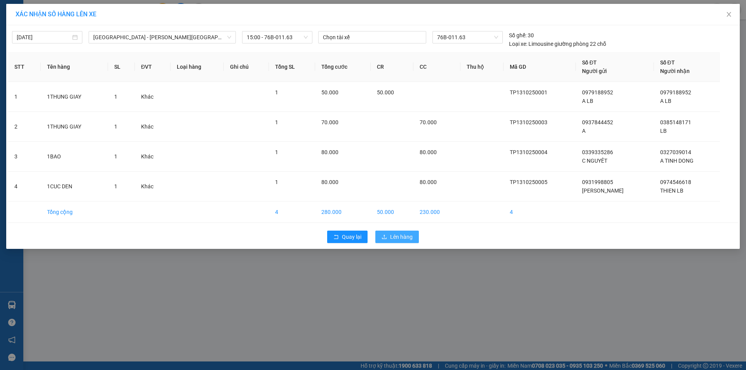
click at [407, 236] on span "Lên hàng" at bounding box center [401, 237] width 23 height 9
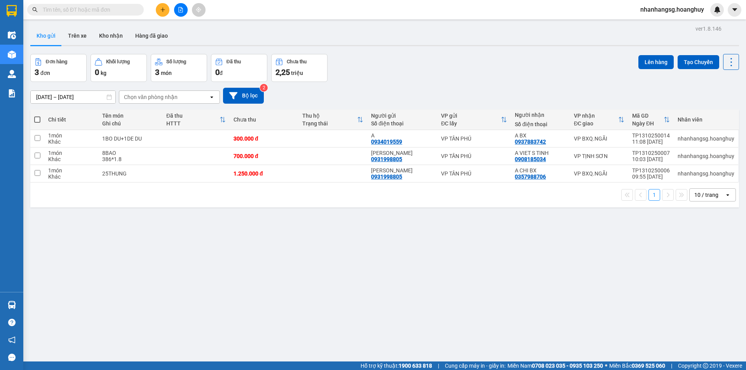
click at [65, 99] on input "[DATE] – [DATE]" at bounding box center [73, 97] width 85 height 12
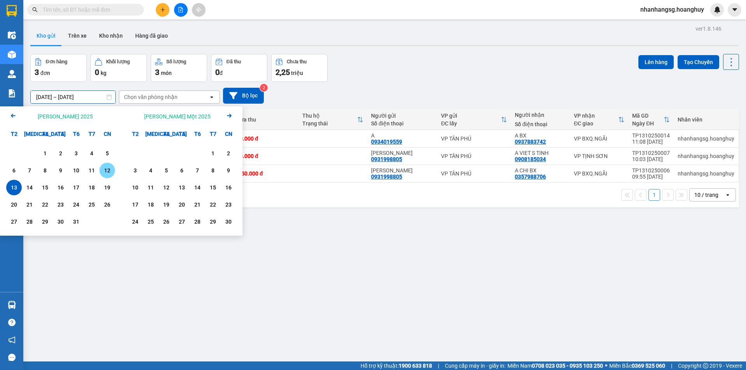
click at [112, 168] on div "12" at bounding box center [107, 170] width 11 height 9
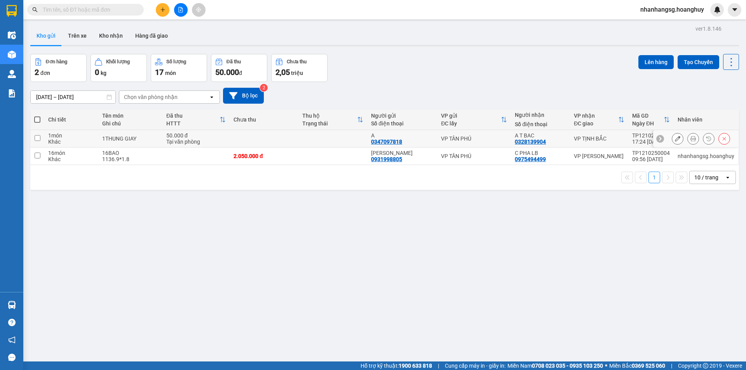
click at [220, 133] on div "50.000 đ" at bounding box center [195, 136] width 59 height 6
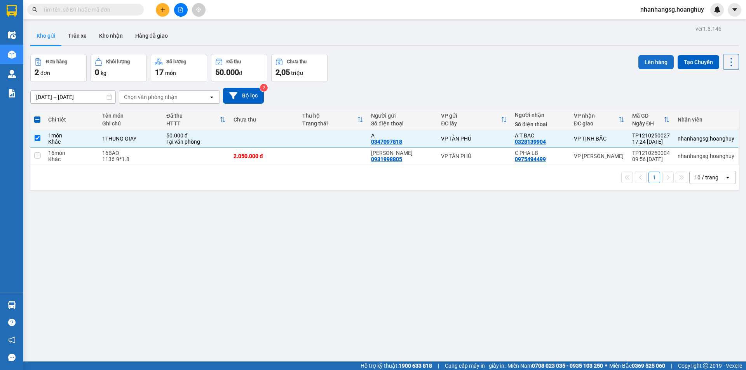
click at [650, 56] on button "Lên hàng" at bounding box center [656, 62] width 35 height 14
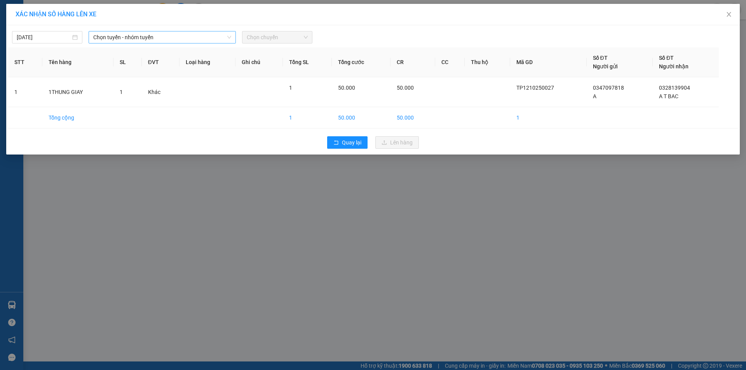
click at [119, 40] on span "Chọn tuyến - nhóm tuyến" at bounding box center [162, 37] width 138 height 12
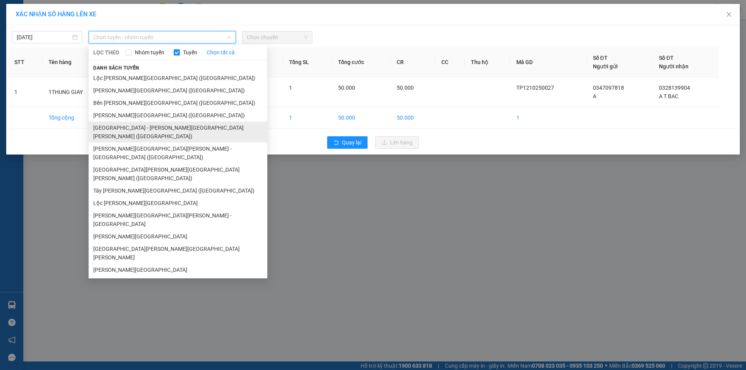
click at [126, 129] on li "[GEOGRAPHIC_DATA] - [PERSON_NAME][GEOGRAPHIC_DATA][PERSON_NAME] ([GEOGRAPHIC_DA…" at bounding box center [178, 132] width 179 height 21
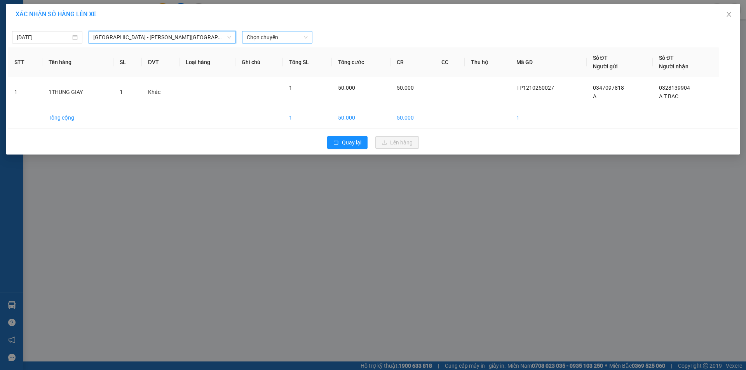
click at [259, 34] on span "Chọn chuyến" at bounding box center [277, 37] width 61 height 12
click at [265, 38] on span "Chọn chuyến" at bounding box center [277, 37] width 61 height 12
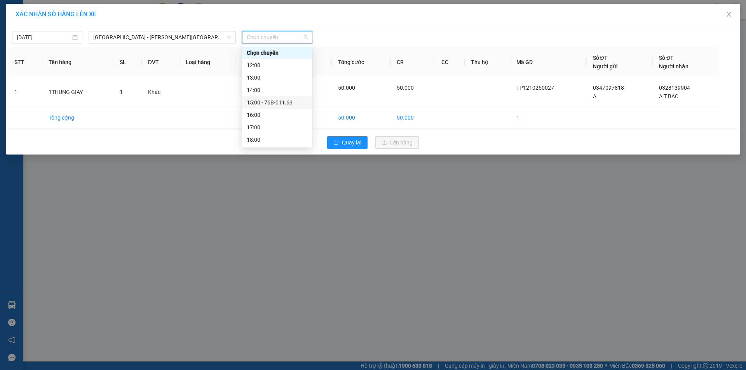
click at [274, 103] on div "15:00 - 76B-011.63" at bounding box center [277, 102] width 61 height 9
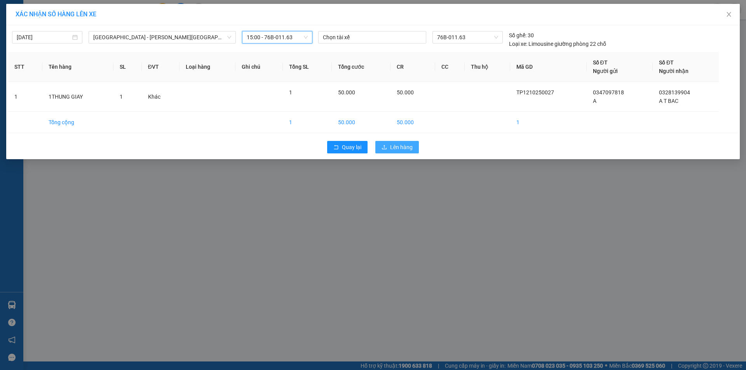
click at [394, 145] on span "Lên hàng" at bounding box center [401, 147] width 23 height 9
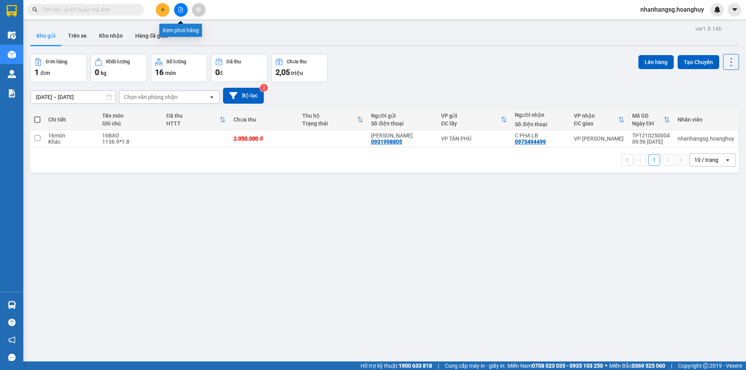
click at [181, 9] on icon "file-add" at bounding box center [180, 9] width 5 height 5
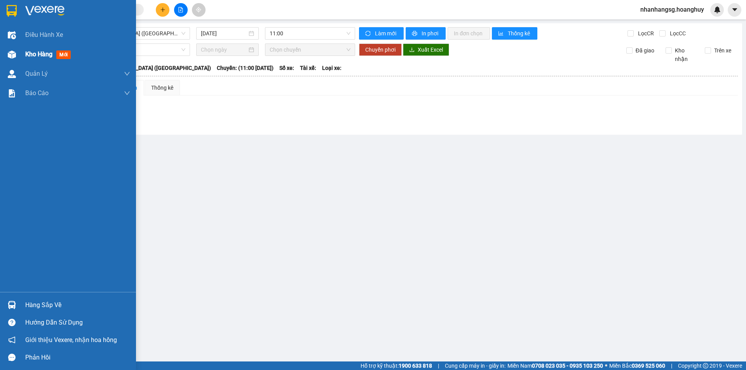
click at [23, 57] on div "Kho hàng mới" at bounding box center [68, 54] width 136 height 19
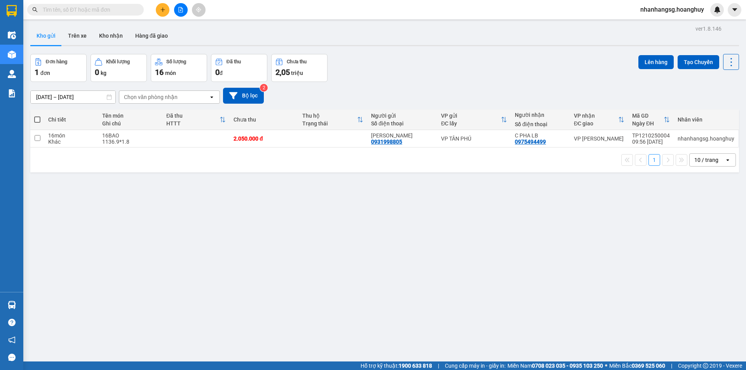
click at [94, 98] on input "[DATE] – [DATE]" at bounding box center [73, 97] width 85 height 12
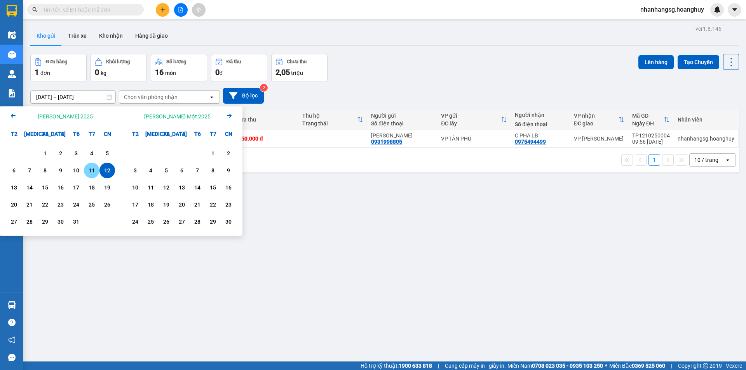
click at [92, 171] on div "11" at bounding box center [91, 170] width 11 height 9
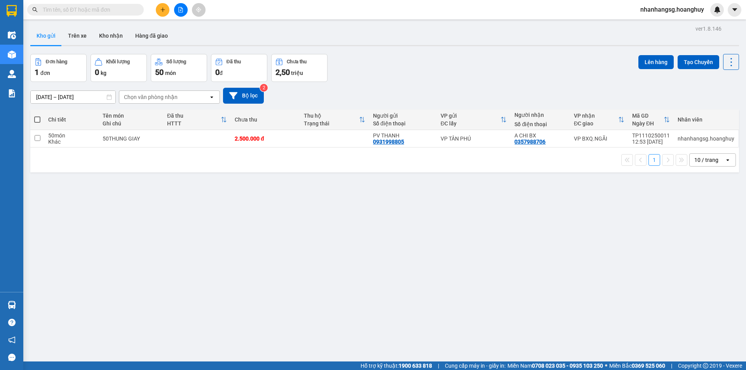
click at [177, 7] on button at bounding box center [181, 10] width 14 height 14
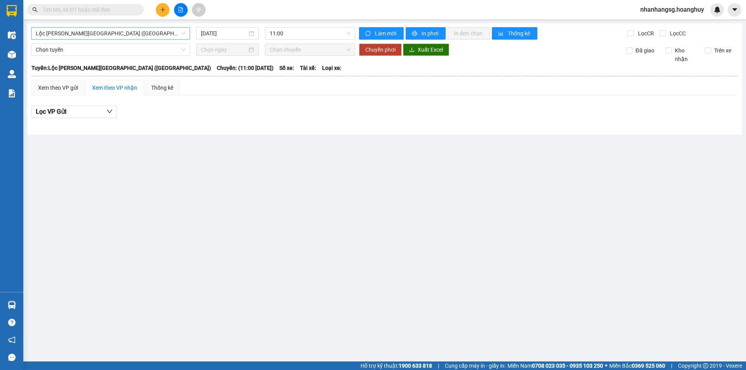
click at [154, 32] on span "Lộc [PERSON_NAME][GEOGRAPHIC_DATA] ([GEOGRAPHIC_DATA])" at bounding box center [111, 34] width 150 height 12
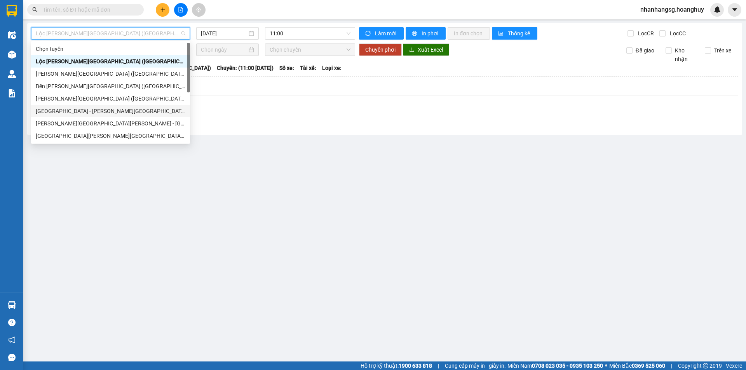
click at [74, 113] on div "[GEOGRAPHIC_DATA] - [PERSON_NAME][GEOGRAPHIC_DATA][PERSON_NAME] ([GEOGRAPHIC_DA…" at bounding box center [111, 111] width 150 height 9
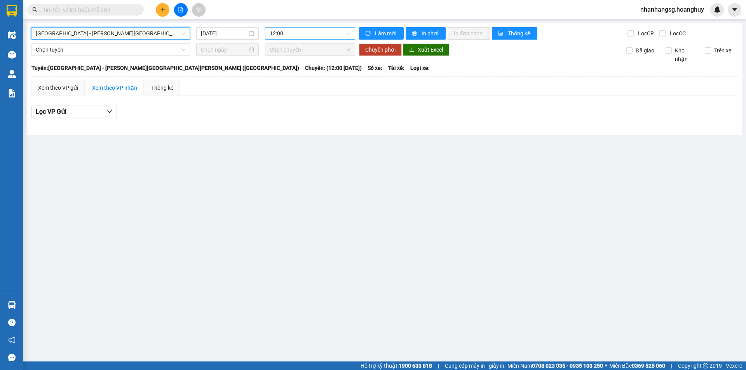
click at [285, 31] on span "12:00" at bounding box center [310, 34] width 81 height 12
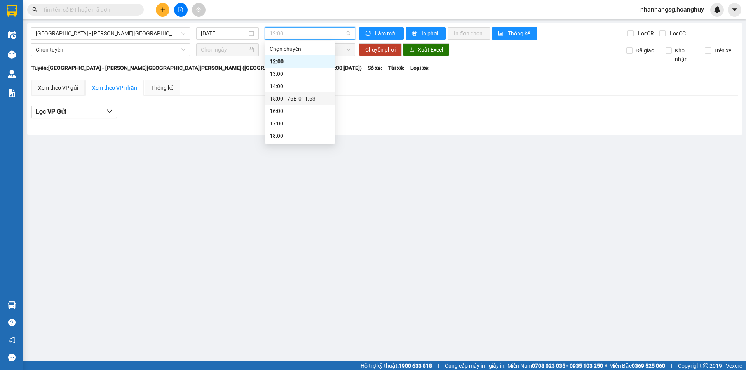
click at [306, 101] on div "15:00 - 76B-011.63" at bounding box center [300, 98] width 61 height 9
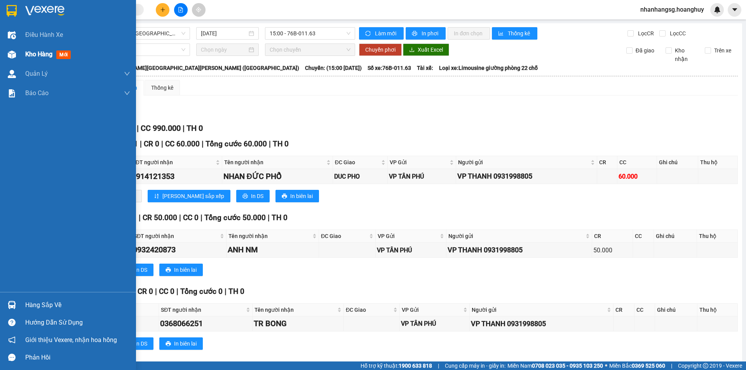
click at [35, 56] on span "Kho hàng" at bounding box center [38, 54] width 27 height 7
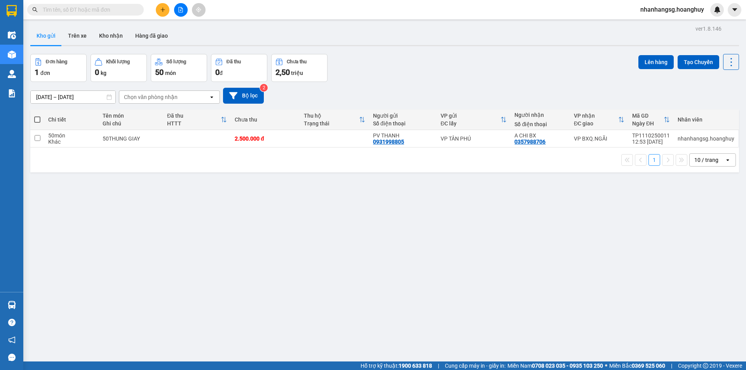
click at [82, 95] on input "[DATE] – [DATE]" at bounding box center [73, 97] width 85 height 12
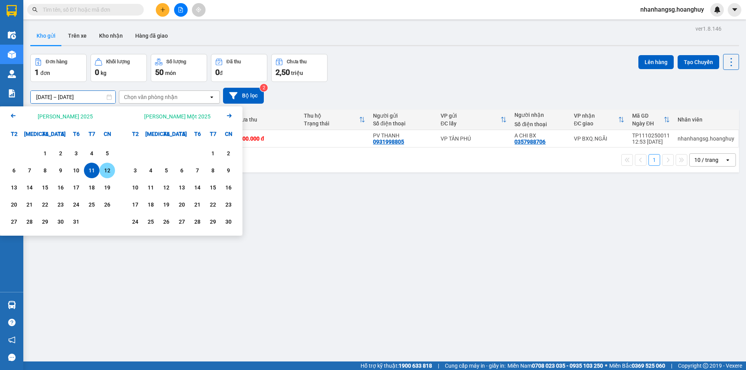
click at [103, 172] on div "12" at bounding box center [107, 170] width 11 height 9
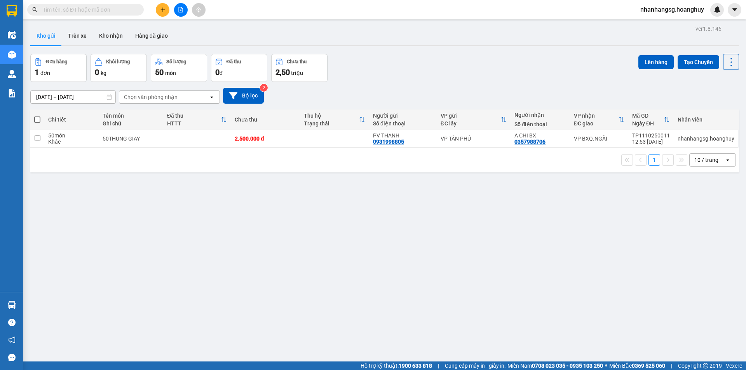
click at [103, 172] on div "1 10 / trang open" at bounding box center [384, 160] width 709 height 25
click at [105, 93] on input "[DATE] – [DATE]" at bounding box center [73, 97] width 85 height 12
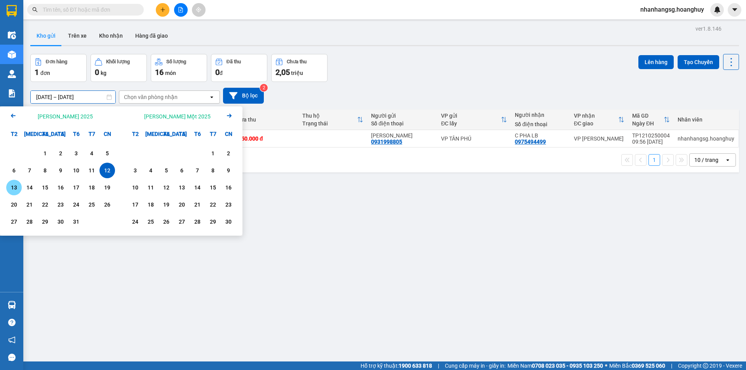
click at [12, 188] on div "13" at bounding box center [14, 187] width 11 height 9
click at [12, 188] on div "Điều [PERSON_NAME] xe Kho hàng mới [PERSON_NAME] [PERSON_NAME] [PERSON_NAME] lý…" at bounding box center [11, 158] width 23 height 267
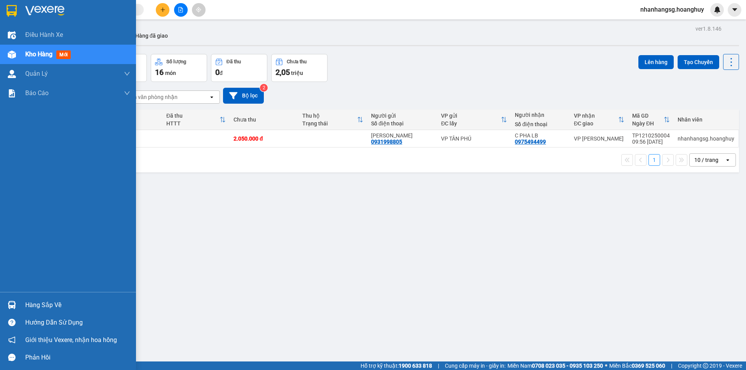
click at [12, 188] on div "Điều [PERSON_NAME] xe Kho hàng mới [PERSON_NAME] [PERSON_NAME] [PERSON_NAME] lý…" at bounding box center [68, 158] width 136 height 267
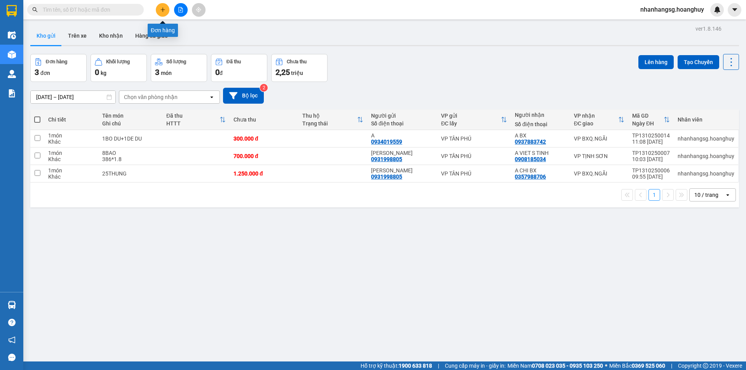
click at [161, 10] on icon "plus" at bounding box center [162, 9] width 5 height 5
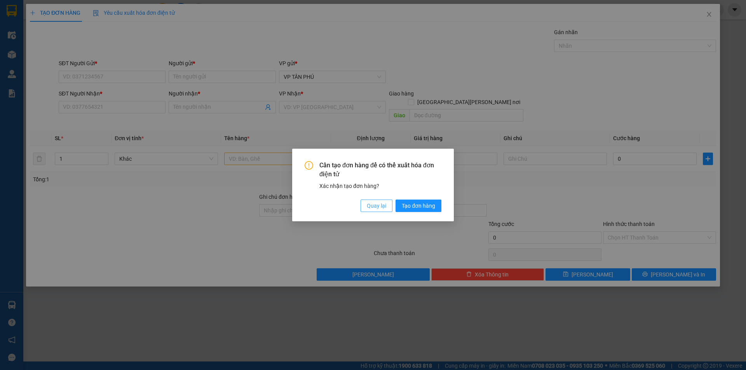
click at [380, 211] on button "Quay lại" at bounding box center [377, 206] width 32 height 12
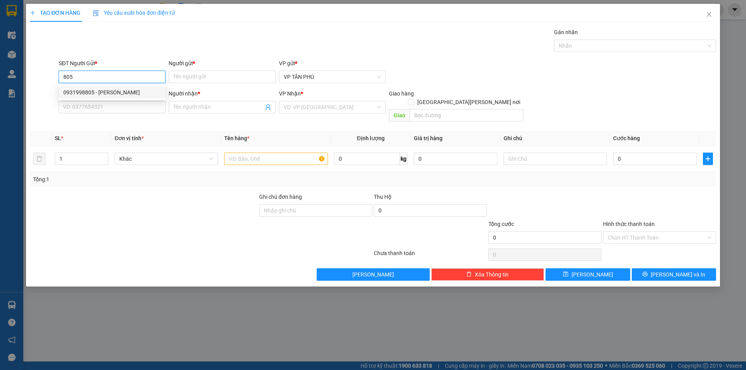
click at [108, 94] on div "0931998805 - [PERSON_NAME]" at bounding box center [112, 92] width 98 height 9
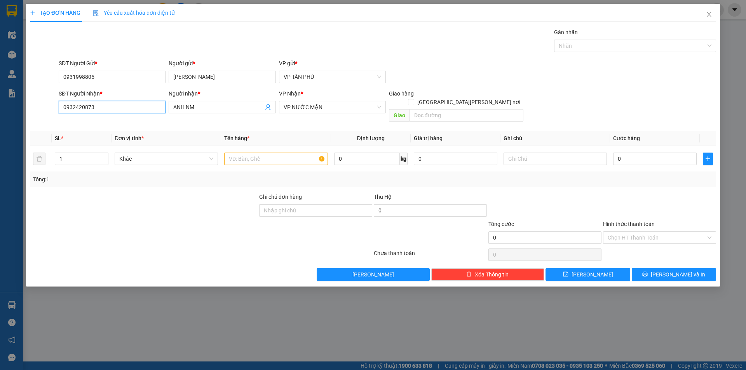
click at [115, 110] on input "0932420873" at bounding box center [112, 107] width 107 height 12
click at [115, 109] on input "0932420873" at bounding box center [112, 107] width 107 height 12
click at [115, 123] on div "0914017605 - CHI LAP BX" at bounding box center [112, 123] width 98 height 9
click at [260, 153] on input "text" at bounding box center [275, 159] width 103 height 12
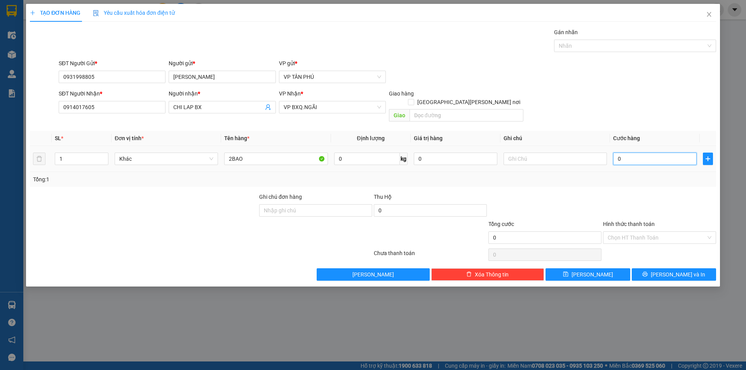
click at [633, 153] on input "0" at bounding box center [655, 159] width 84 height 12
click at [590, 271] on span "[PERSON_NAME]" at bounding box center [593, 275] width 42 height 9
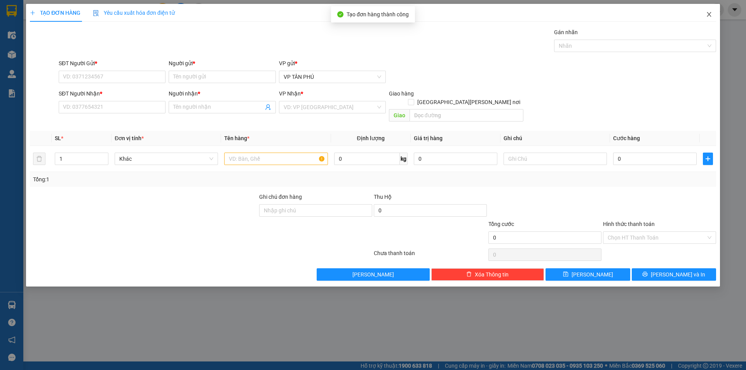
click at [714, 14] on span "Close" at bounding box center [710, 15] width 22 height 22
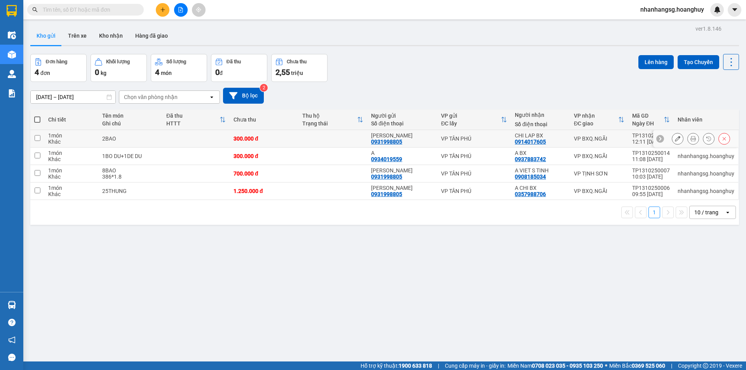
click at [290, 139] on div "300.000 đ" at bounding box center [264, 139] width 61 height 6
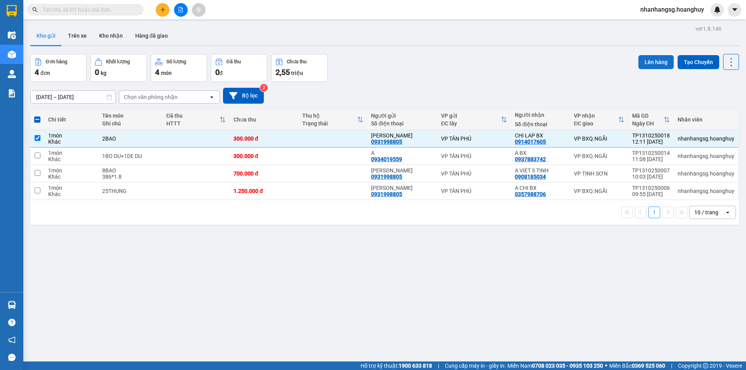
click at [641, 61] on button "Lên hàng" at bounding box center [656, 62] width 35 height 14
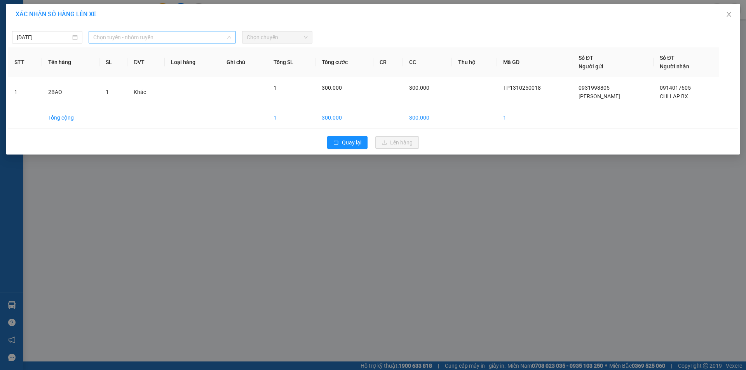
click at [166, 42] on span "Chọn tuyến - nhóm tuyến" at bounding box center [162, 37] width 138 height 12
click at [165, 42] on span "Chọn tuyến - nhóm tuyến" at bounding box center [162, 37] width 138 height 12
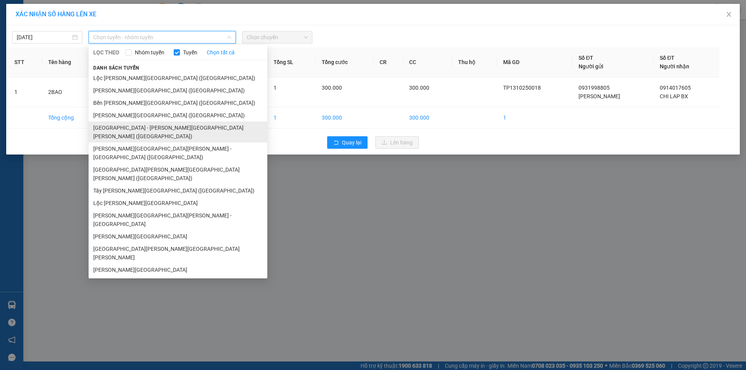
click at [133, 127] on li "[GEOGRAPHIC_DATA] - [PERSON_NAME][GEOGRAPHIC_DATA][PERSON_NAME] ([GEOGRAPHIC_DA…" at bounding box center [178, 132] width 179 height 21
click at [133, 127] on td at bounding box center [146, 117] width 37 height 21
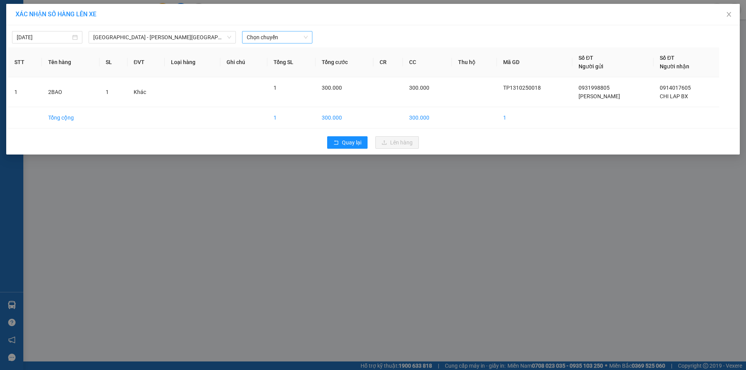
click at [274, 37] on span "Chọn chuyến" at bounding box center [277, 37] width 61 height 12
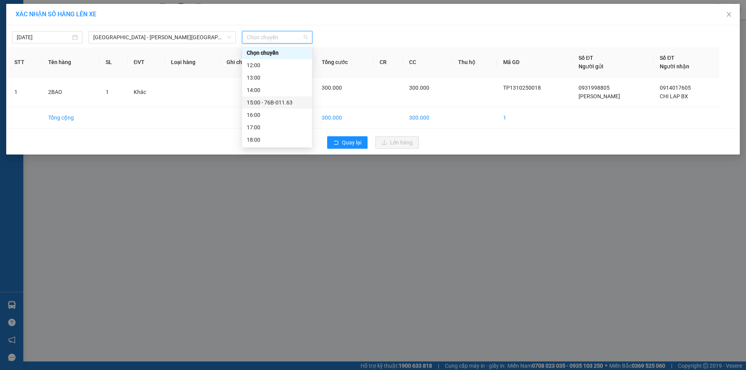
click at [287, 100] on div "15:00 - 76B-011.63" at bounding box center [277, 102] width 61 height 9
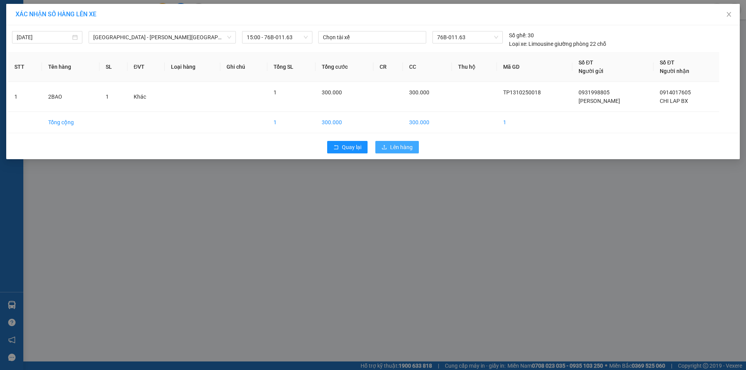
click at [396, 141] on button "Lên hàng" at bounding box center [398, 147] width 44 height 12
click at [396, 142] on button "Lên hàng" at bounding box center [398, 147] width 44 height 12
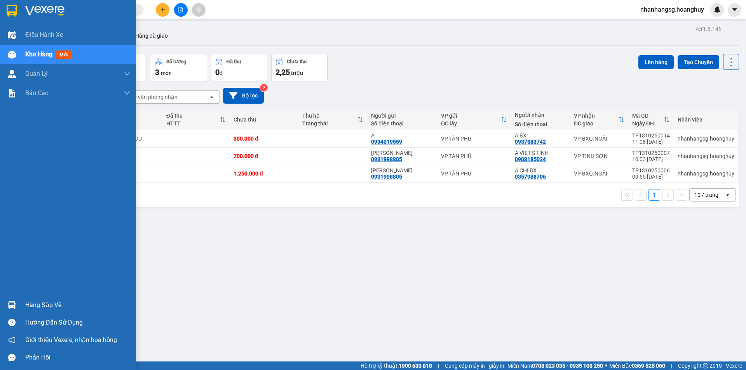
click at [28, 56] on span "Kho hàng" at bounding box center [38, 54] width 27 height 7
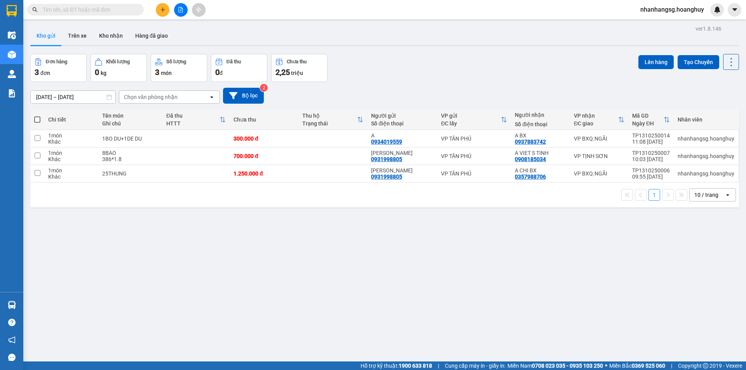
click at [82, 100] on input "[DATE] – [DATE]" at bounding box center [73, 97] width 85 height 12
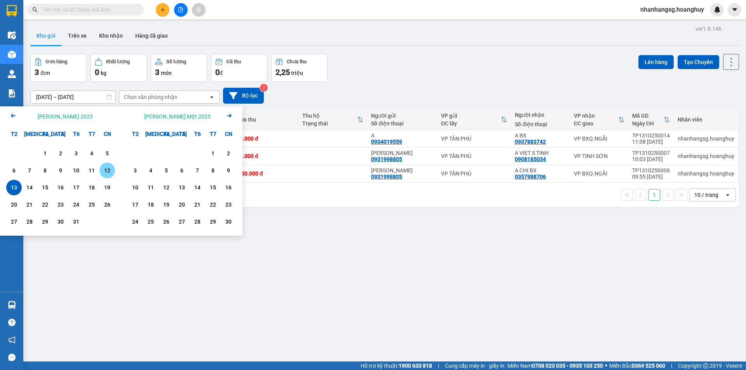
click at [111, 169] on div "12" at bounding box center [107, 170] width 11 height 9
click at [111, 169] on td "25THUNG" at bounding box center [130, 173] width 64 height 17
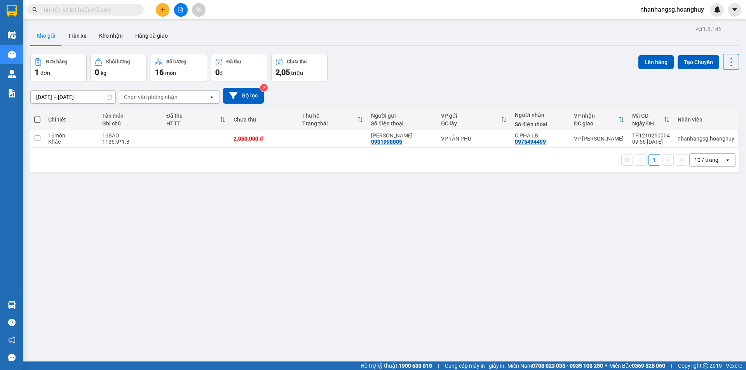
click at [94, 96] on input "[DATE] – [DATE]" at bounding box center [73, 97] width 85 height 12
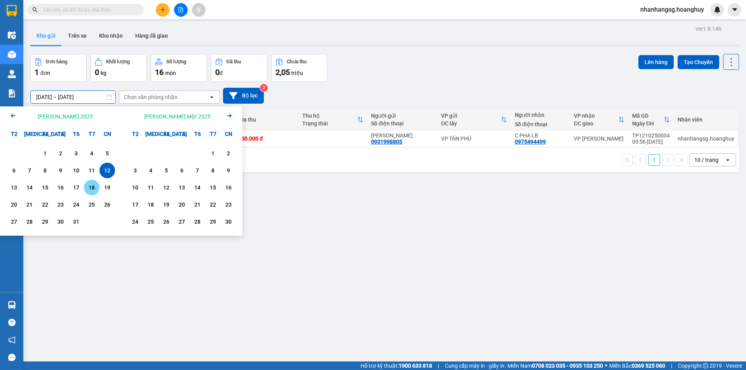
click at [86, 168] on div "11" at bounding box center [92, 171] width 16 height 16
click at [86, 168] on div "1 10 / trang open" at bounding box center [384, 160] width 709 height 25
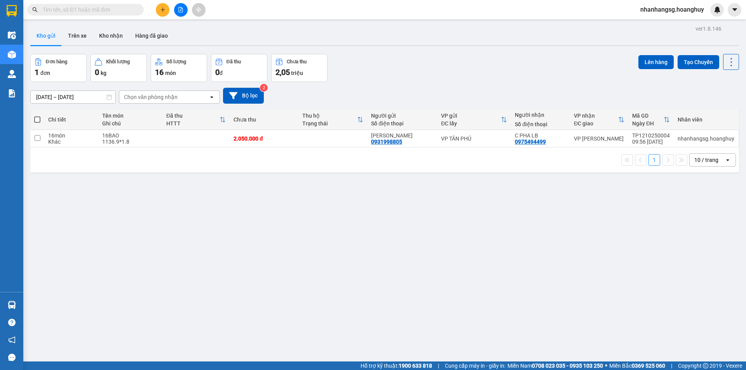
click at [86, 168] on div "1 10 / trang open" at bounding box center [384, 160] width 709 height 25
click at [86, 168] on div "[PERSON_NAME] Tên món Ghi chú Đã thu HTTT Chưa thu Thu [PERSON_NAME] thái Người…" at bounding box center [384, 141] width 709 height 63
click at [161, 9] on icon "plus" at bounding box center [162, 9] width 5 height 5
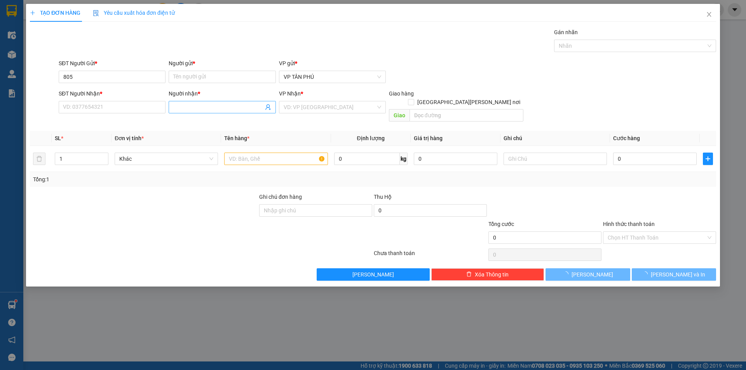
click at [176, 109] on input "Người nhận *" at bounding box center [218, 107] width 90 height 9
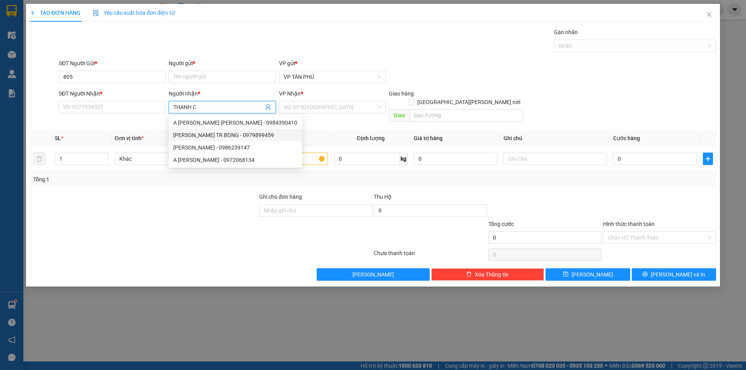
click at [217, 133] on div "[PERSON_NAME] TR BONG - 0979899459" at bounding box center [235, 135] width 124 height 9
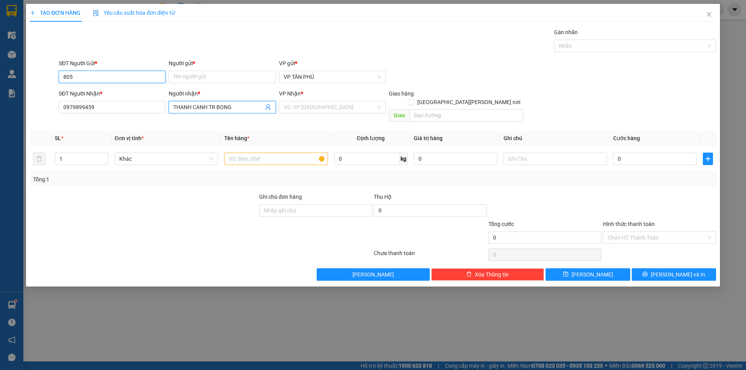
click at [134, 75] on input "805" at bounding box center [112, 77] width 107 height 12
click at [110, 93] on div "0931998805 - [PERSON_NAME]" at bounding box center [112, 92] width 98 height 9
click at [309, 107] on input "search" at bounding box center [330, 107] width 92 height 12
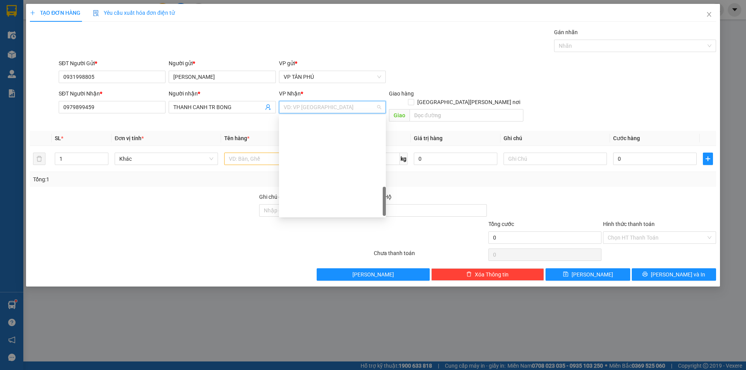
click at [300, 153] on input "text" at bounding box center [275, 159] width 103 height 12
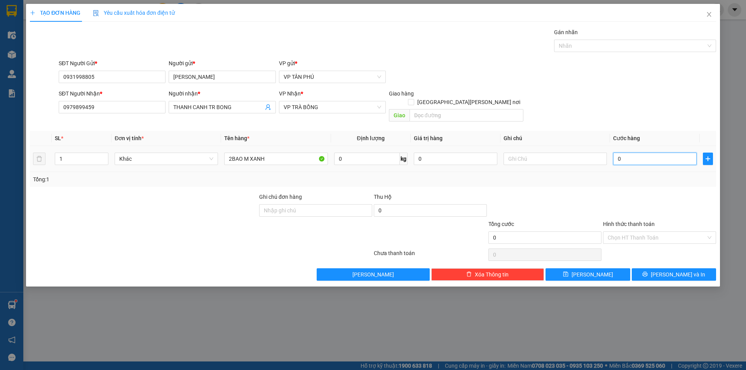
click at [619, 153] on input "0" at bounding box center [655, 159] width 84 height 12
click at [605, 269] on button "[PERSON_NAME]" at bounding box center [588, 275] width 84 height 12
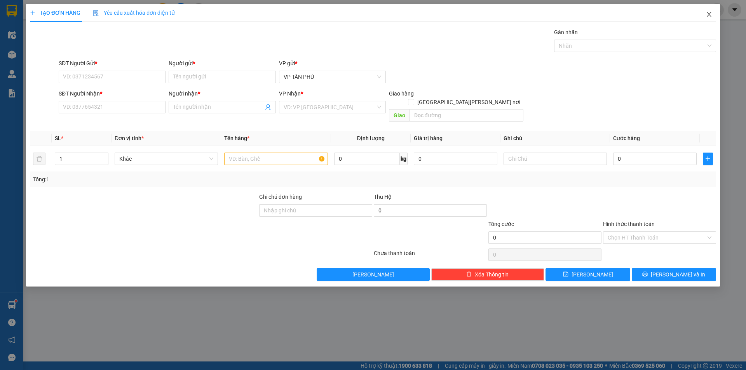
click at [709, 15] on icon "close" at bounding box center [709, 14] width 4 height 5
click at [709, 15] on div "nhanhangsg.hoanghuy" at bounding box center [679, 10] width 90 height 14
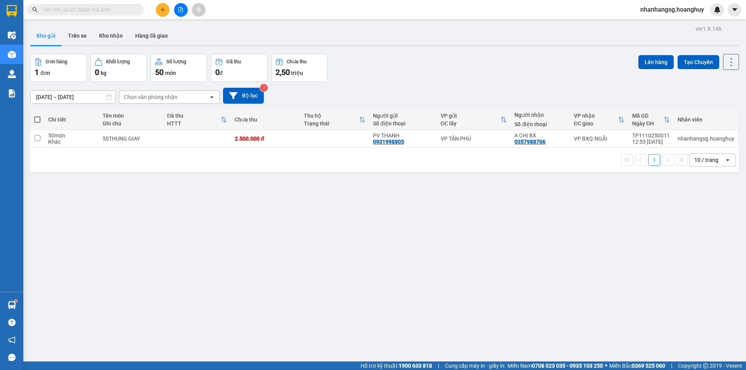
click at [89, 96] on input "[DATE] – [DATE]" at bounding box center [73, 97] width 85 height 12
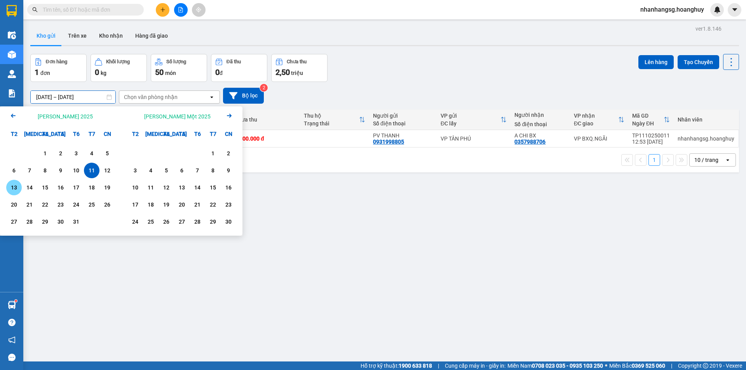
click at [14, 188] on div "13" at bounding box center [14, 187] width 11 height 9
click at [15, 188] on div "13" at bounding box center [14, 187] width 11 height 9
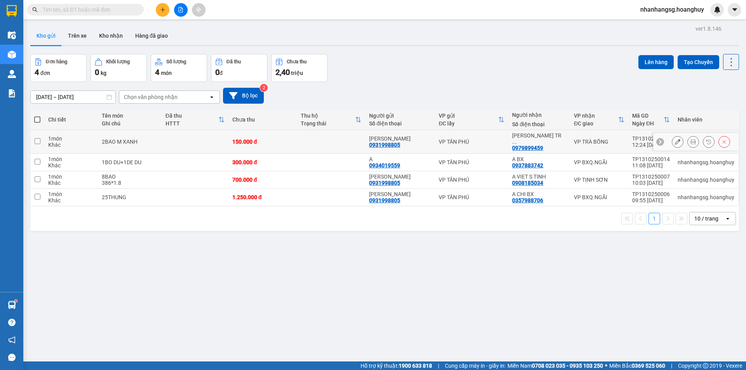
click at [275, 139] on div "150.000 đ" at bounding box center [262, 142] width 61 height 6
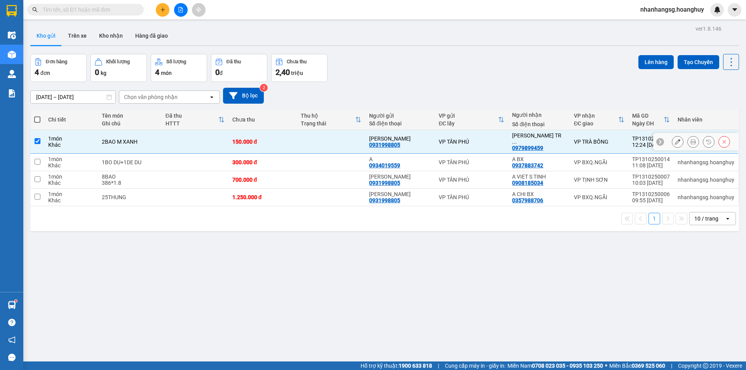
click at [275, 139] on div "150.000 đ" at bounding box center [262, 142] width 61 height 6
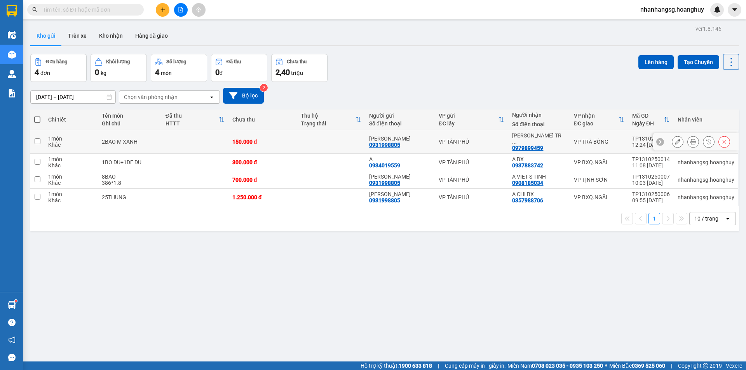
click at [275, 139] on div "150.000 đ" at bounding box center [262, 142] width 61 height 6
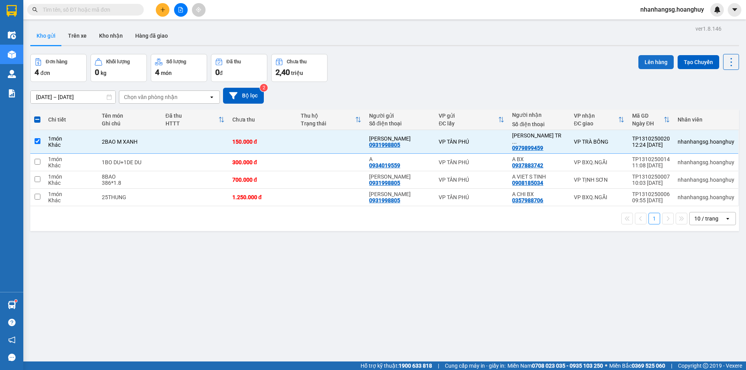
click at [645, 62] on button "Lên hàng" at bounding box center [656, 62] width 35 height 14
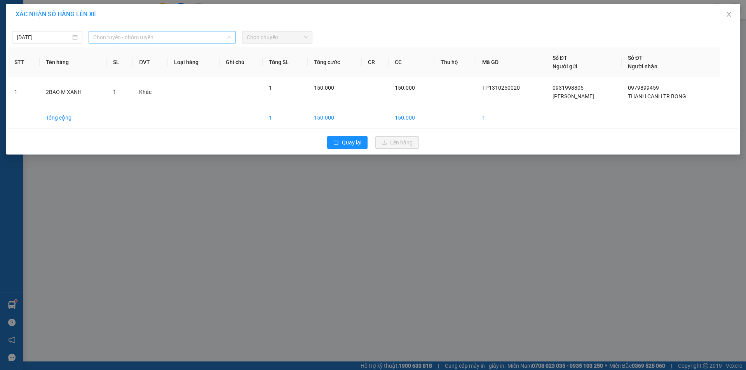
click at [140, 35] on span "Chọn tuyến - nhóm tuyến" at bounding box center [162, 37] width 138 height 12
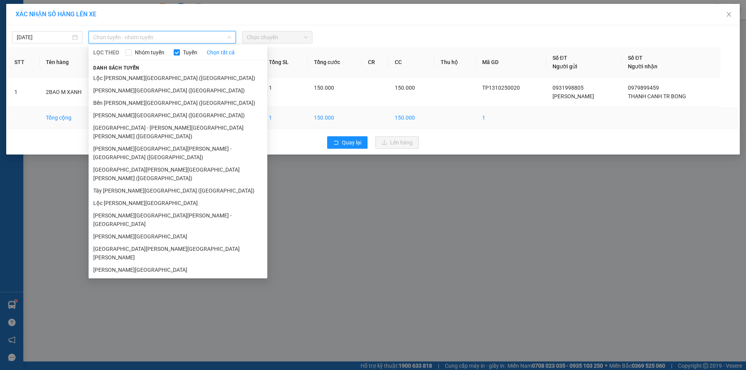
click at [125, 128] on li "[GEOGRAPHIC_DATA] - [PERSON_NAME][GEOGRAPHIC_DATA][PERSON_NAME] ([GEOGRAPHIC_DA…" at bounding box center [178, 132] width 179 height 21
click at [126, 128] on td at bounding box center [120, 117] width 26 height 21
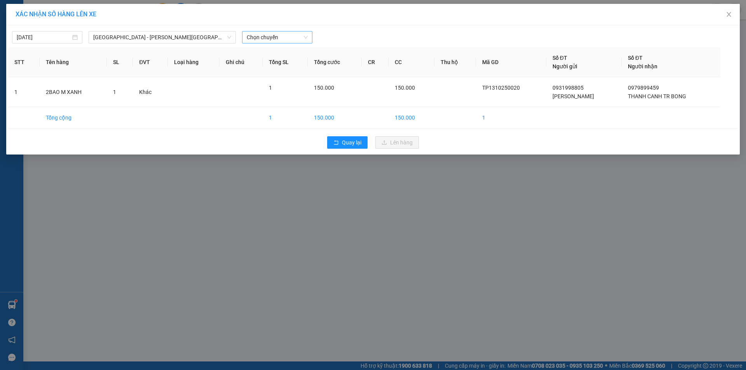
click at [266, 37] on span "Chọn chuyến" at bounding box center [277, 37] width 61 height 12
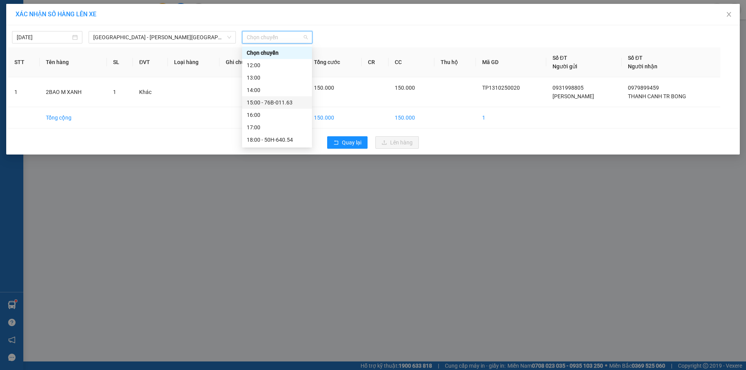
click at [283, 102] on div "15:00 - 76B-011.63" at bounding box center [277, 102] width 61 height 9
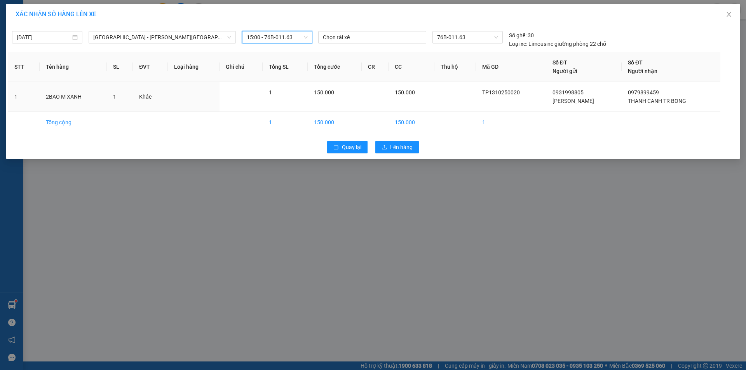
click at [283, 102] on td "1" at bounding box center [285, 97] width 45 height 30
click at [396, 147] on span "Lên hàng" at bounding box center [401, 147] width 23 height 9
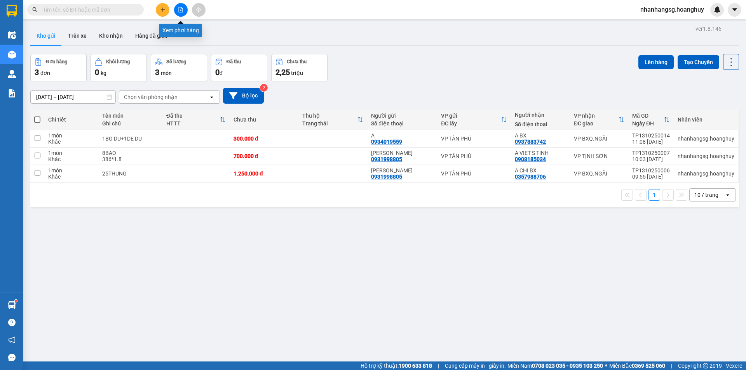
click at [178, 9] on icon "file-add" at bounding box center [180, 9] width 5 height 5
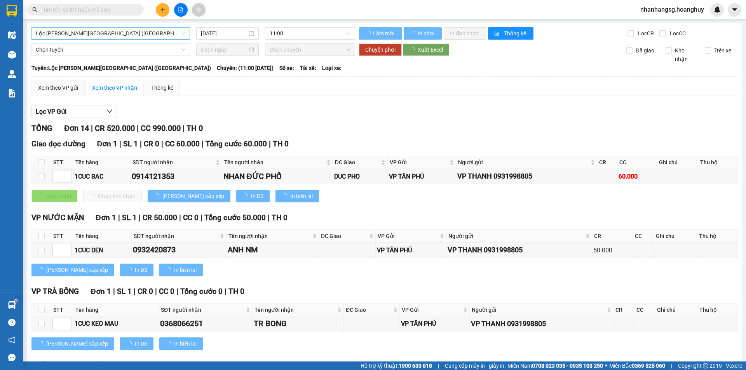
click at [116, 31] on span "Lộc [PERSON_NAME][GEOGRAPHIC_DATA] ([GEOGRAPHIC_DATA])" at bounding box center [111, 34] width 150 height 12
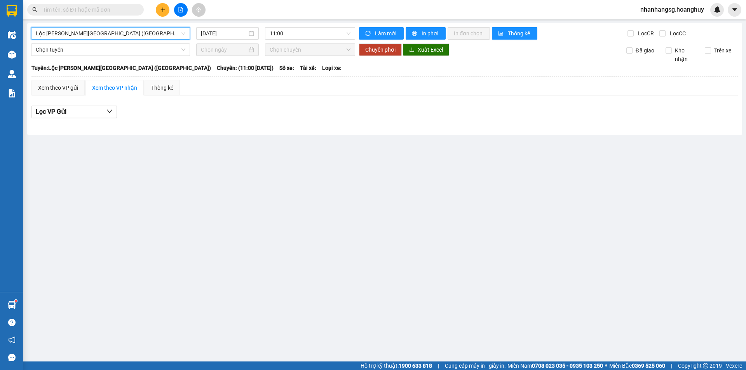
click at [94, 34] on span "Lộc [PERSON_NAME][GEOGRAPHIC_DATA] ([GEOGRAPHIC_DATA])" at bounding box center [111, 34] width 150 height 12
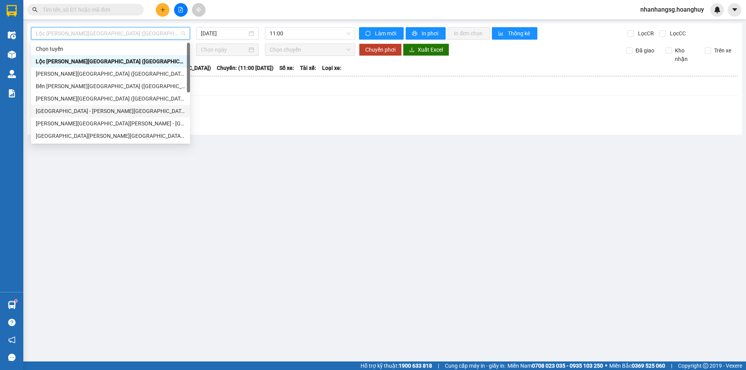
click at [82, 109] on div "[GEOGRAPHIC_DATA] - [PERSON_NAME][GEOGRAPHIC_DATA][PERSON_NAME] ([GEOGRAPHIC_DA…" at bounding box center [111, 111] width 150 height 9
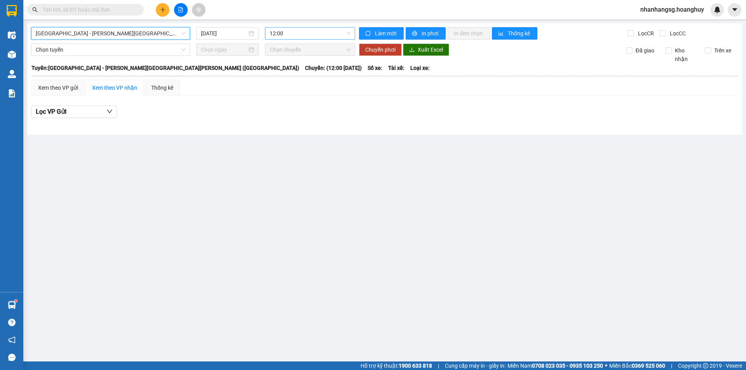
click at [297, 35] on span "12:00" at bounding box center [310, 34] width 81 height 12
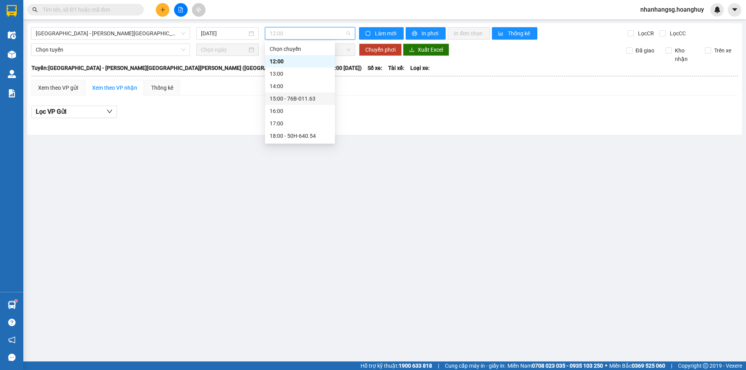
click at [303, 98] on div "15:00 - 76B-011.63" at bounding box center [300, 98] width 61 height 9
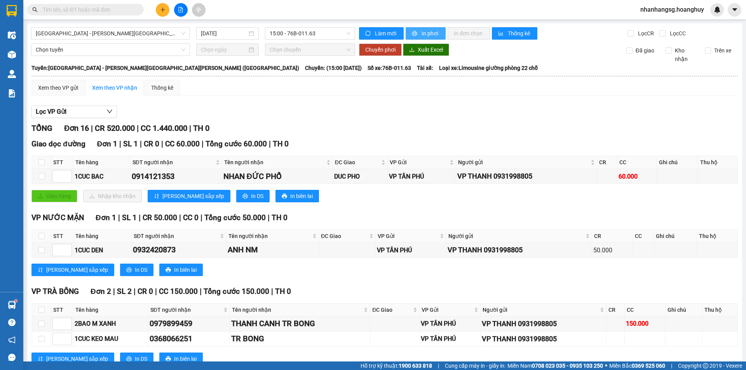
click at [416, 36] on button "In phơi" at bounding box center [426, 33] width 40 height 12
click at [118, 9] on input "text" at bounding box center [89, 9] width 92 height 9
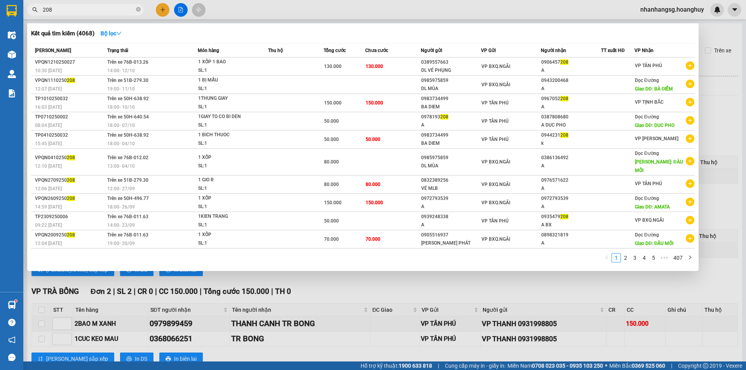
type input "208"
click at [162, 9] on div at bounding box center [373, 185] width 746 height 370
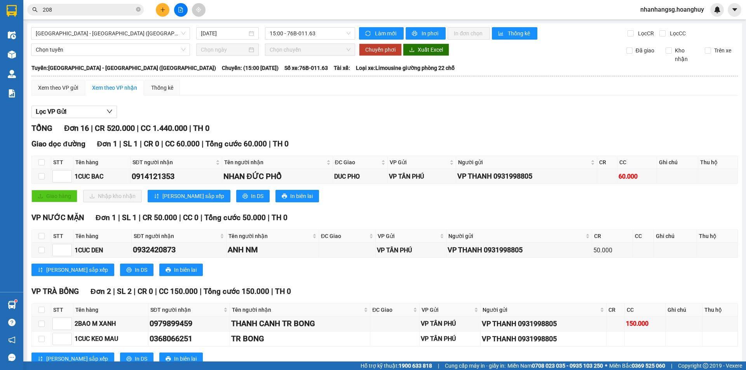
click at [162, 9] on icon "plus" at bounding box center [162, 9] width 5 height 5
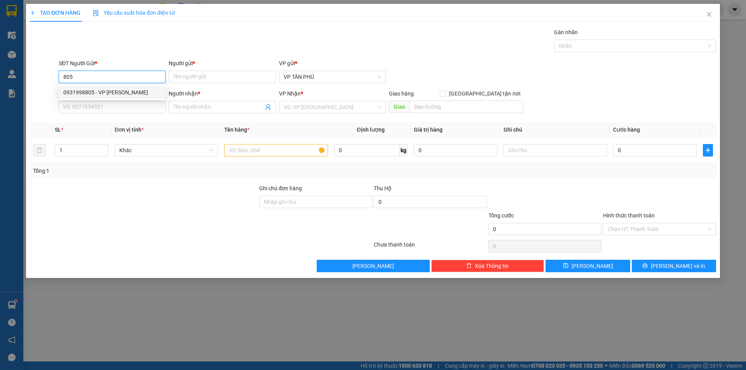
click at [108, 90] on div "0931998805 - [PERSON_NAME]" at bounding box center [112, 92] width 98 height 9
type input "0931998805"
type input "[PERSON_NAME]"
type input "0979899459"
type input "THANH CANH TR BONG"
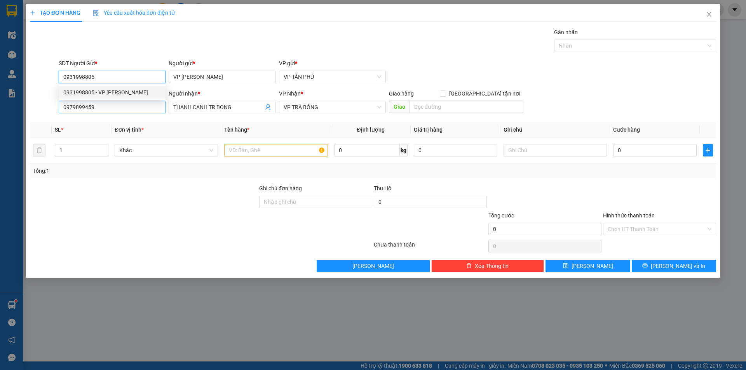
type input "0931998805"
click at [115, 107] on input "0979899459" at bounding box center [112, 107] width 107 height 12
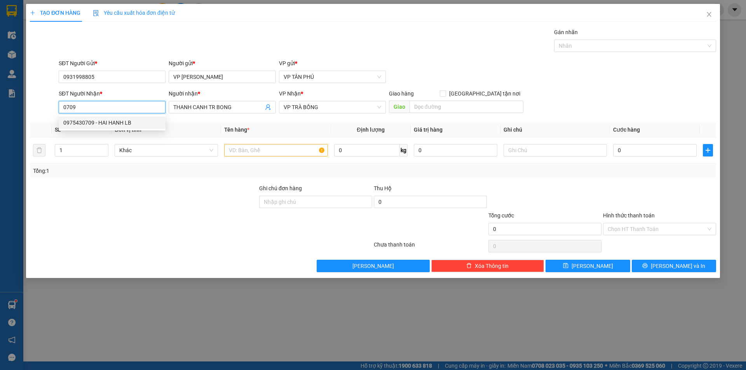
click at [107, 124] on div "0975430709 - HAI HANH LB" at bounding box center [112, 123] width 98 height 9
type input "0975430709"
type input "HAI HANH LB"
click at [107, 124] on div "0975430709 - HAI HANH LB" at bounding box center [112, 123] width 98 height 9
type input "0975430709"
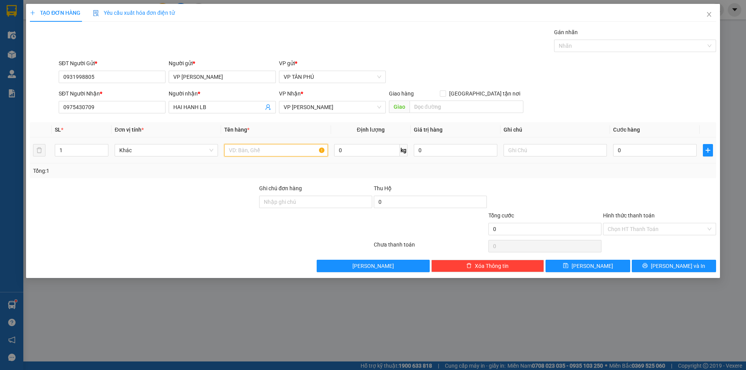
click at [256, 152] on input "text" at bounding box center [275, 150] width 103 height 12
type input "1CUC DEN"
click at [641, 151] on input "0" at bounding box center [655, 150] width 84 height 12
type input "7"
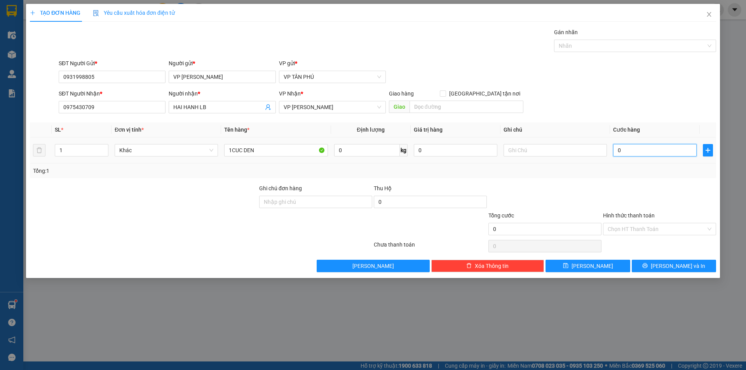
type input "7"
type input "70"
type input "70.000"
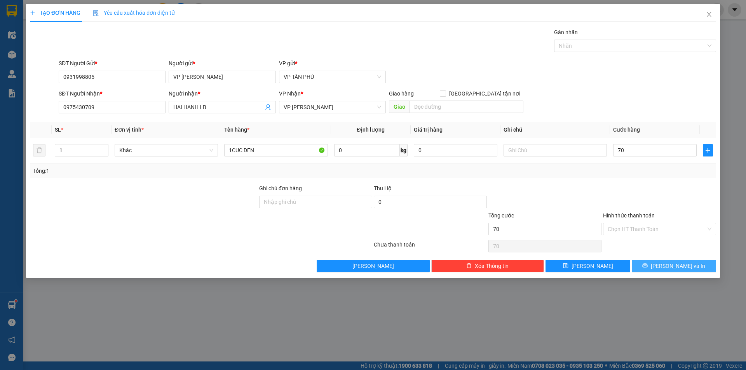
type input "70.000"
click at [654, 261] on button "[PERSON_NAME] và In" at bounding box center [674, 266] width 84 height 12
click at [655, 261] on button "[PERSON_NAME] và In" at bounding box center [674, 266] width 84 height 12
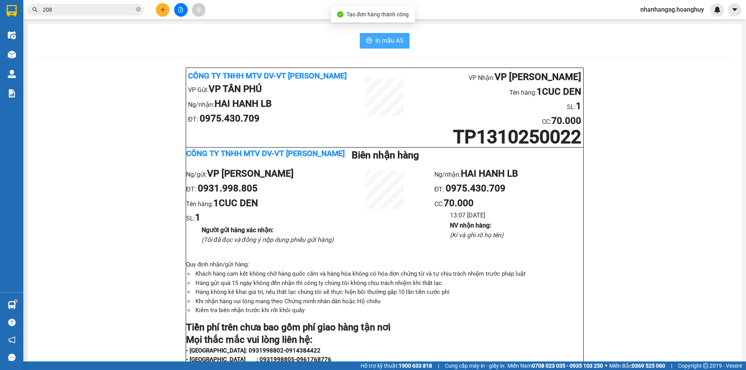
click at [369, 44] on icon "printer" at bounding box center [369, 40] width 6 height 6
click at [166, 7] on button at bounding box center [163, 10] width 14 height 14
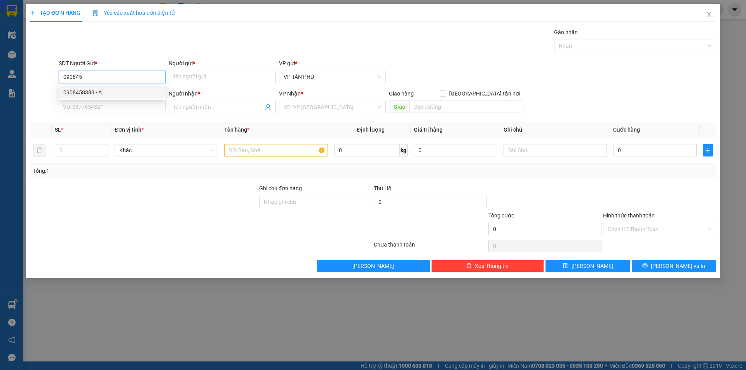
click at [93, 94] on div "0908458383 - A" at bounding box center [112, 92] width 98 height 9
type input "0908458383"
type input "A"
type input "0935689910"
type input "A LB"
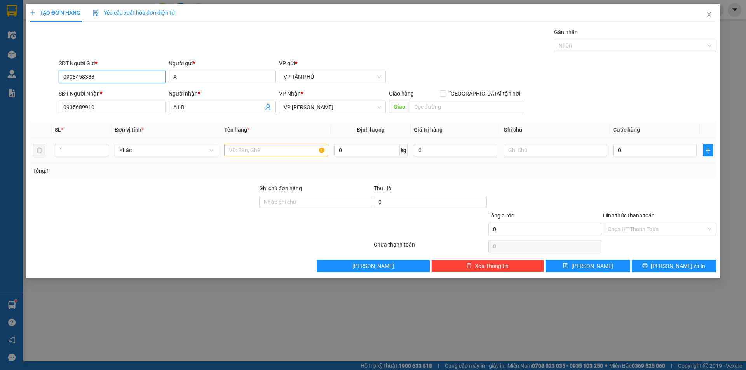
type input "0908458383"
click at [247, 150] on input "text" at bounding box center [275, 150] width 103 height 12
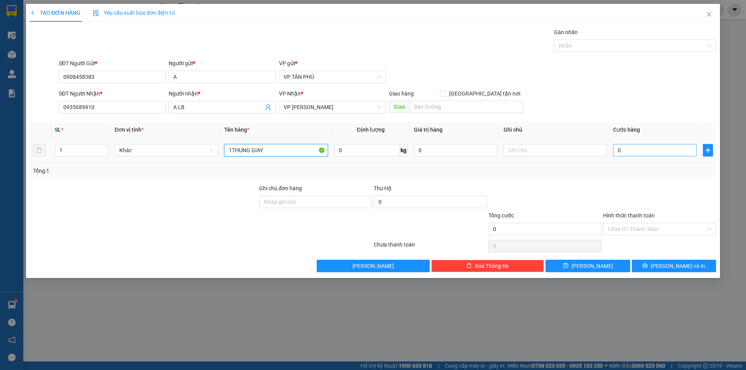
type input "1THUNG GIAY"
click at [643, 151] on input "0" at bounding box center [655, 150] width 84 height 12
type input "70"
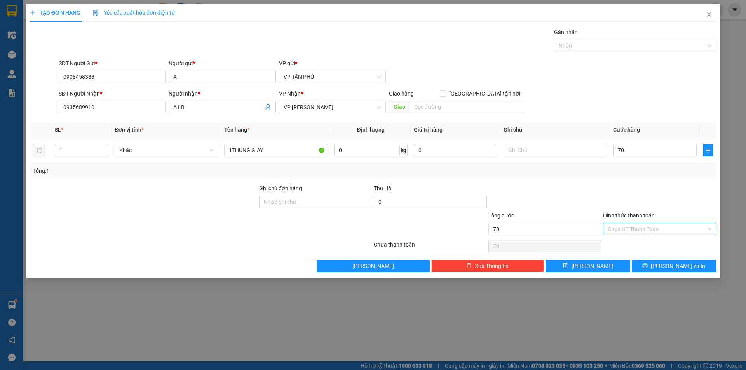
click at [624, 225] on input "Hình thức thanh toán" at bounding box center [657, 230] width 98 height 12
type input "70.000"
click at [624, 225] on input "Hình thức thanh toán" at bounding box center [657, 230] width 98 height 12
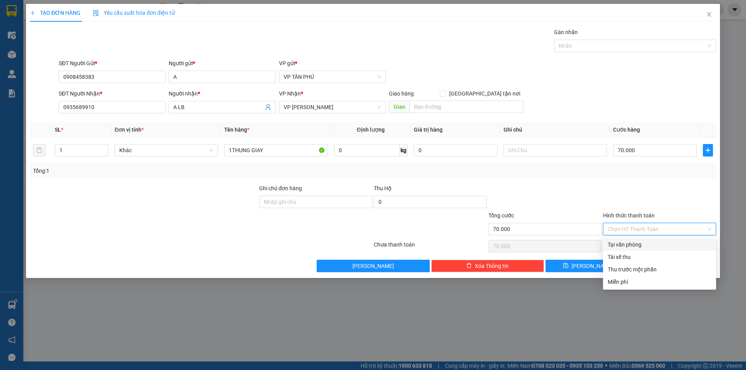
click at [627, 241] on div "Tại văn phòng" at bounding box center [660, 245] width 104 height 9
type input "0"
click at [627, 241] on div "Chọn HT Thanh Toán" at bounding box center [660, 247] width 115 height 16
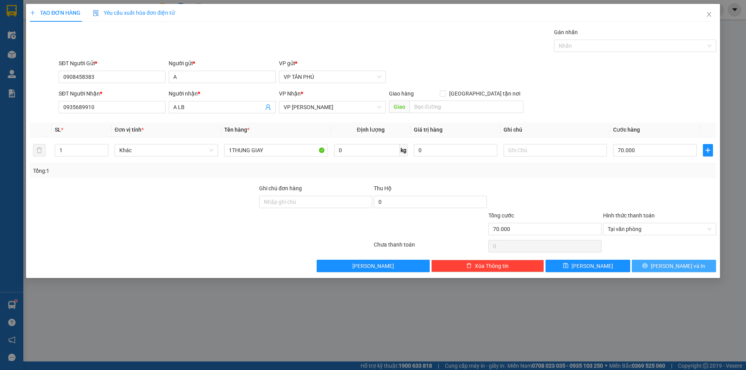
click at [635, 262] on button "[PERSON_NAME] và In" at bounding box center [674, 266] width 84 height 12
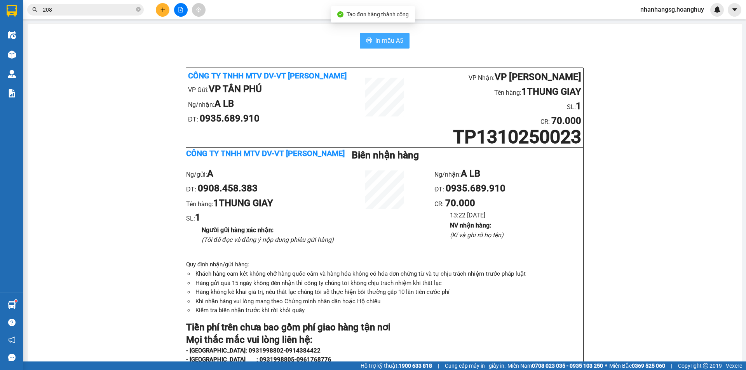
click at [376, 42] on span "In mẫu A5" at bounding box center [390, 41] width 28 height 10
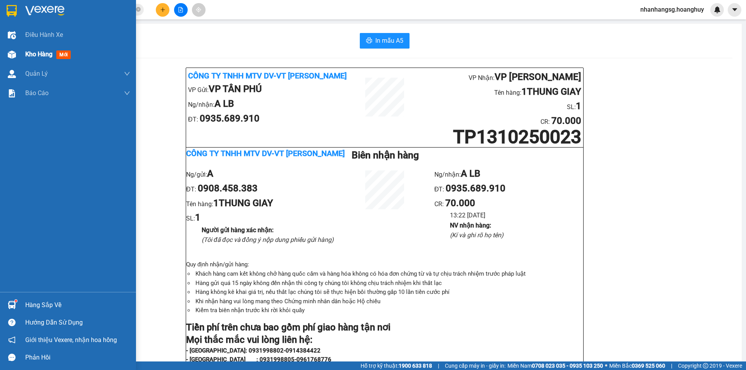
click at [27, 54] on span "Kho hàng" at bounding box center [38, 54] width 27 height 7
